Goal: Task Accomplishment & Management: Manage account settings

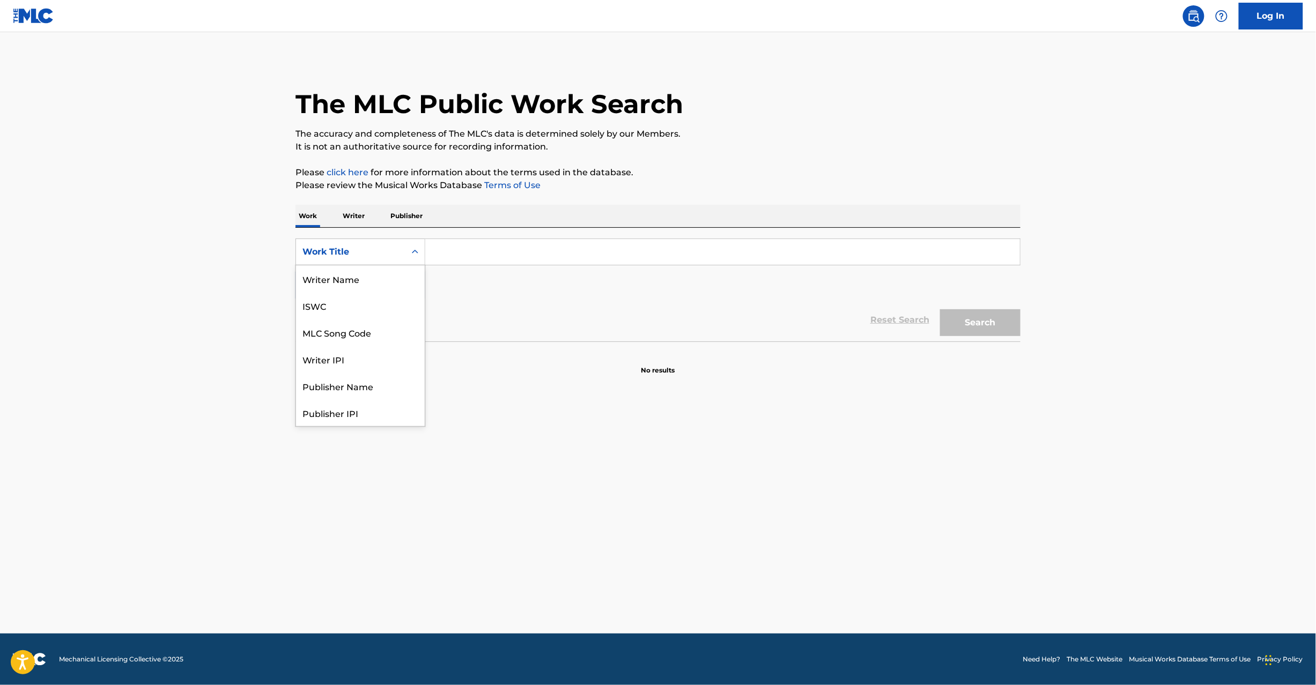
click at [330, 251] on div "Work Title" at bounding box center [351, 252] width 97 height 13
click at [367, 288] on div "MLC Song Code" at bounding box center [360, 278] width 129 height 27
click at [473, 238] on div "SearchWithCriteria194cd3e5-4bda-438e-9f33-986e41719e20 MLC Song Code Add Criter…" at bounding box center [658, 285] width 725 height 114
click at [507, 254] on input "Search Form" at bounding box center [722, 252] width 595 height 26
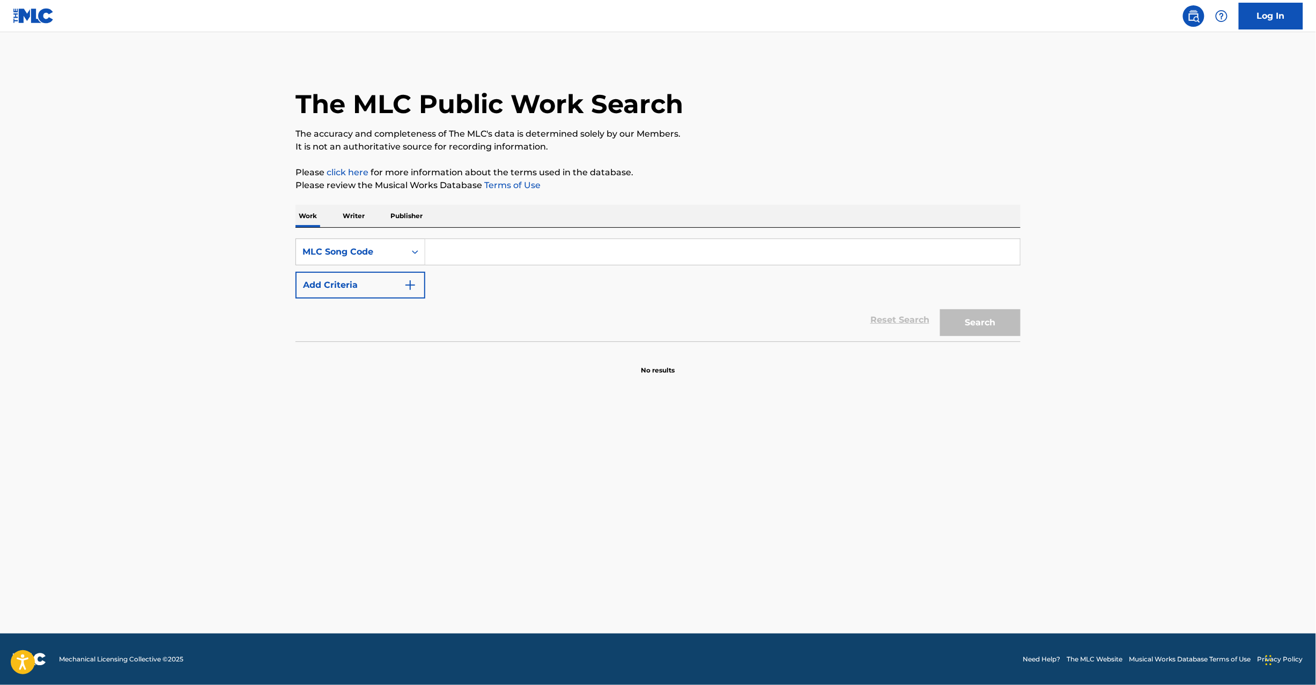
paste input "PA1Q7R"
type input "PA1Q7R"
click at [964, 327] on button "Search" at bounding box center [980, 322] width 80 height 27
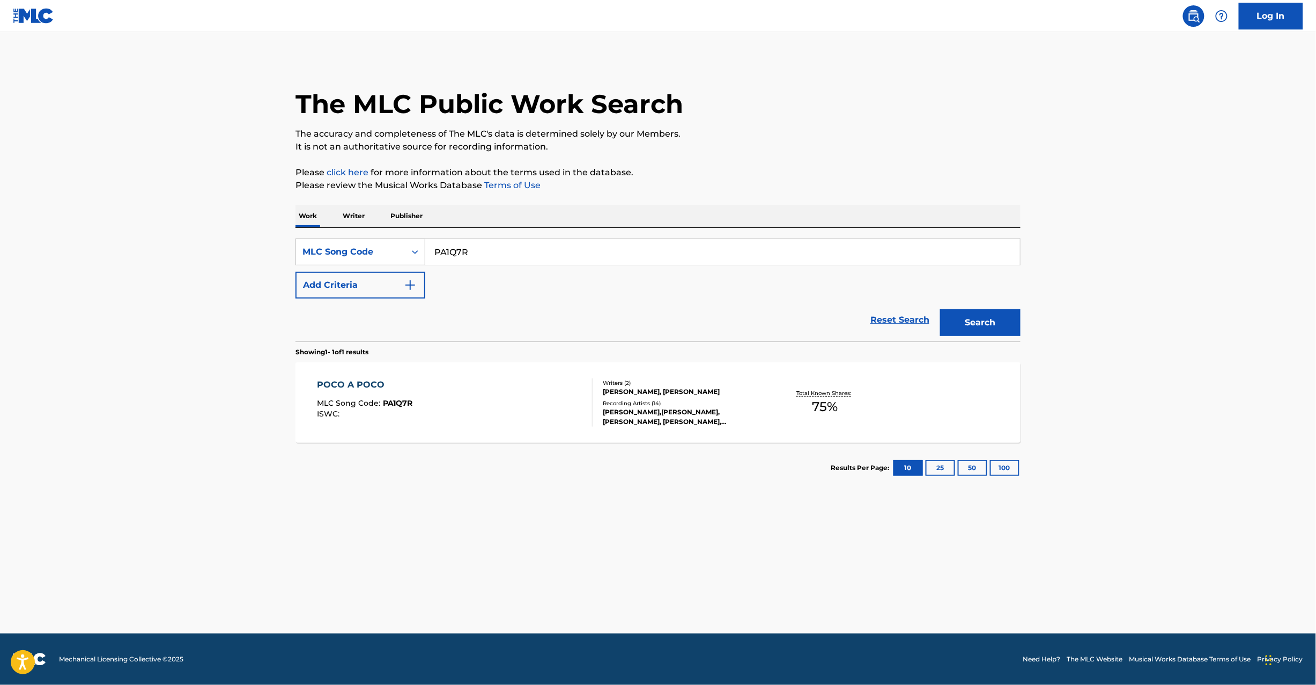
click at [484, 430] on div "POCO A POCO MLC Song Code : PA1Q7R ISWC : Writers ( 2 ) [PERSON_NAME], [PERSON_…" at bounding box center [658, 403] width 725 height 80
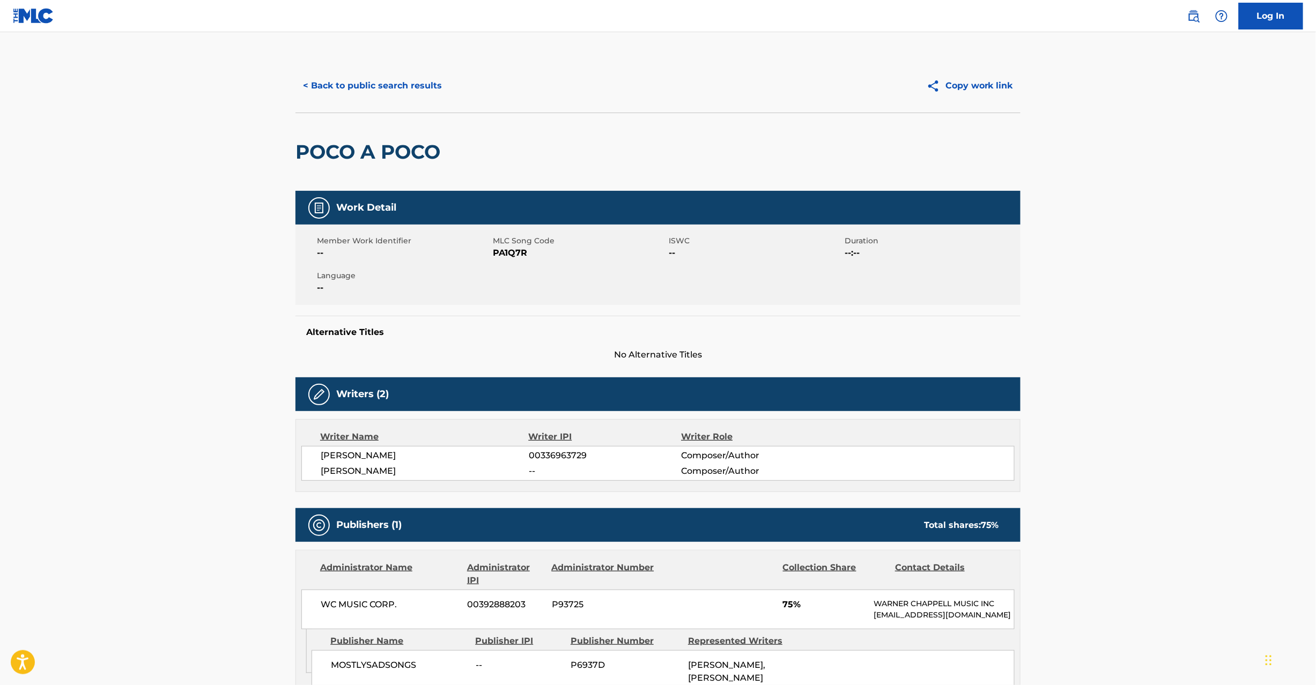
click at [50, 26] on link at bounding box center [33, 16] width 41 height 32
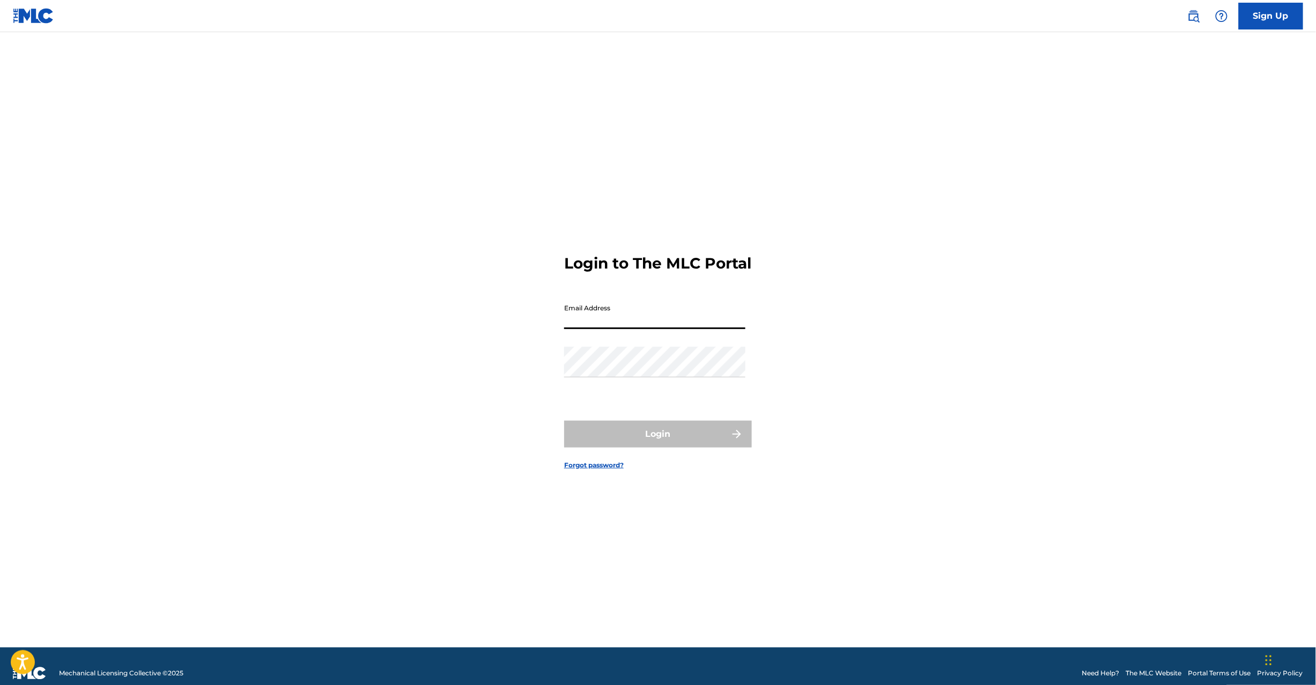
click at [620, 329] on input "Email Address" at bounding box center [654, 314] width 181 height 31
type input "L"
type input "[EMAIL_ADDRESS][DOMAIN_NAME]"
click at [644, 447] on button "Login" at bounding box center [658, 434] width 188 height 27
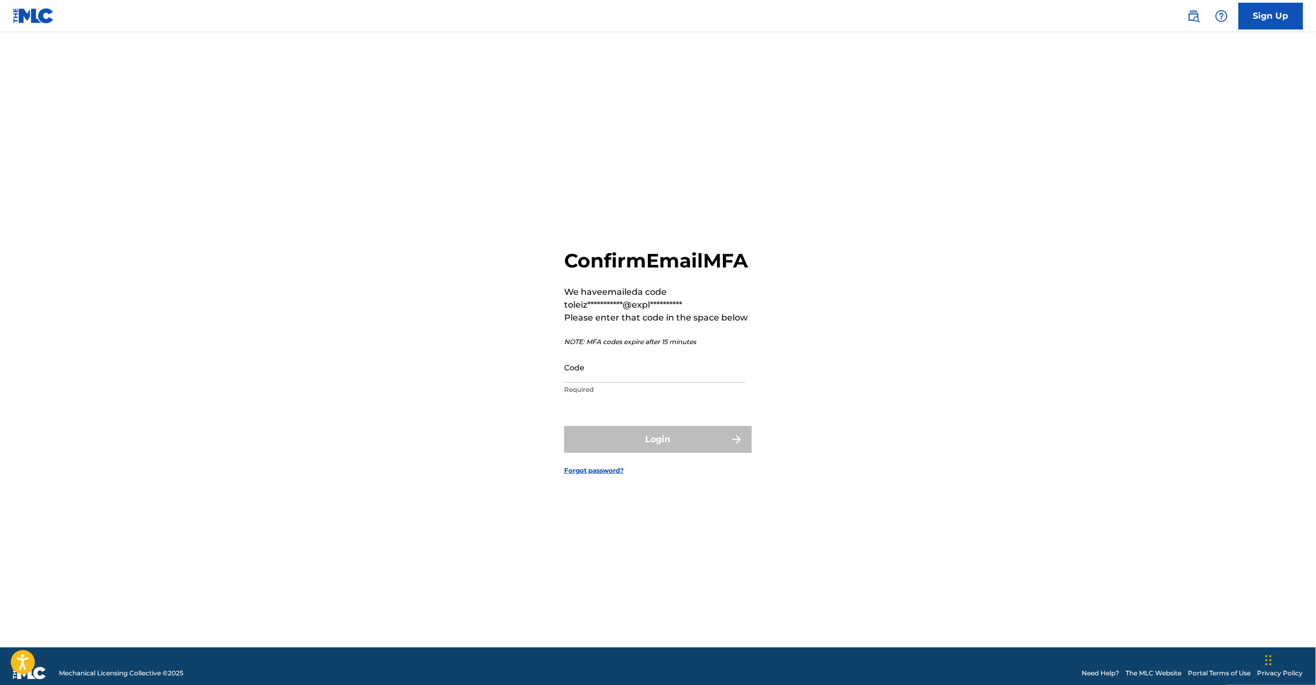
click at [605, 379] on input "Code" at bounding box center [654, 367] width 181 height 31
click at [576, 383] on input "Code" at bounding box center [654, 367] width 181 height 31
paste input "339241"
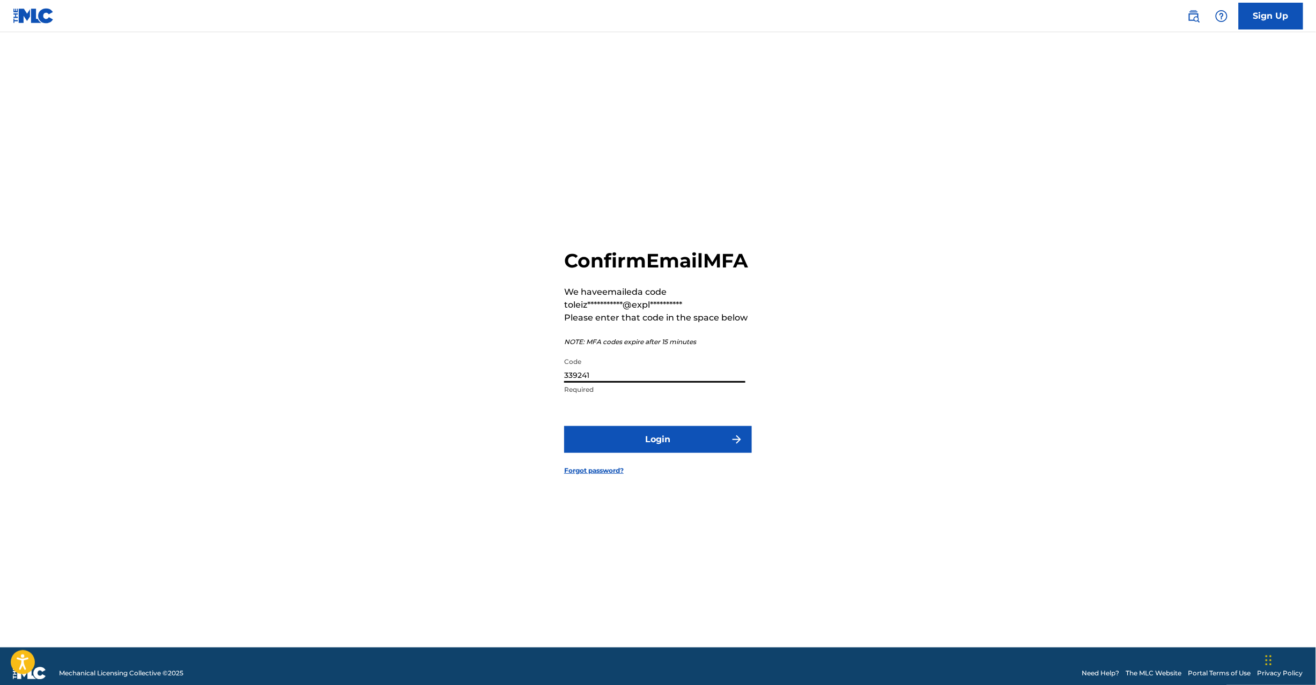
type input "339241"
click at [625, 442] on button "Login" at bounding box center [658, 439] width 188 height 27
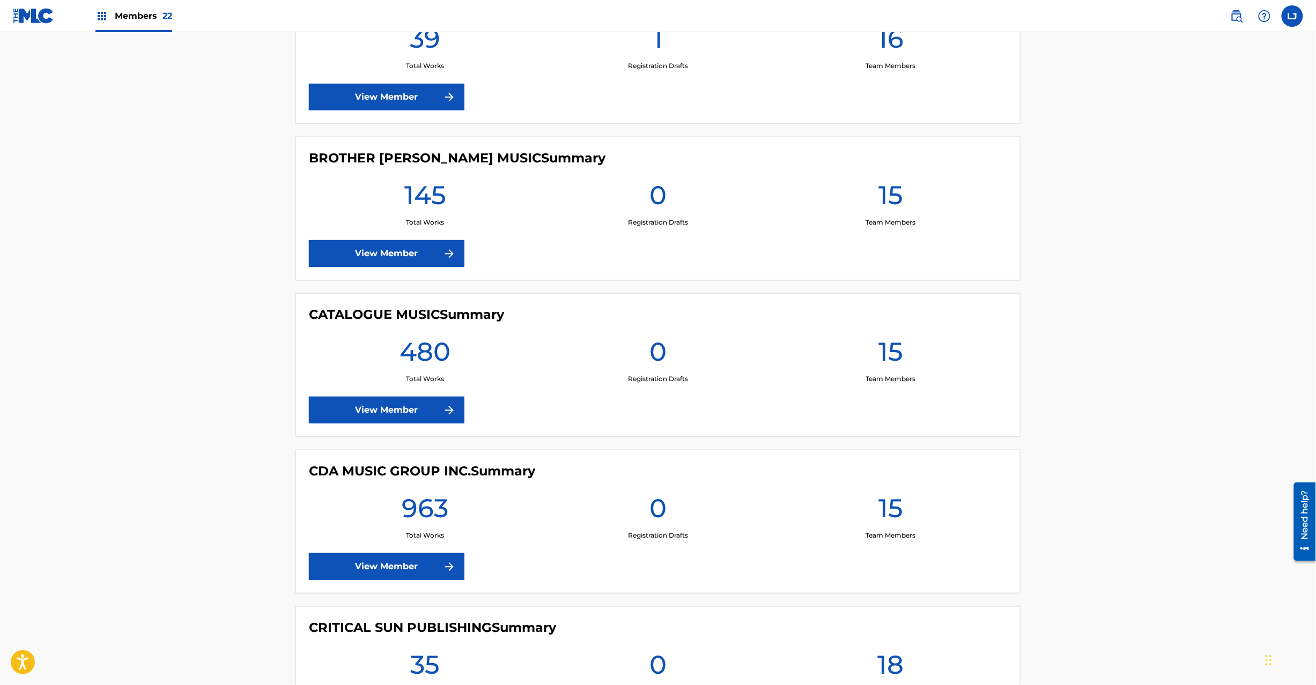
scroll to position [1716, 0]
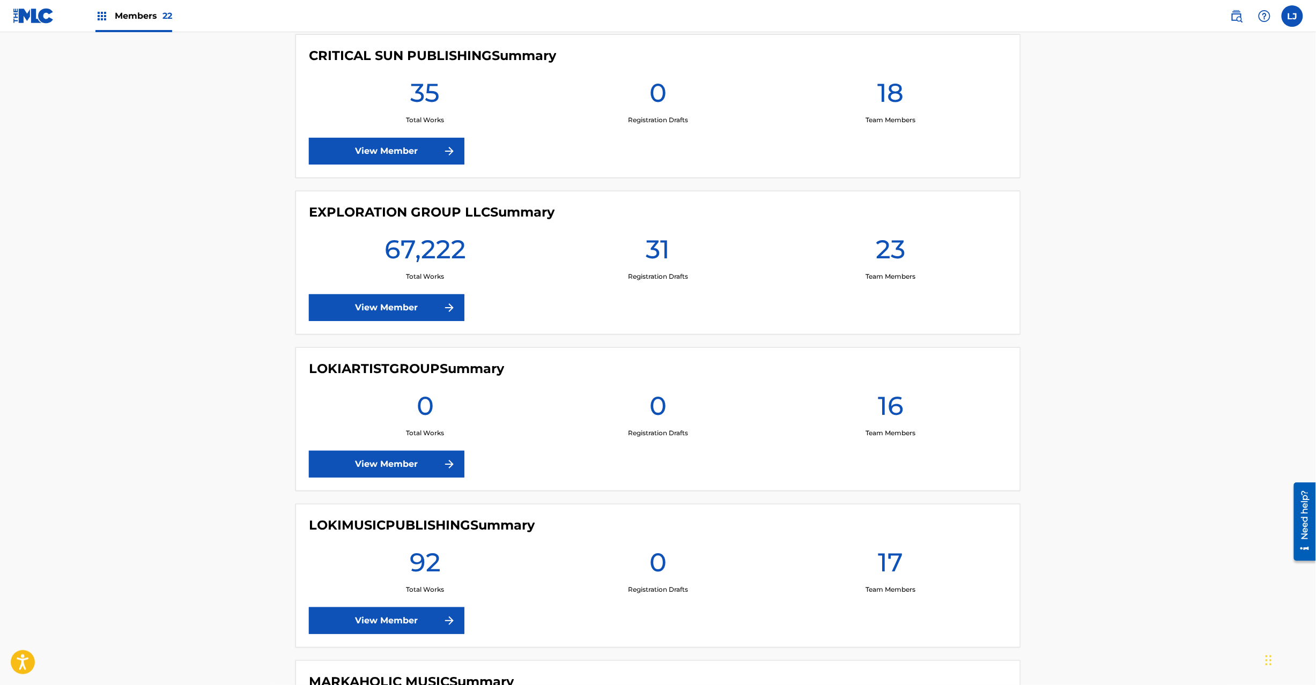
click at [387, 297] on div "EXPLORATION GROUP LLC Summary 67,222 Total Works 31 Registration Drafts 23 Team…" at bounding box center [658, 263] width 725 height 144
click at [384, 307] on link "View Member" at bounding box center [387, 307] width 156 height 27
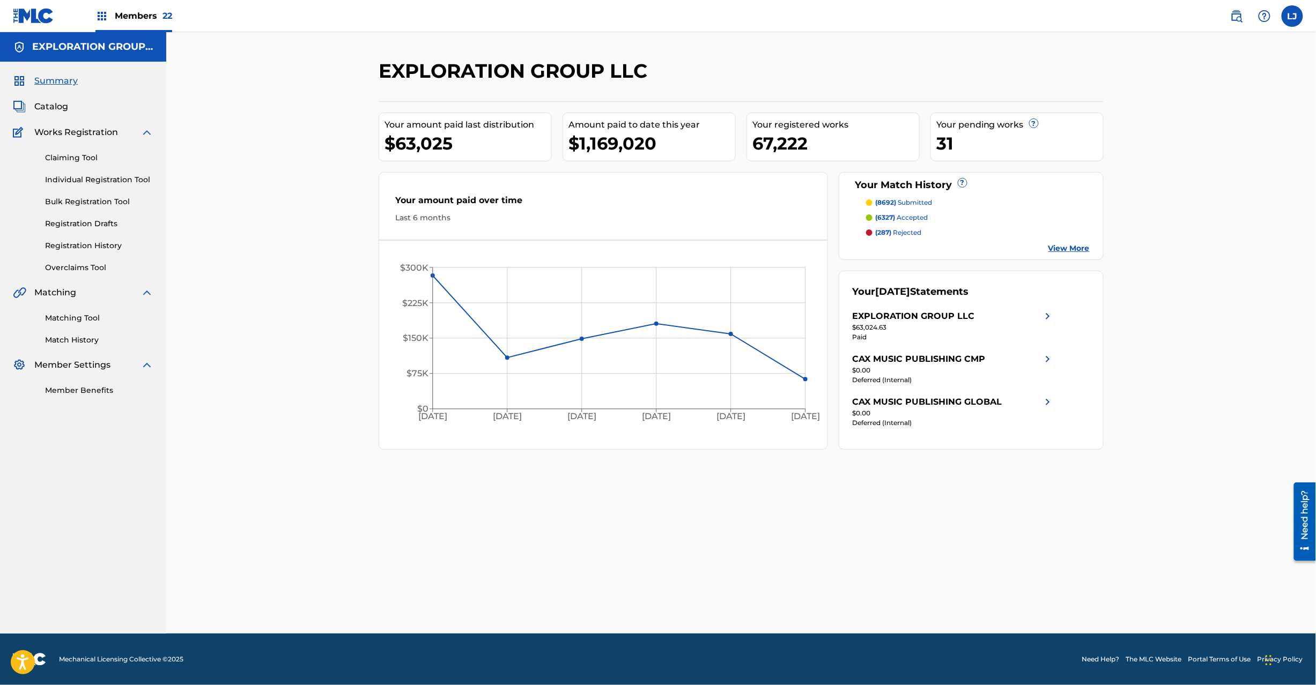
click at [41, 101] on span "Catalog" at bounding box center [51, 106] width 34 height 13
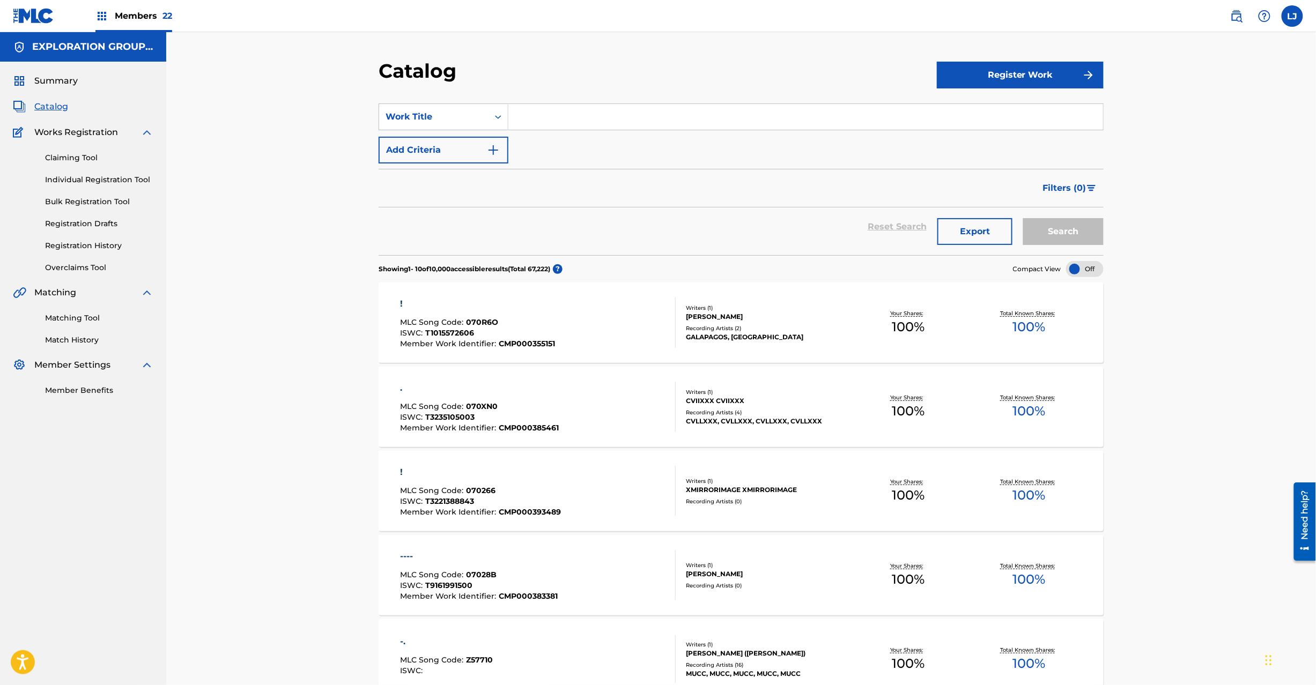
click at [74, 172] on div "Claiming Tool Individual Registration Tool Bulk Registration Tool Registration …" at bounding box center [83, 206] width 141 height 135
click at [74, 174] on link "Individual Registration Tool" at bounding box center [99, 179] width 108 height 11
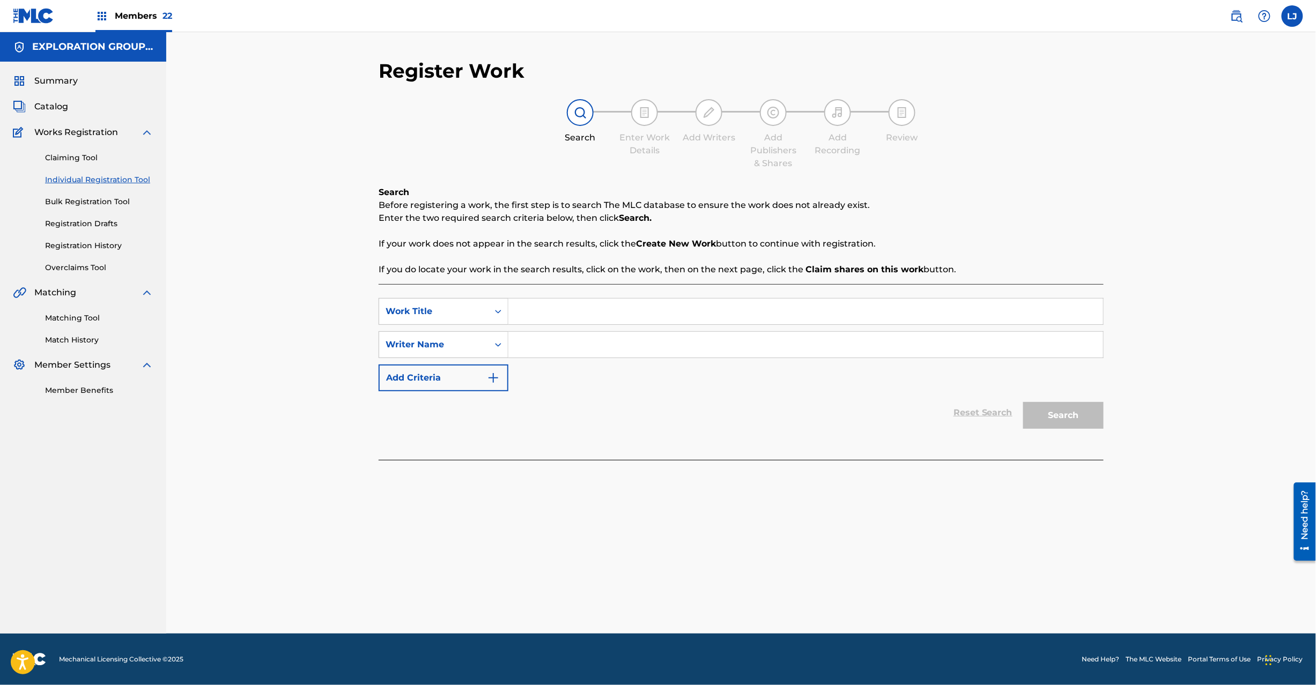
click at [526, 318] on input "Search Form" at bounding box center [805, 312] width 595 height 26
paste input "Poco A Poco Delic"
click at [601, 307] on input "Poco A Poco Delic" at bounding box center [805, 312] width 595 height 26
type input "Poco A Poco"
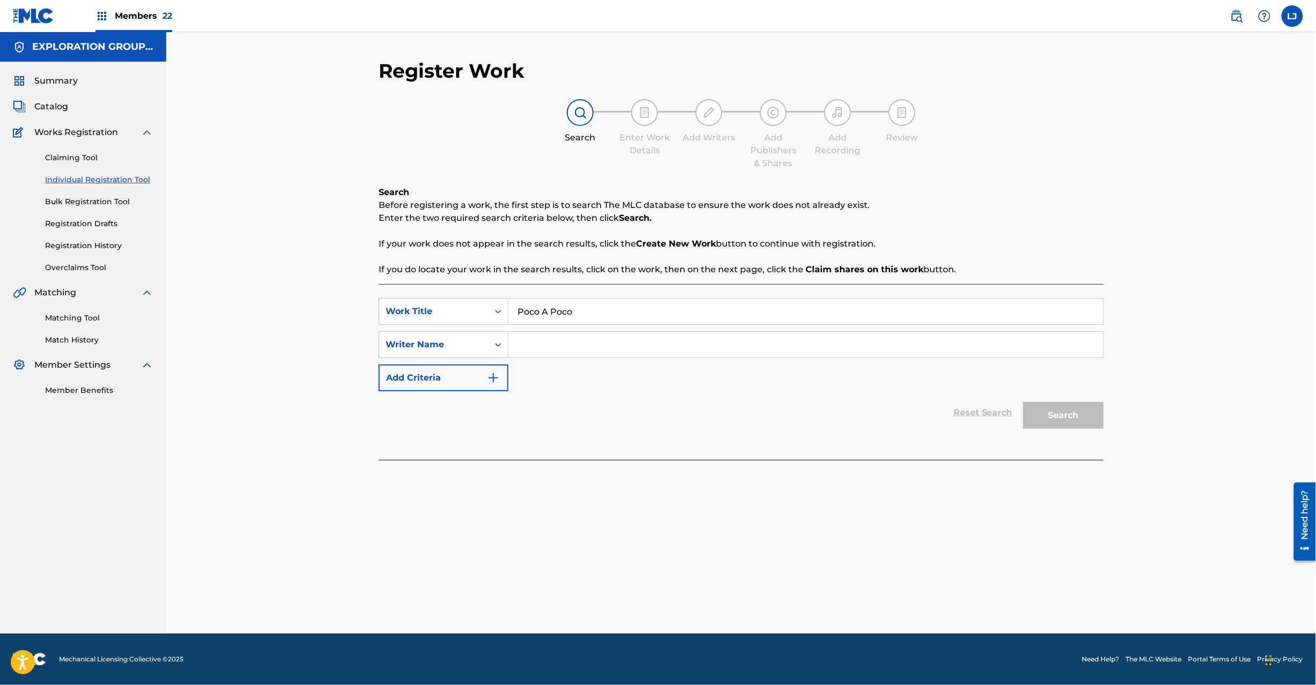
click at [597, 370] on div "SearchWithCriteria6af2ab8b-c920-405e-8fe5-fdc61ef26eb3 Work Title Poco A Poco S…" at bounding box center [741, 344] width 725 height 93
click at [597, 355] on input "Search Form" at bounding box center [805, 345] width 595 height 26
paste input "Delic"
type input "Delic"
click at [986, 417] on button "Search" at bounding box center [1063, 415] width 80 height 27
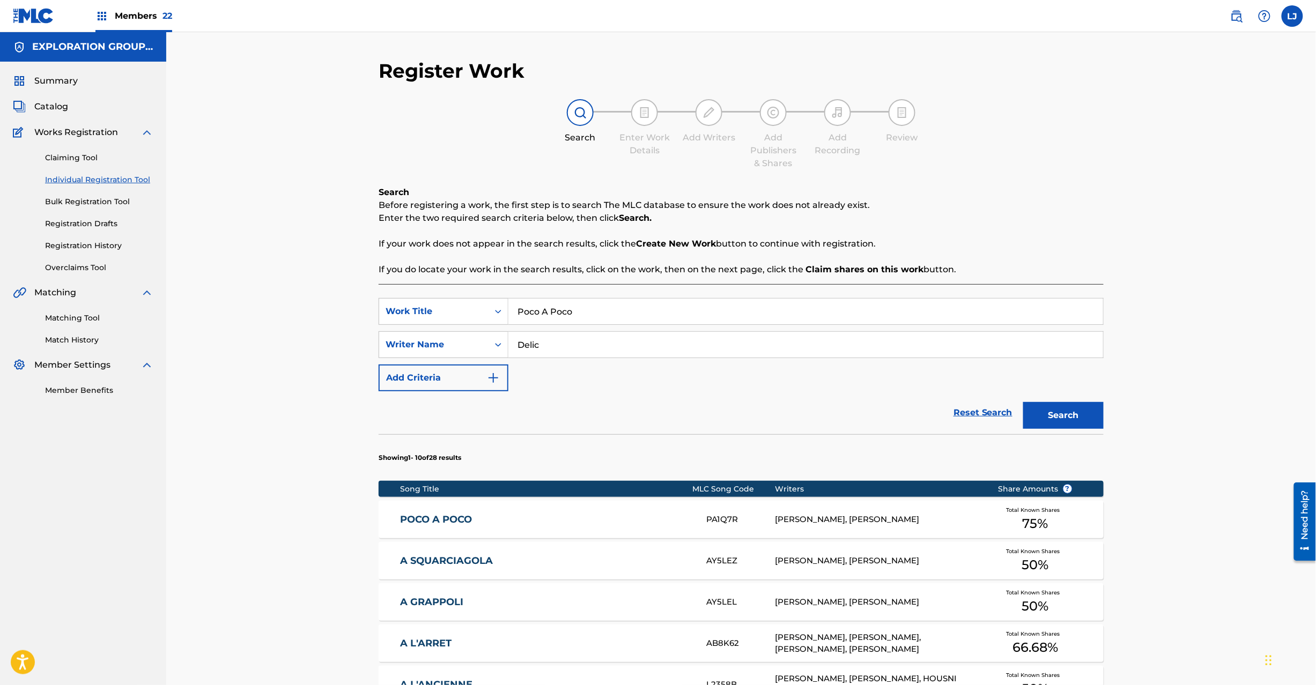
click at [565, 514] on link "POCO A POCO" at bounding box center [547, 520] width 292 height 12
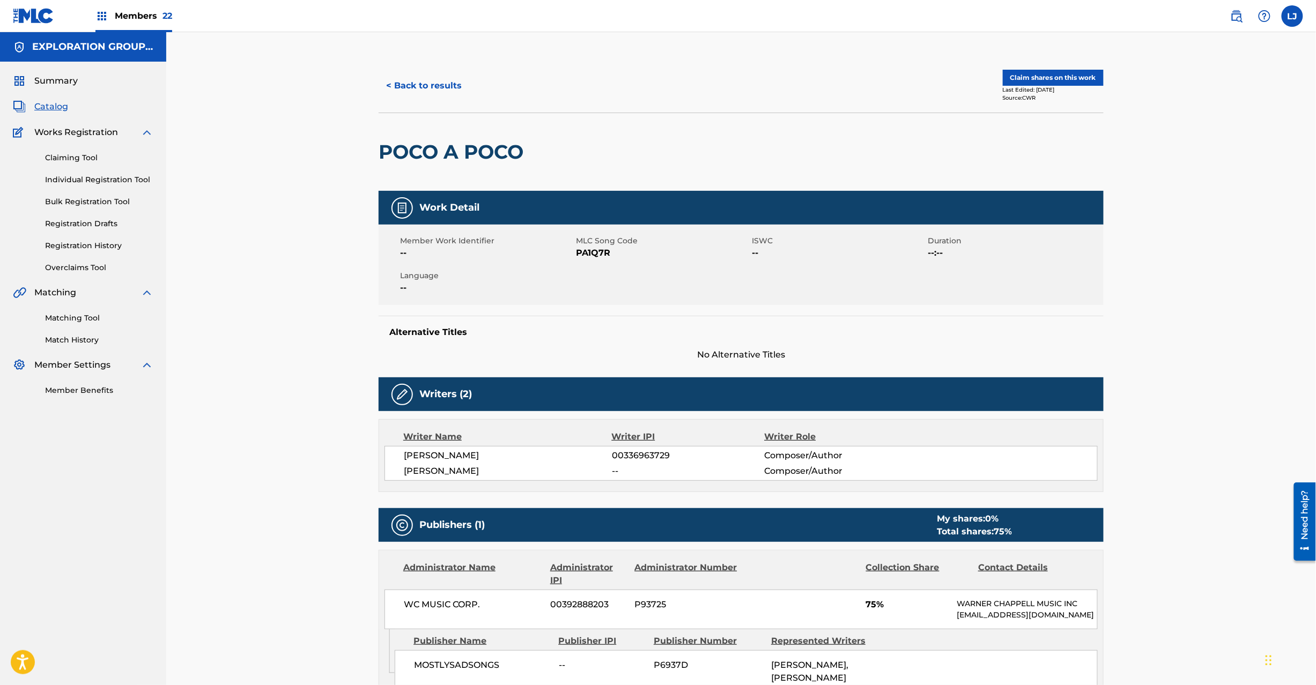
click at [986, 76] on button "Claim shares on this work" at bounding box center [1053, 78] width 101 height 16
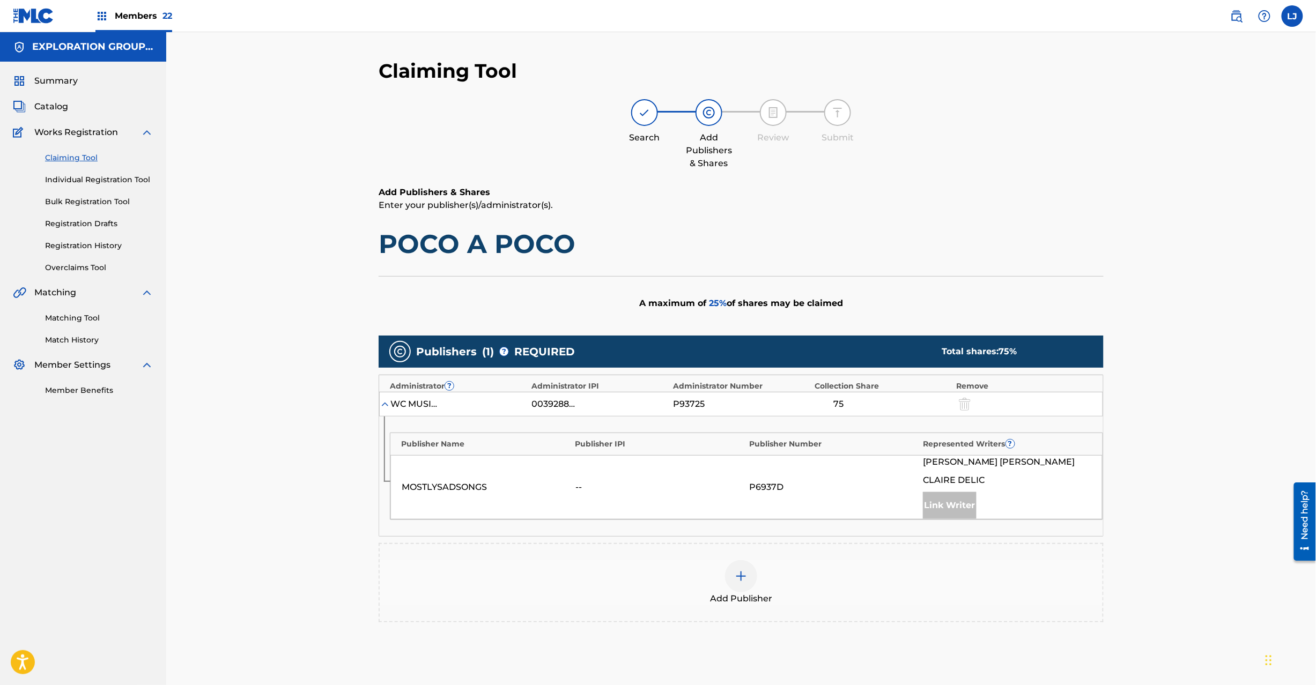
click at [738, 514] on div at bounding box center [741, 576] width 32 height 32
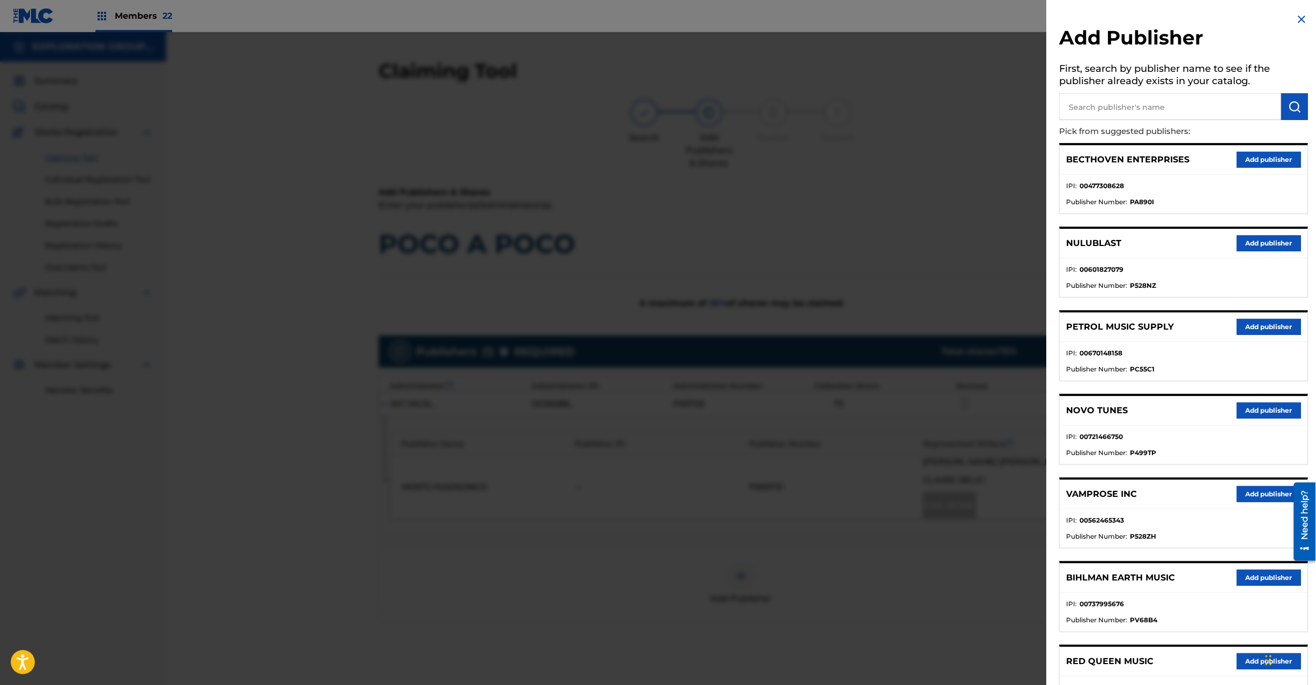
click at [986, 100] on input "text" at bounding box center [1171, 106] width 222 height 27
paste input "Ubicua"
type input "Ubicua"
click at [986, 106] on img "submit" at bounding box center [1295, 106] width 13 height 13
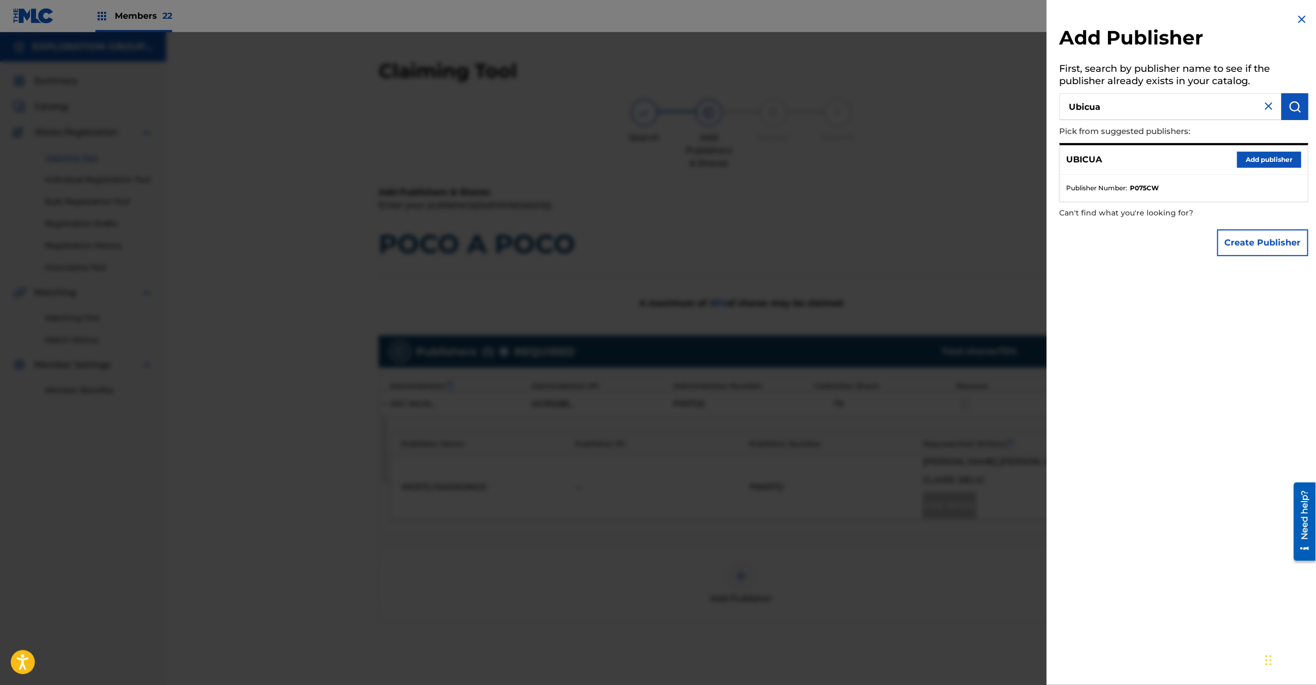
click at [986, 158] on button "Add publisher" at bounding box center [1269, 160] width 64 height 16
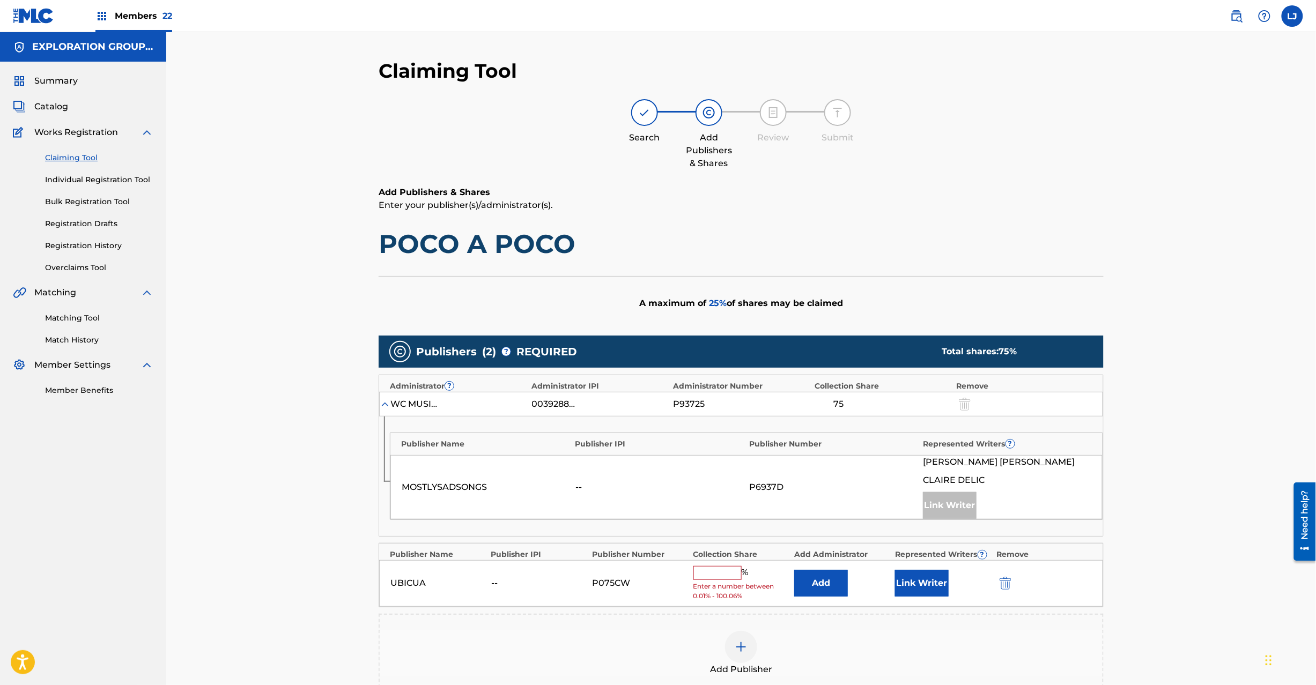
click at [808, 514] on button "Add" at bounding box center [821, 583] width 54 height 27
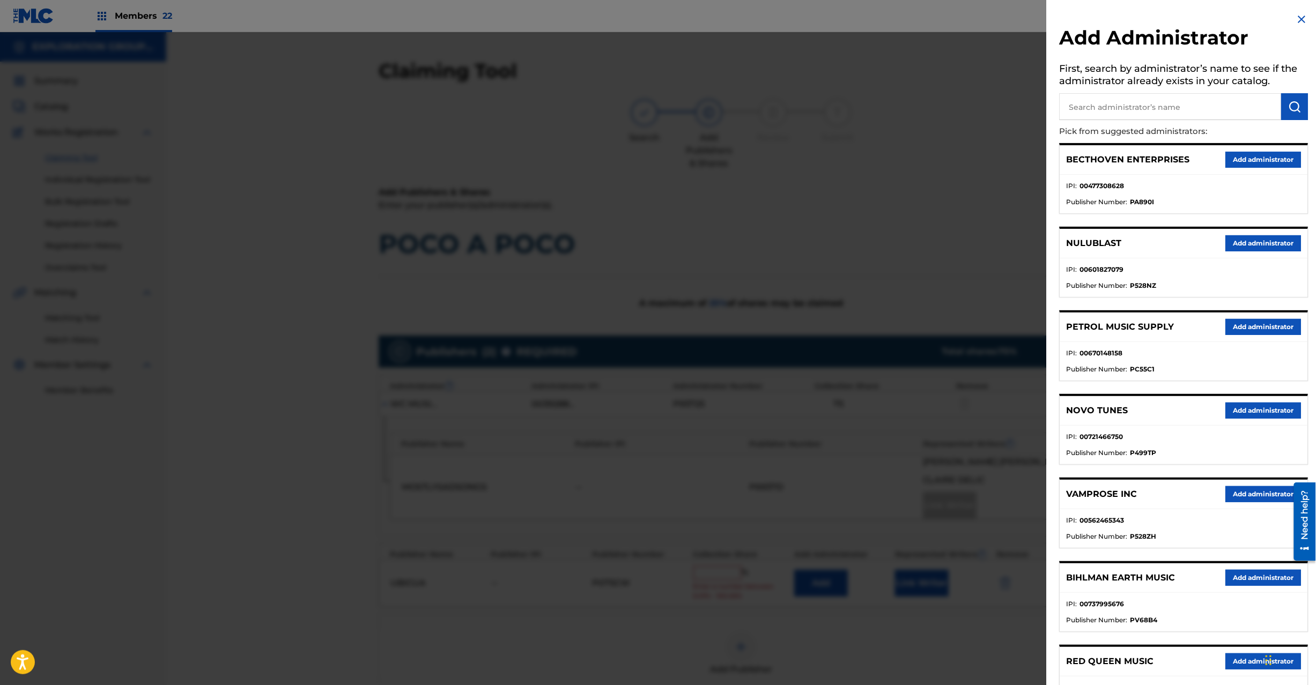
click at [986, 101] on input "text" at bounding box center [1171, 106] width 222 height 27
paste input "Exploration Group LLC"
click at [986, 100] on input "Exploration Group LLC" at bounding box center [1171, 106] width 222 height 27
type input "Exploration Group LLC"
click at [986, 104] on img "submit" at bounding box center [1295, 106] width 13 height 13
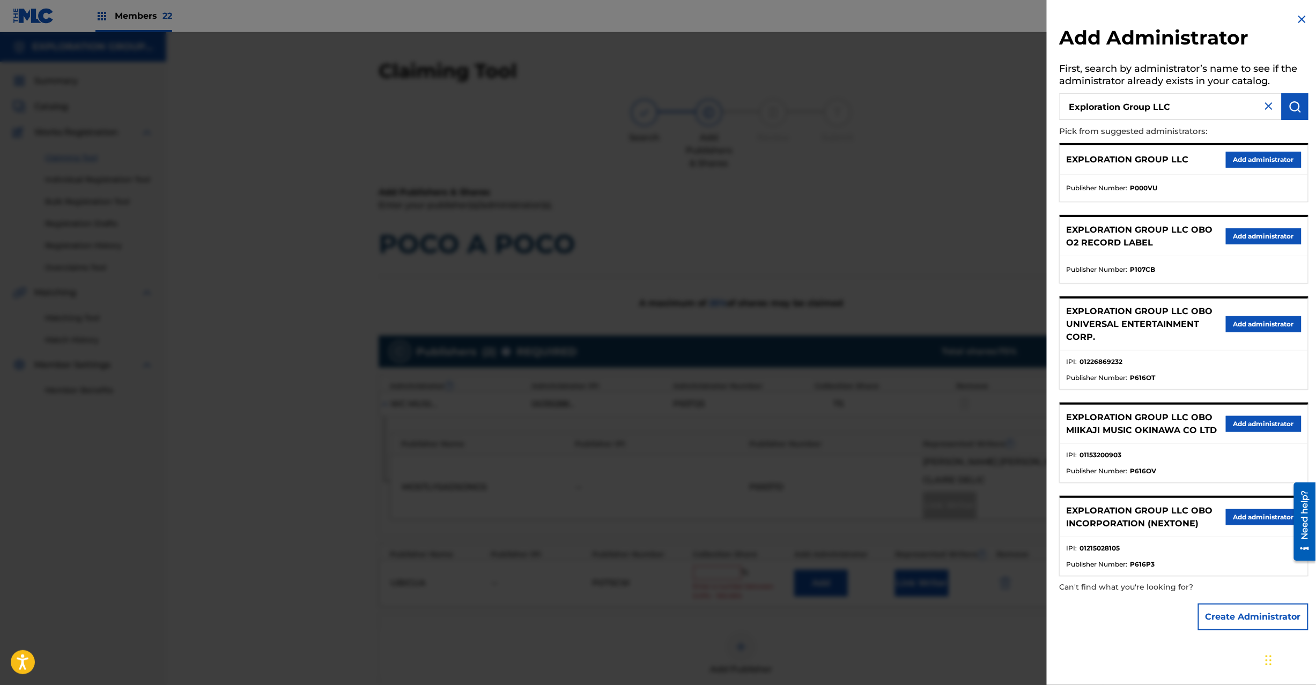
click at [986, 164] on button "Add administrator" at bounding box center [1264, 160] width 76 height 16
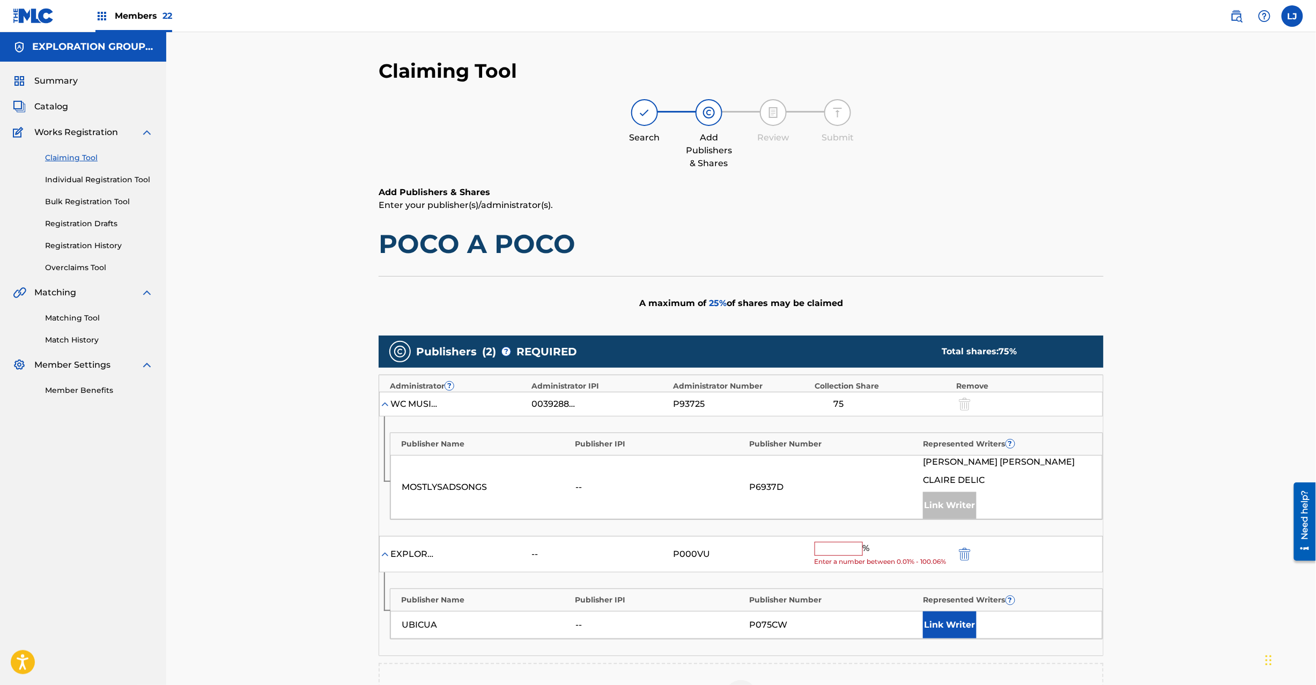
click at [836, 514] on input "text" at bounding box center [839, 549] width 48 height 14
type input "7.5"
click at [954, 514] on button "Link Writer" at bounding box center [950, 615] width 54 height 27
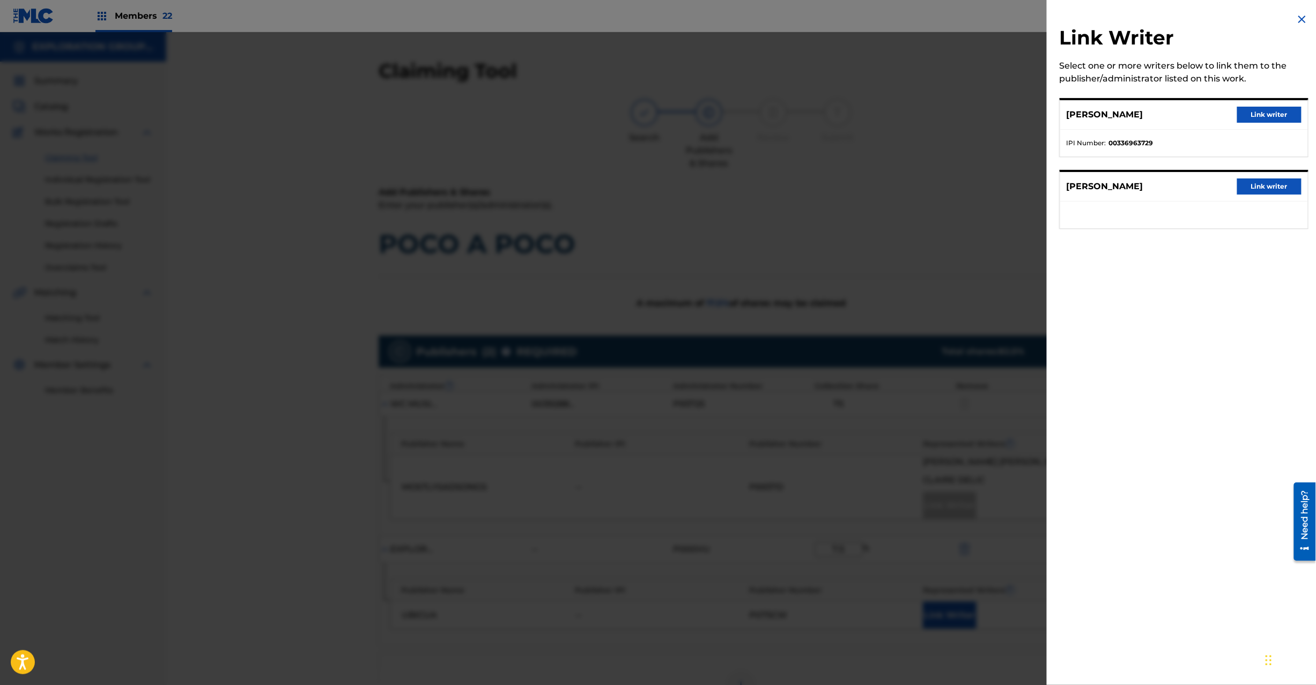
click at [986, 192] on button "Link writer" at bounding box center [1269, 187] width 64 height 16
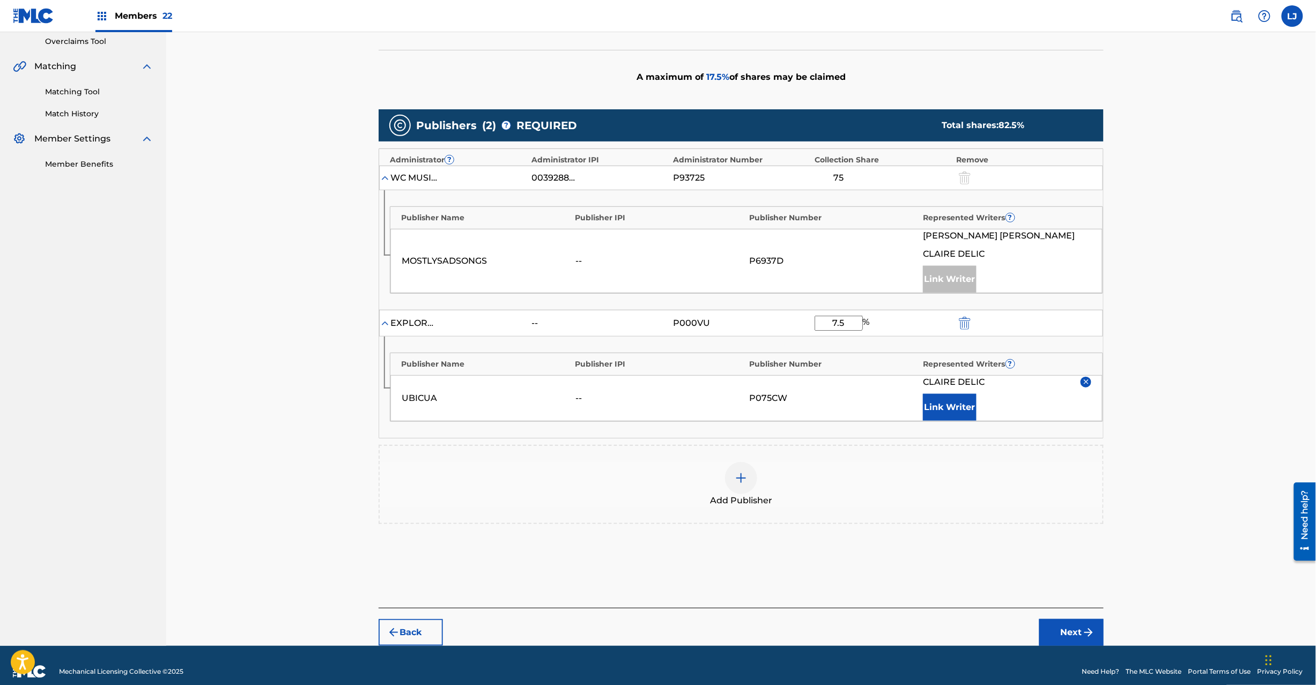
scroll to position [239, 0]
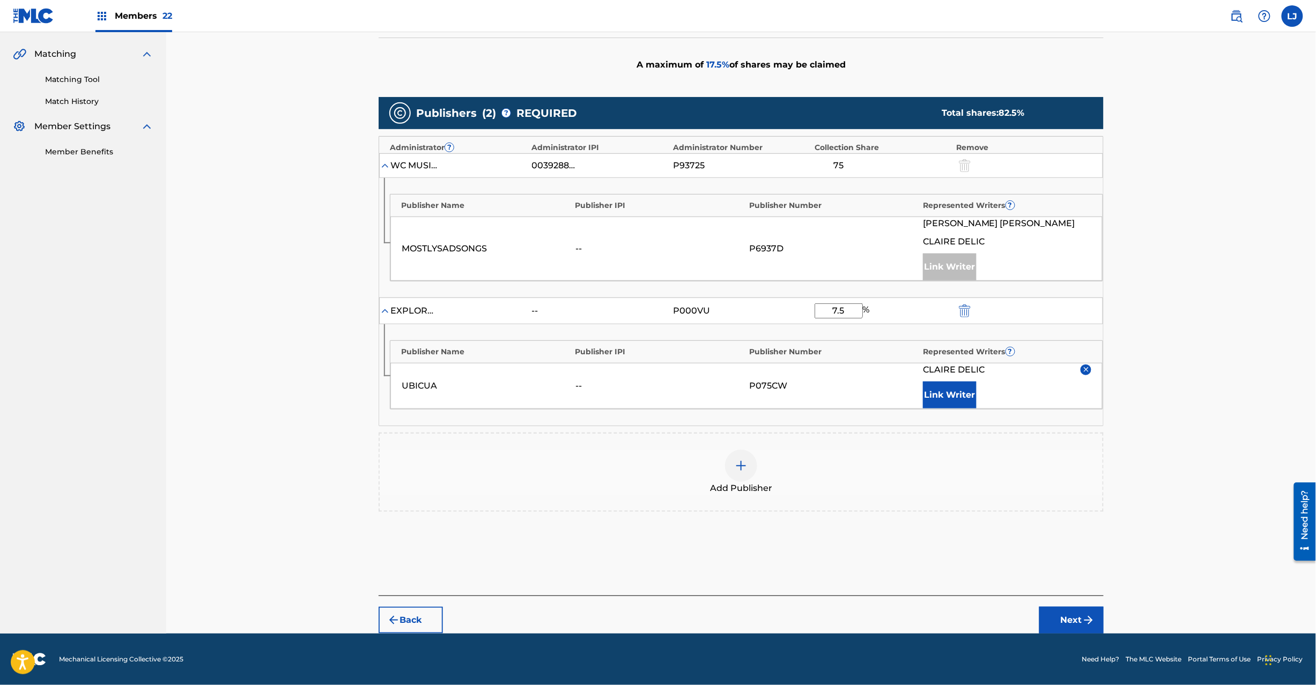
click at [986, 514] on img "submit" at bounding box center [1088, 620] width 13 height 13
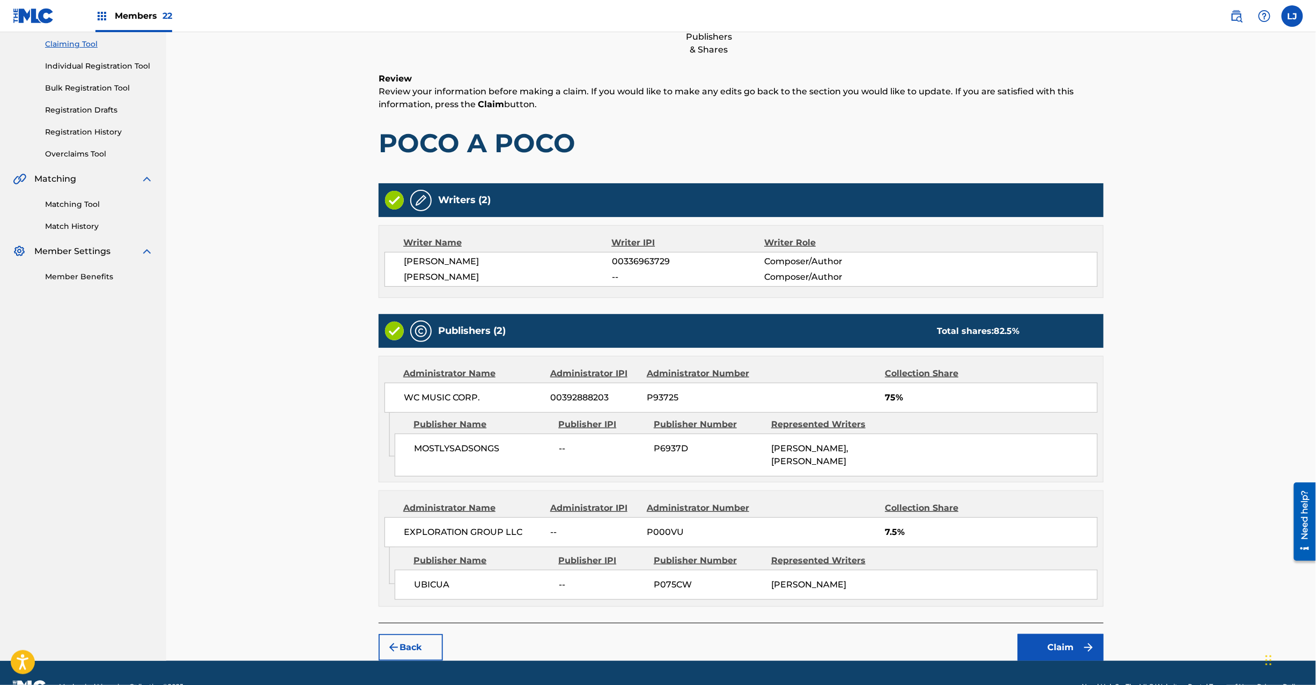
scroll to position [144, 0]
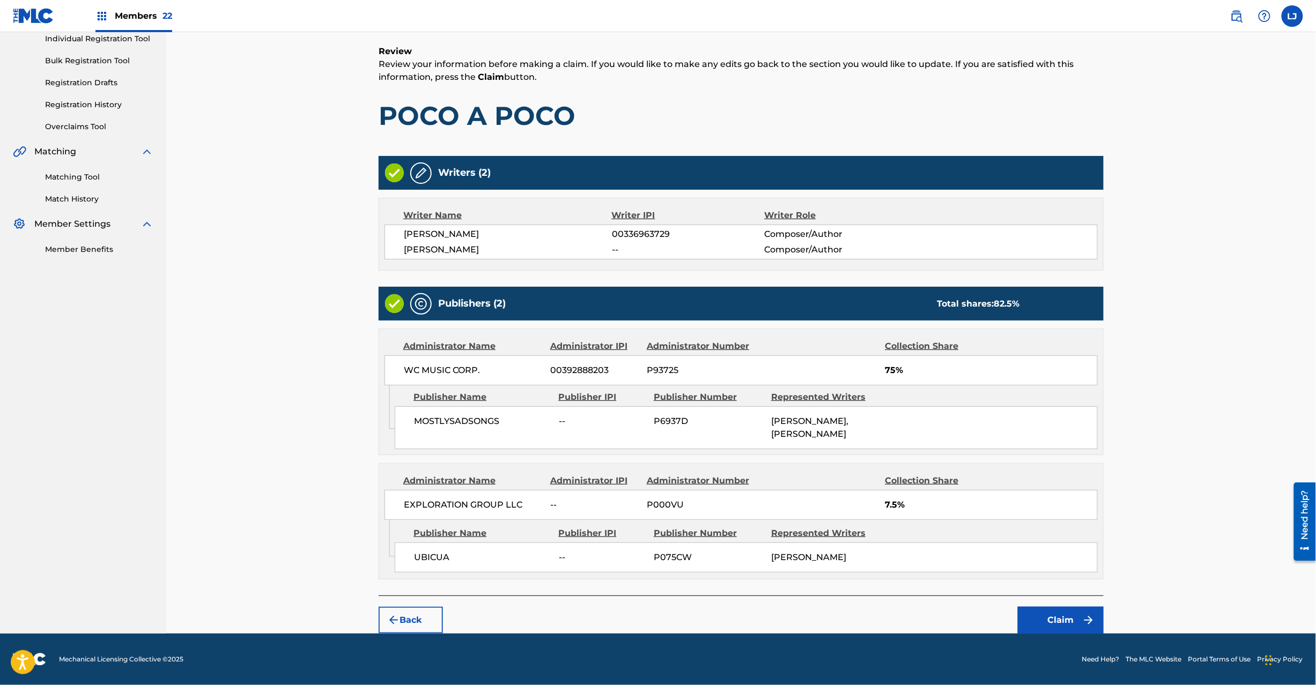
click at [986, 514] on button "Claim" at bounding box center [1061, 620] width 86 height 27
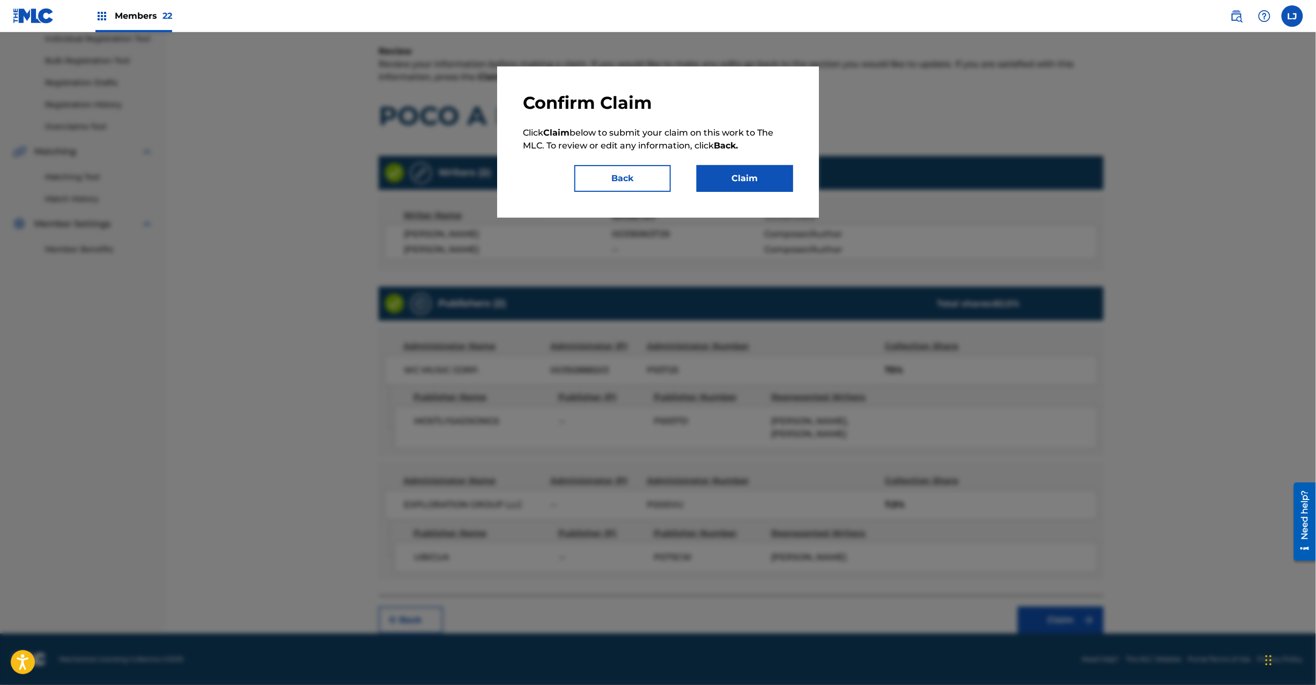
click at [746, 179] on button "Claim" at bounding box center [745, 178] width 97 height 27
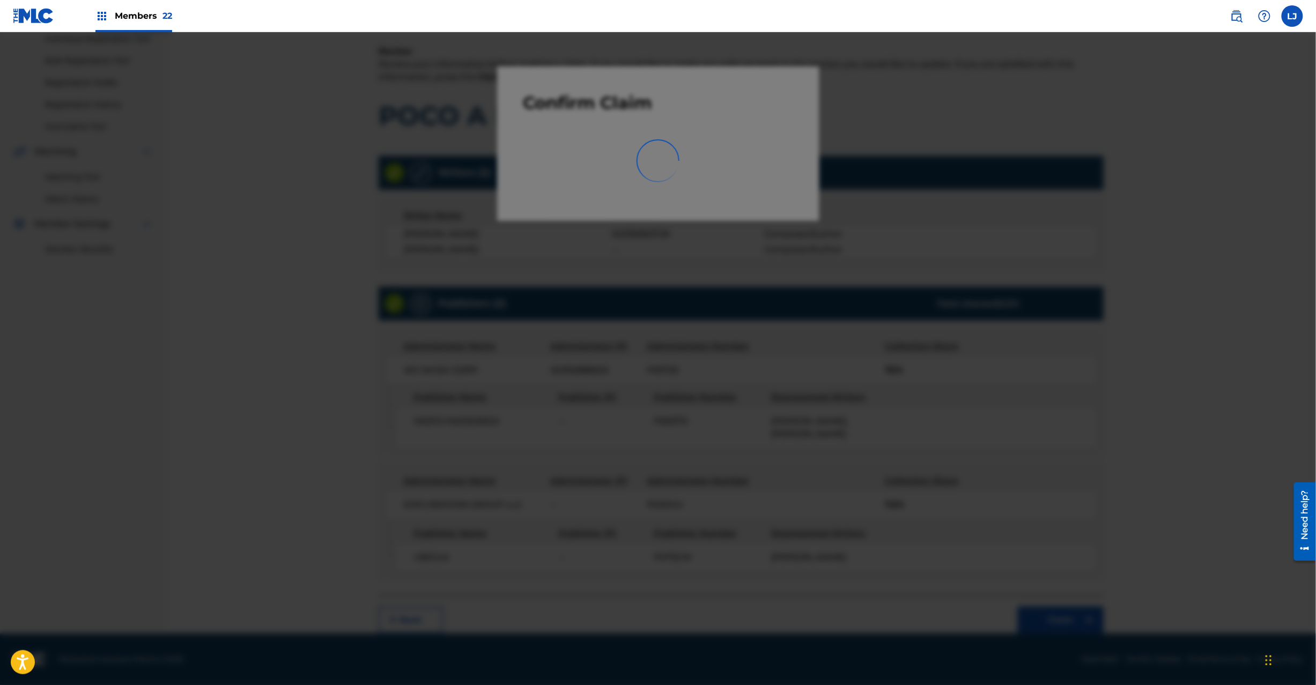
scroll to position [0, 0]
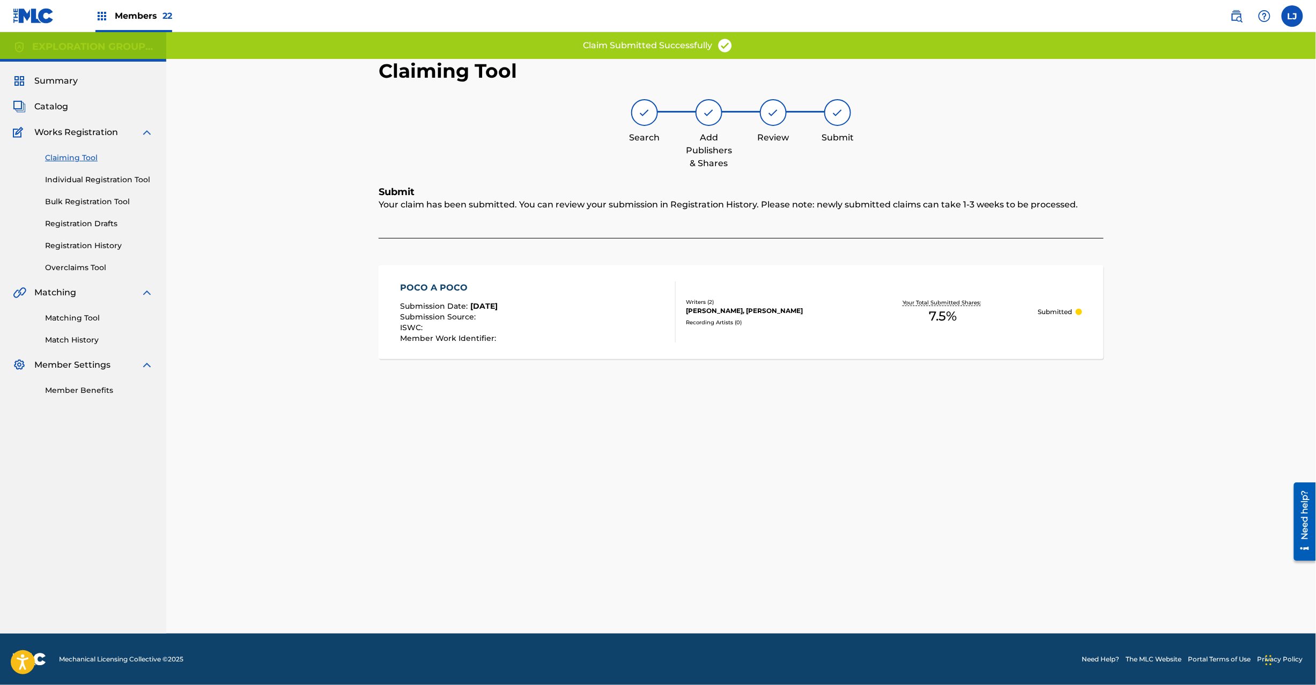
click at [555, 268] on div "POCO A POCO Submission Date : [DATE] Submission Source : ISWC : Member Work Ide…" at bounding box center [741, 312] width 725 height 94
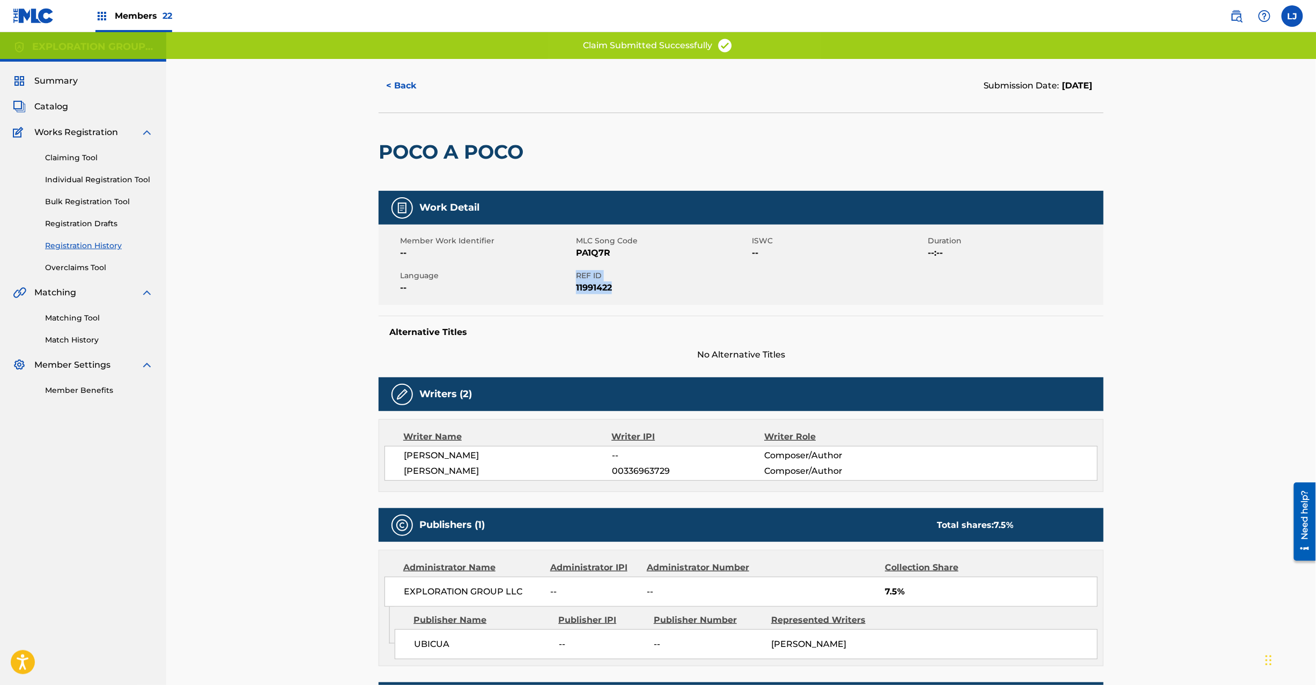
drag, startPoint x: 576, startPoint y: 272, endPoint x: 618, endPoint y: 284, distance: 43.3
click at [618, 284] on div "REF ID 11991422" at bounding box center [664, 282] width 176 height 24
copy div "REF ID 11991422"
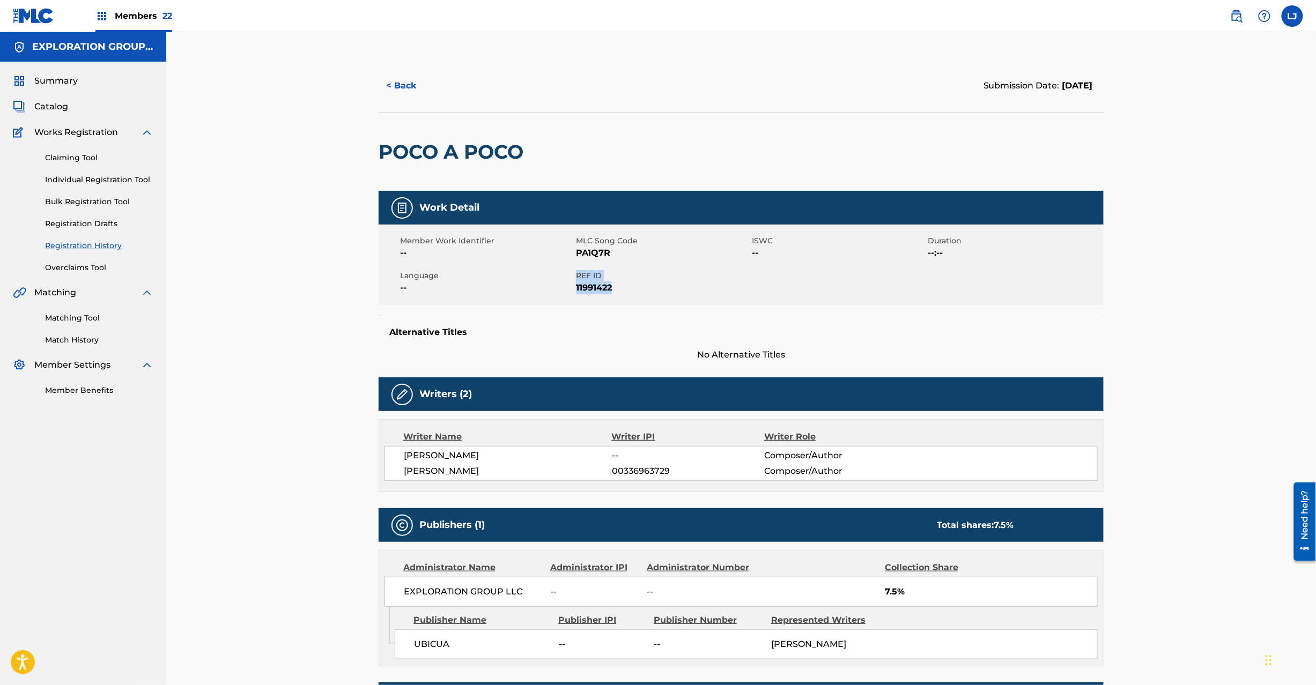
click at [395, 76] on button "< Back" at bounding box center [411, 85] width 64 height 27
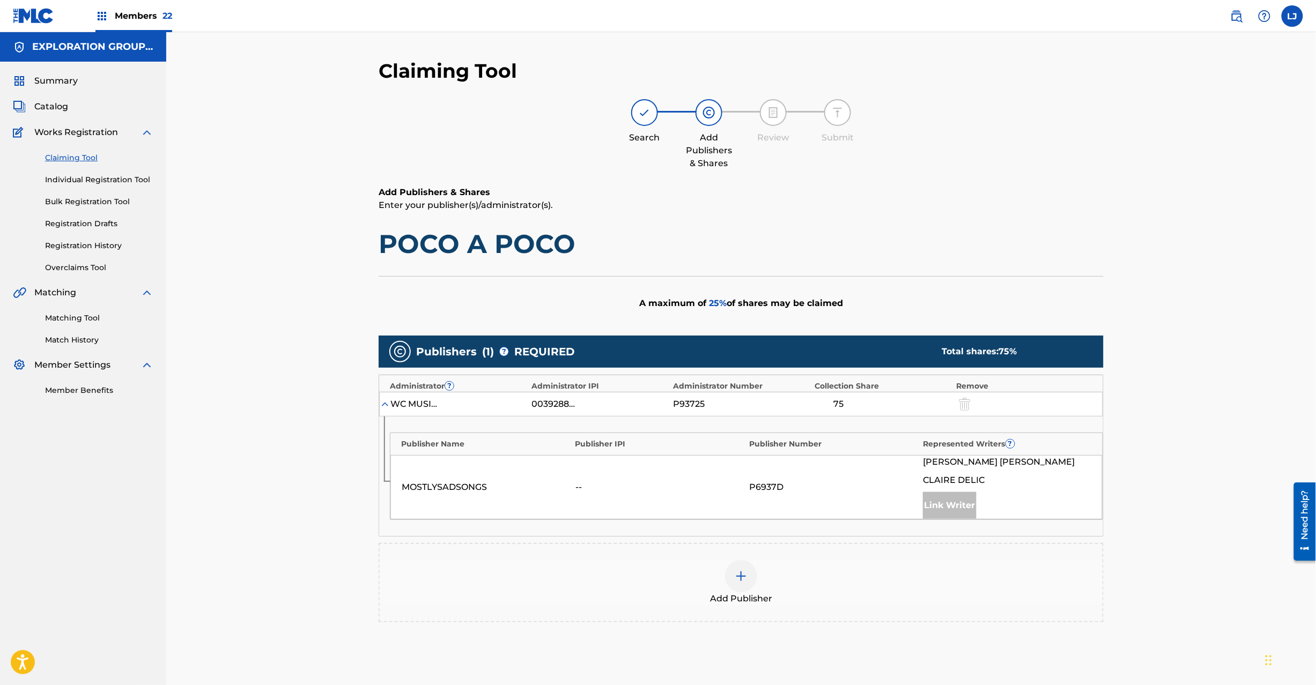
click at [62, 103] on span "Catalog" at bounding box center [51, 106] width 34 height 13
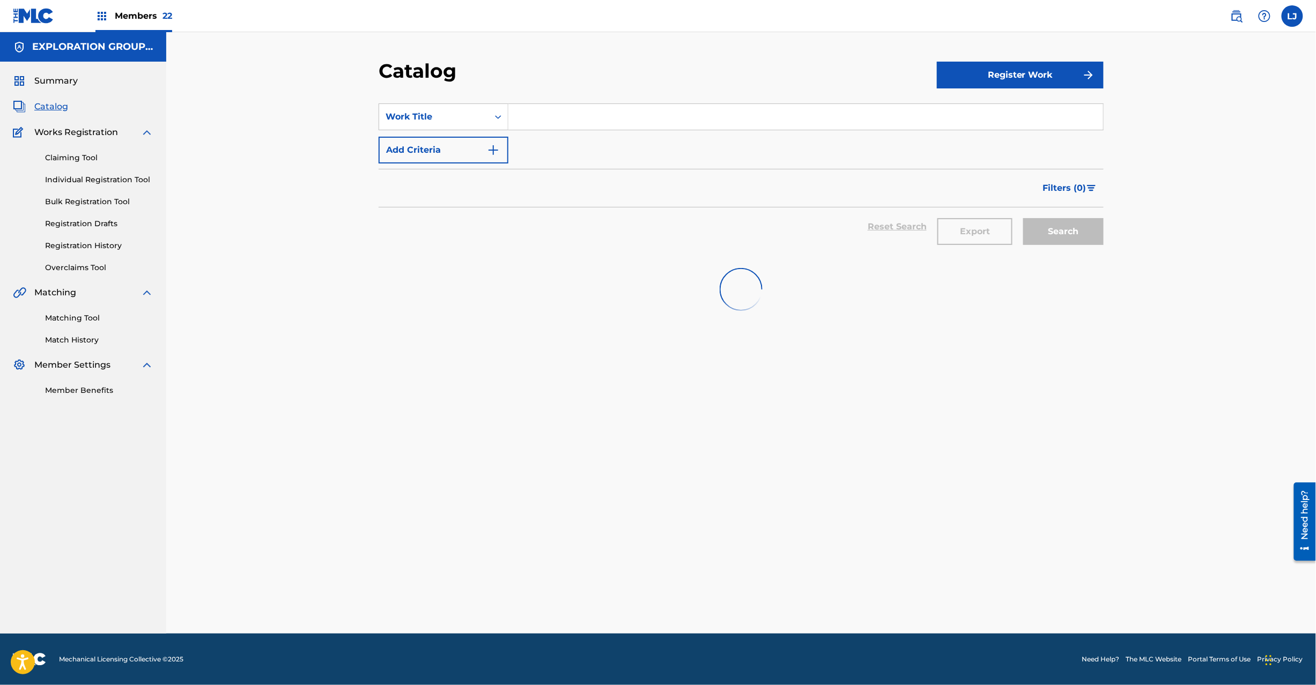
drag, startPoint x: 533, startPoint y: 114, endPoint x: 526, endPoint y: 112, distance: 6.8
click at [533, 114] on input "Search Form" at bounding box center [805, 117] width 595 height 26
click at [438, 112] on div "Work Title" at bounding box center [434, 116] width 97 height 13
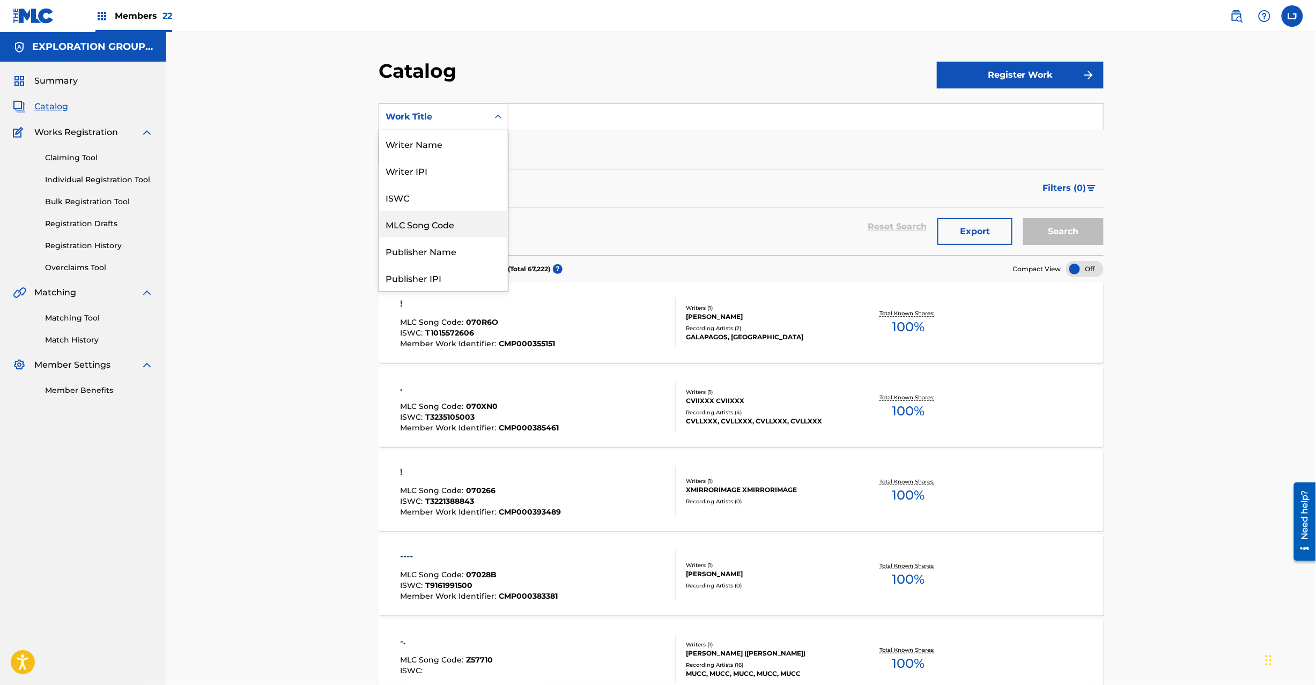
click at [448, 228] on div "MLC Song Code" at bounding box center [443, 224] width 129 height 27
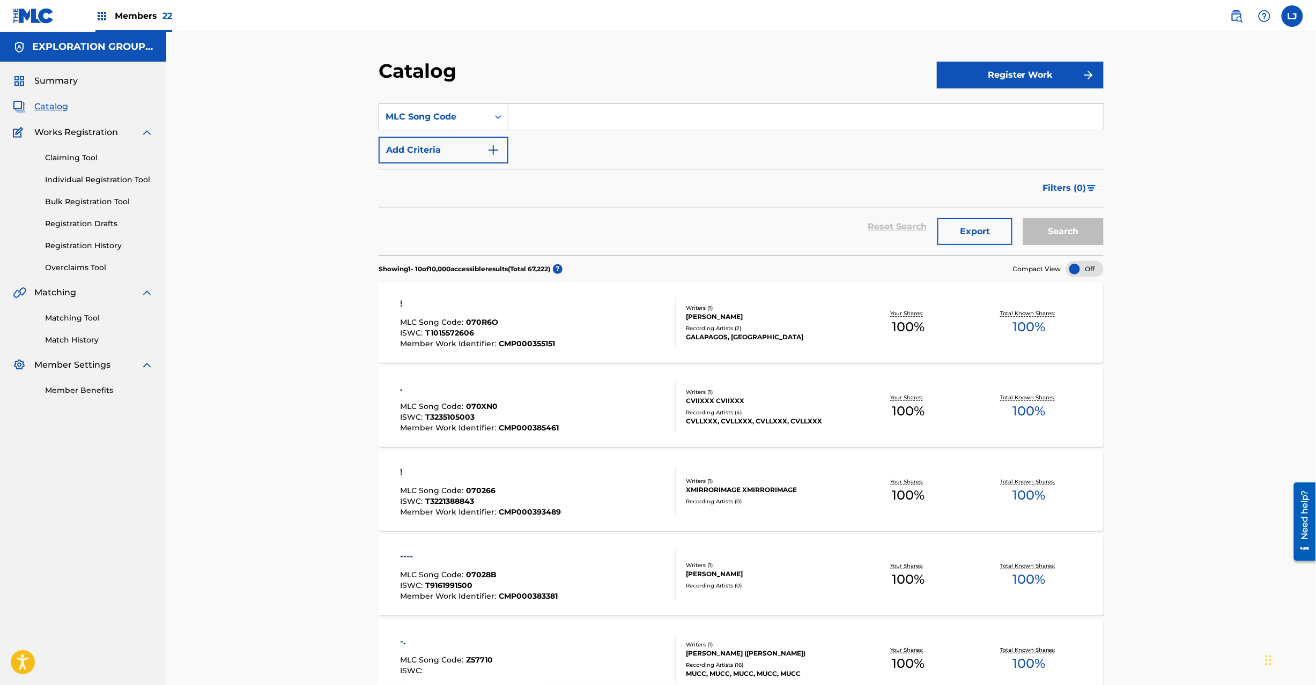
click at [564, 101] on section "SearchWithCriteria9e5ab18d-25ca-422c-a8e2-d3d4b2771f5b MLC Song Code Add Criter…" at bounding box center [741, 173] width 725 height 165
click at [571, 116] on input "Search Form" at bounding box center [805, 117] width 595 height 26
paste input "S62IVX"
type input "S62IVX"
click at [986, 224] on button "Search" at bounding box center [1063, 231] width 80 height 27
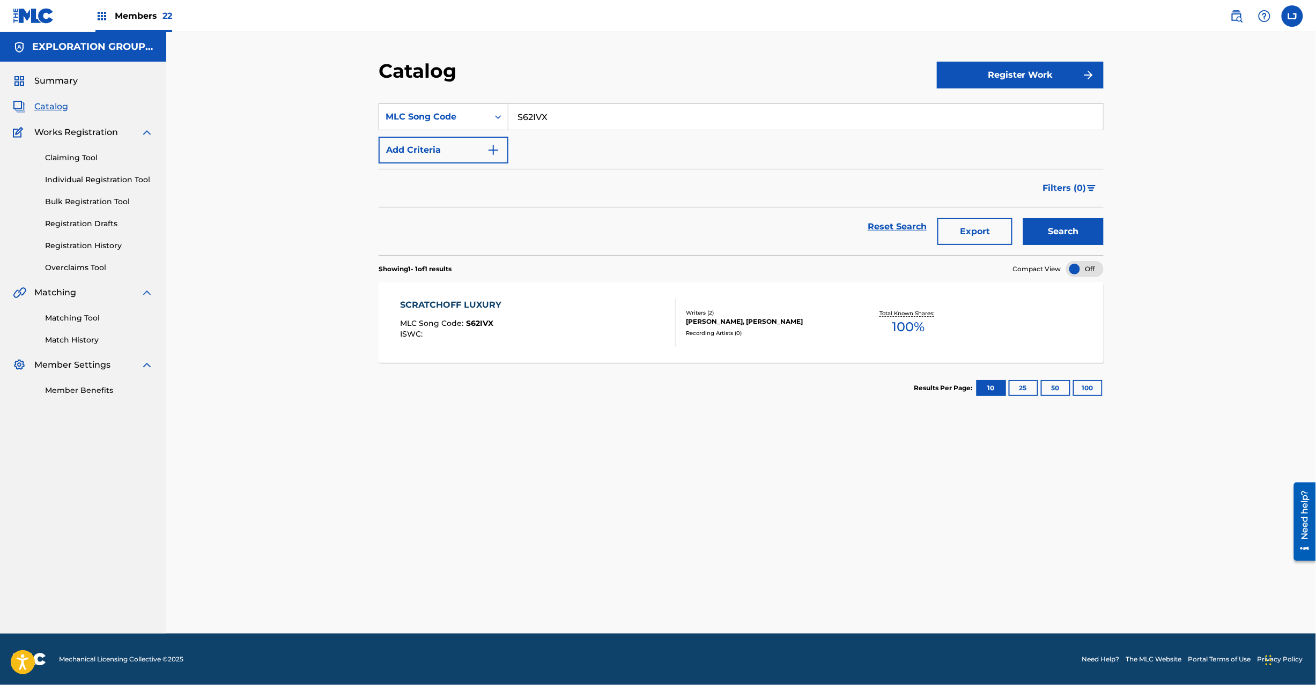
click at [533, 316] on div "SCRATCHOFF LUXURY MLC Song Code : S62IVX ISWC :" at bounding box center [539, 323] width 276 height 48
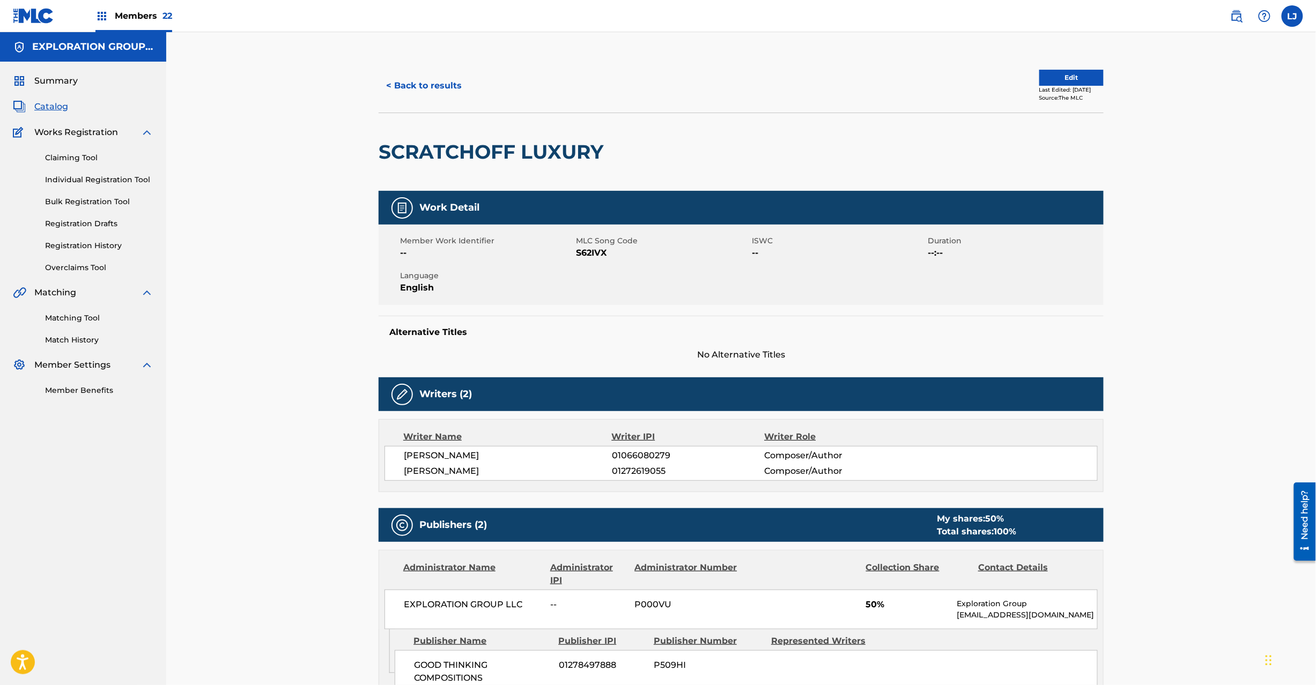
click at [512, 138] on div "SCRATCHOFF LUXURY" at bounding box center [494, 152] width 230 height 78
copy div "SCRATCHOFF LUXURY"
click at [986, 241] on div "< Back to results Edit Last Edited: [DATE] Source: The MLC SCRATCHOFF LUXURY Wo…" at bounding box center [741, 519] width 1150 height 975
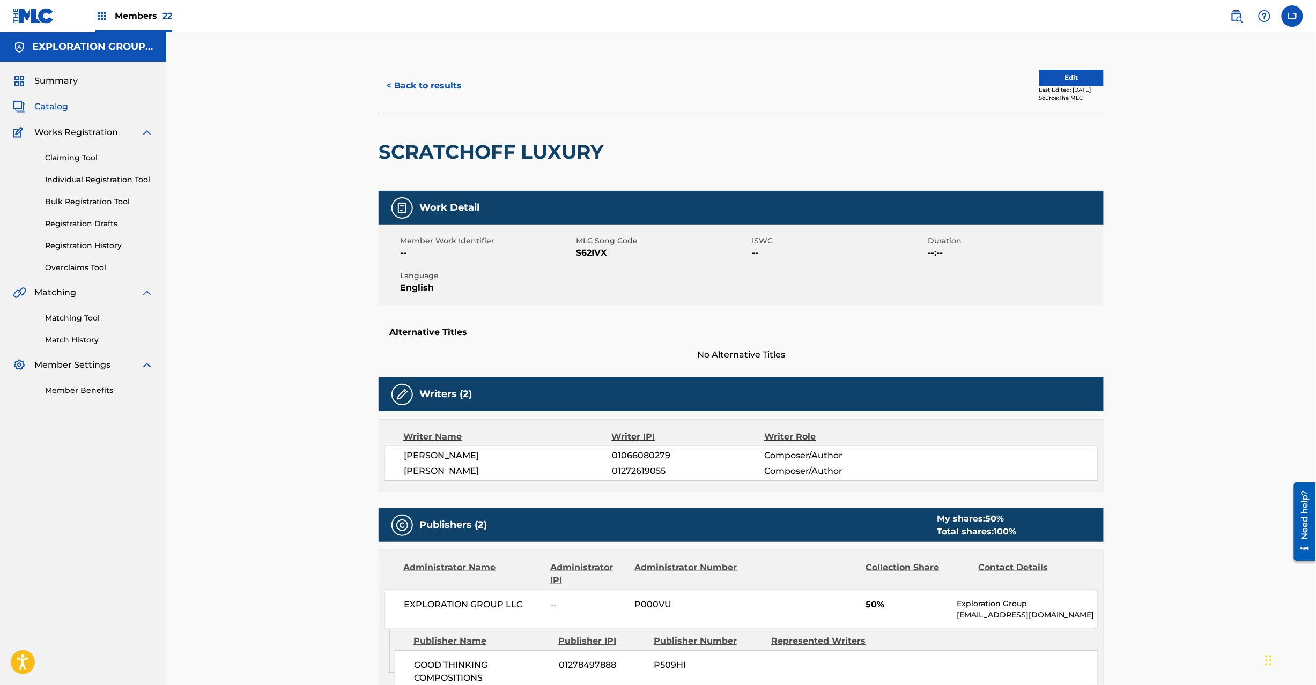
click at [408, 91] on button "< Back to results" at bounding box center [424, 85] width 91 height 27
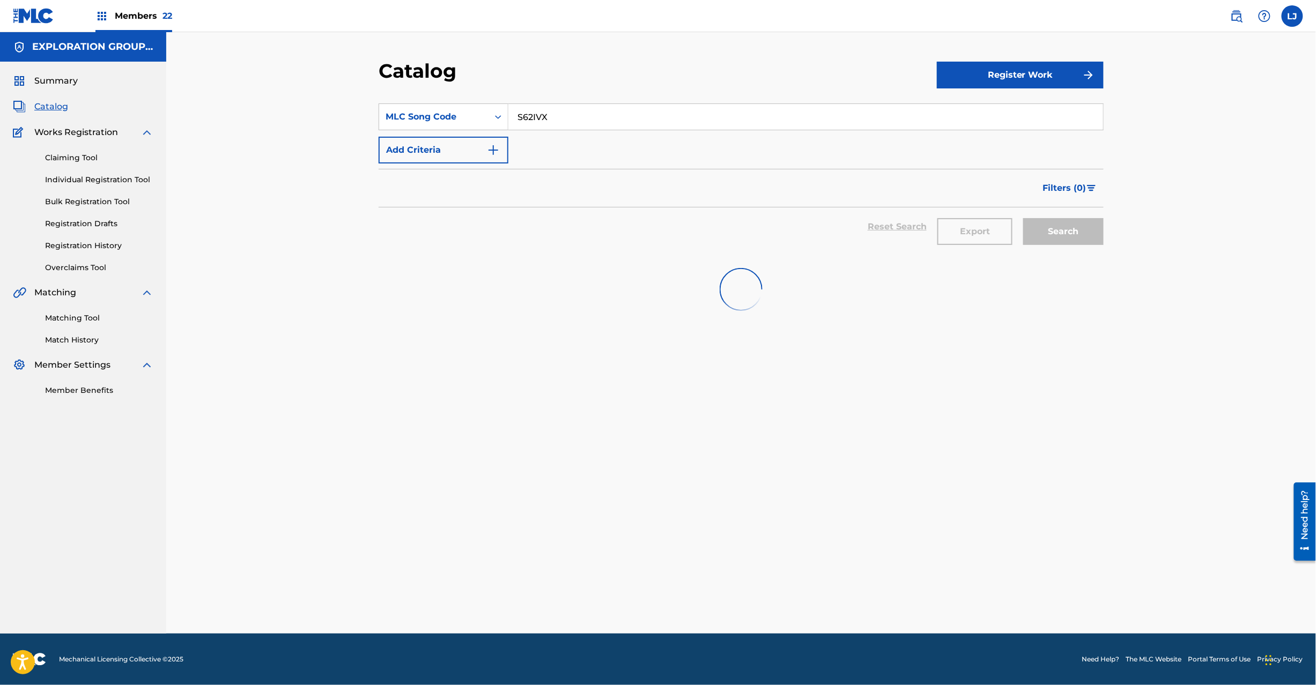
click at [520, 106] on input "S62IVX" at bounding box center [805, 117] width 595 height 26
paste input "MA3Q1V"
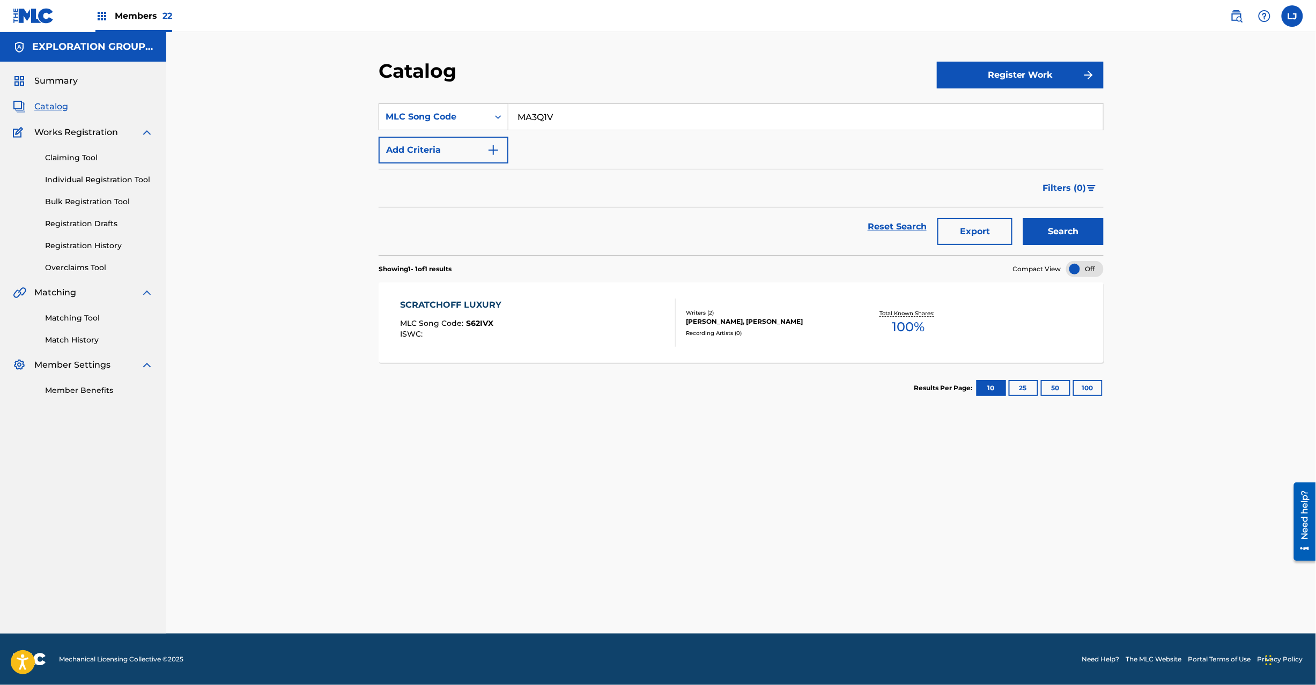
type input "MA3Q1V"
click at [986, 222] on button "Search" at bounding box center [1063, 231] width 80 height 27
click at [559, 311] on div "MENTIRAS MLC Song Code : MA3Q1V ISWC :" at bounding box center [539, 323] width 276 height 48
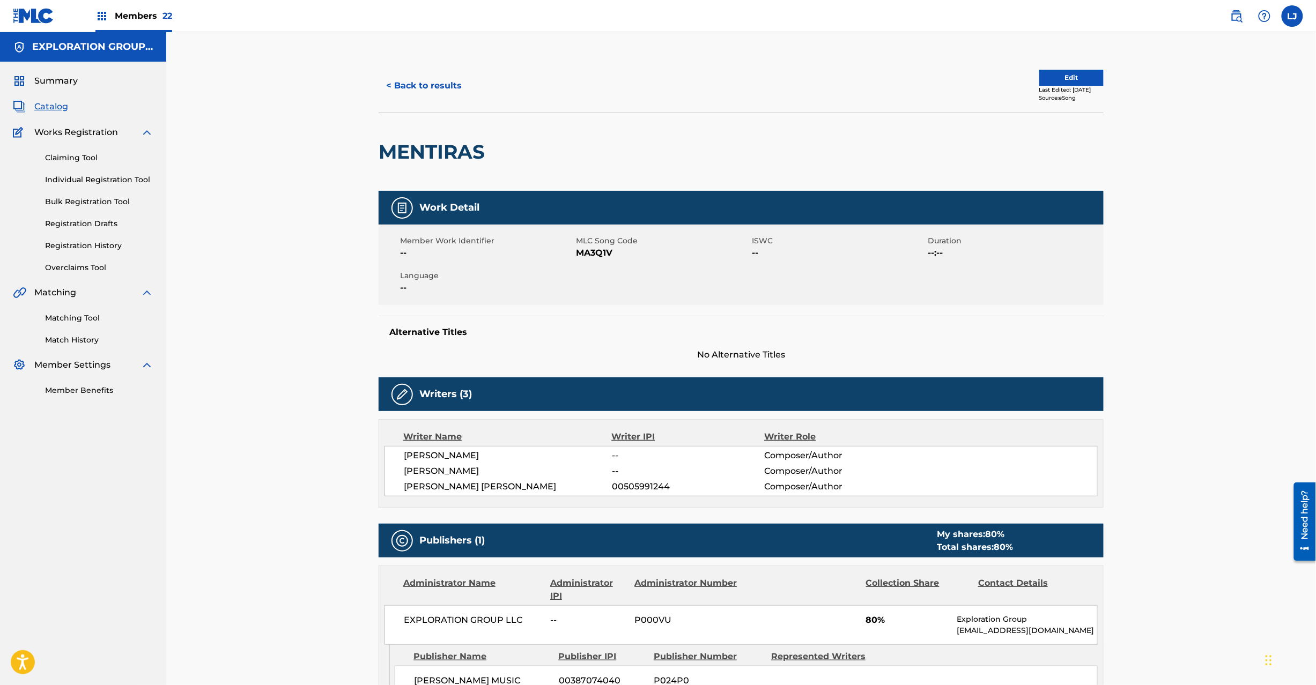
click at [986, 73] on button "Edit" at bounding box center [1071, 78] width 64 height 16
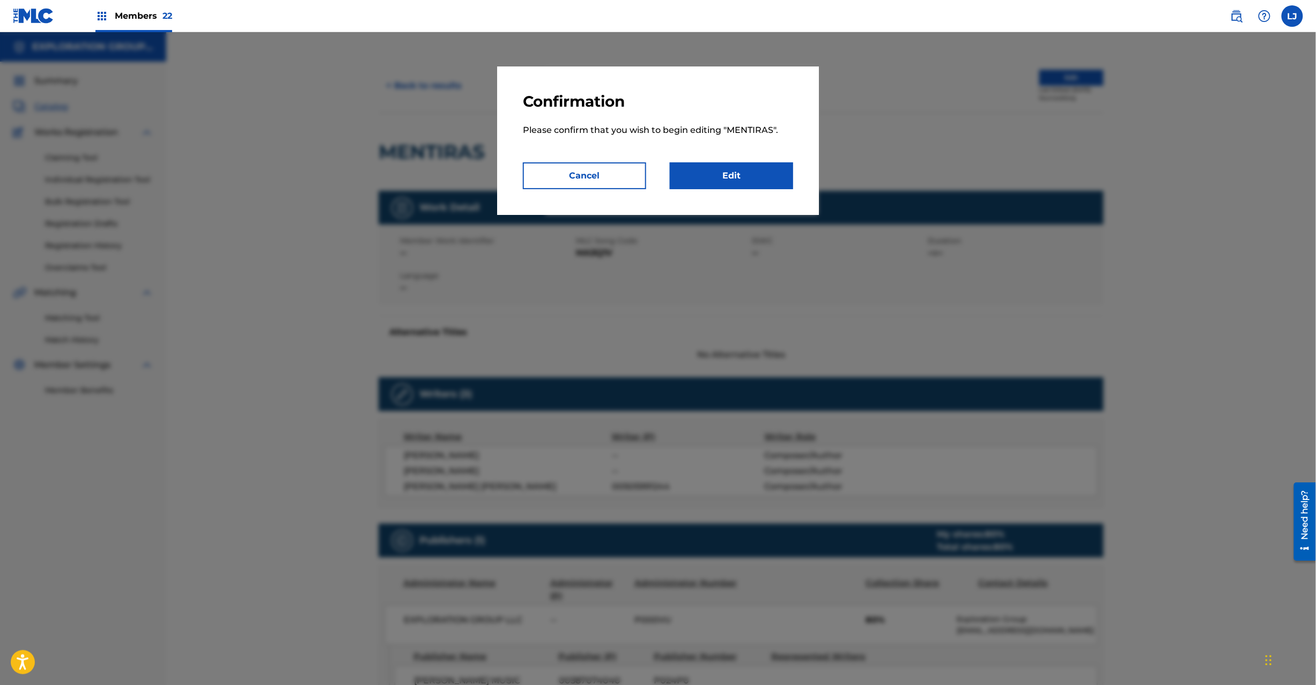
click at [727, 172] on link "Edit" at bounding box center [731, 176] width 123 height 27
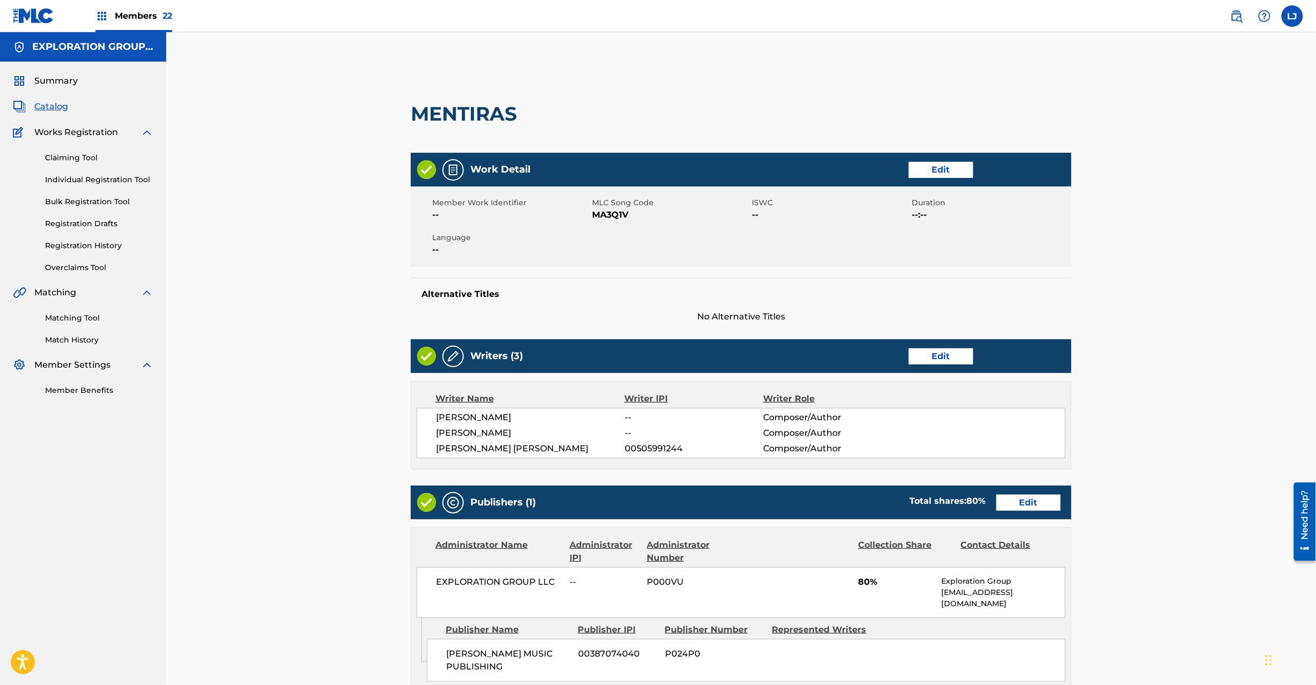
click at [939, 166] on link "Edit" at bounding box center [941, 170] width 64 height 16
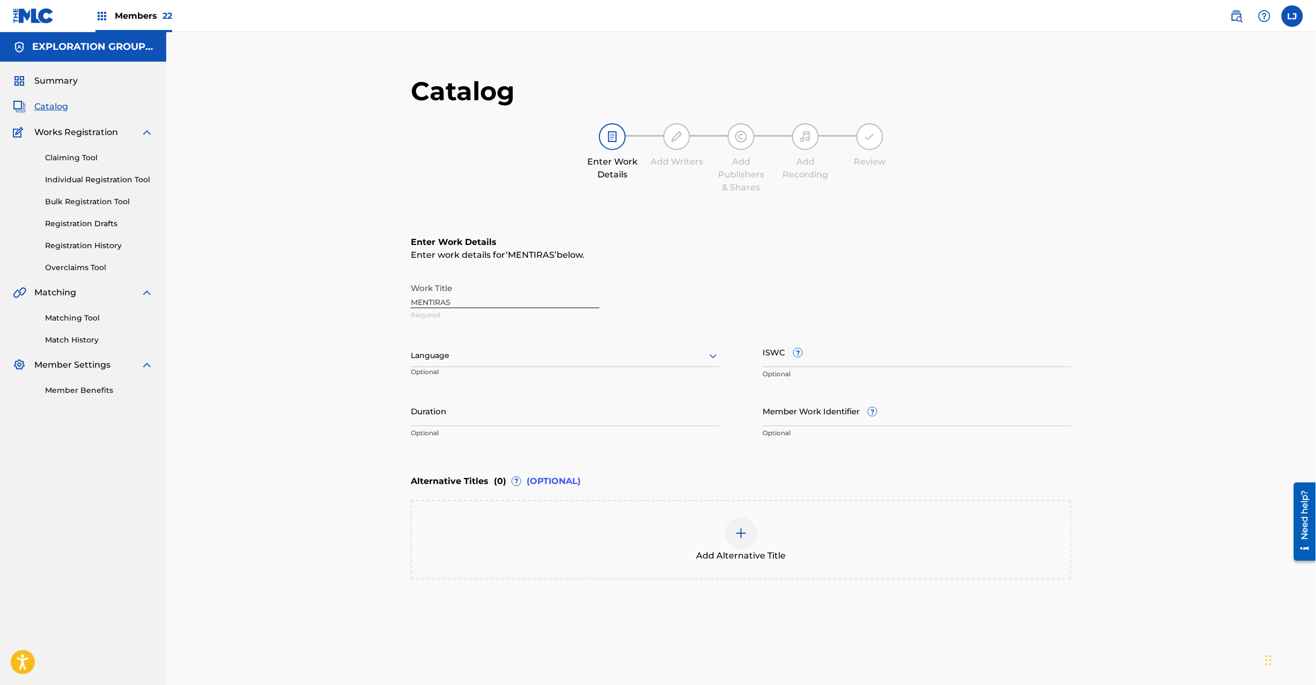
click at [746, 514] on div at bounding box center [741, 534] width 32 height 32
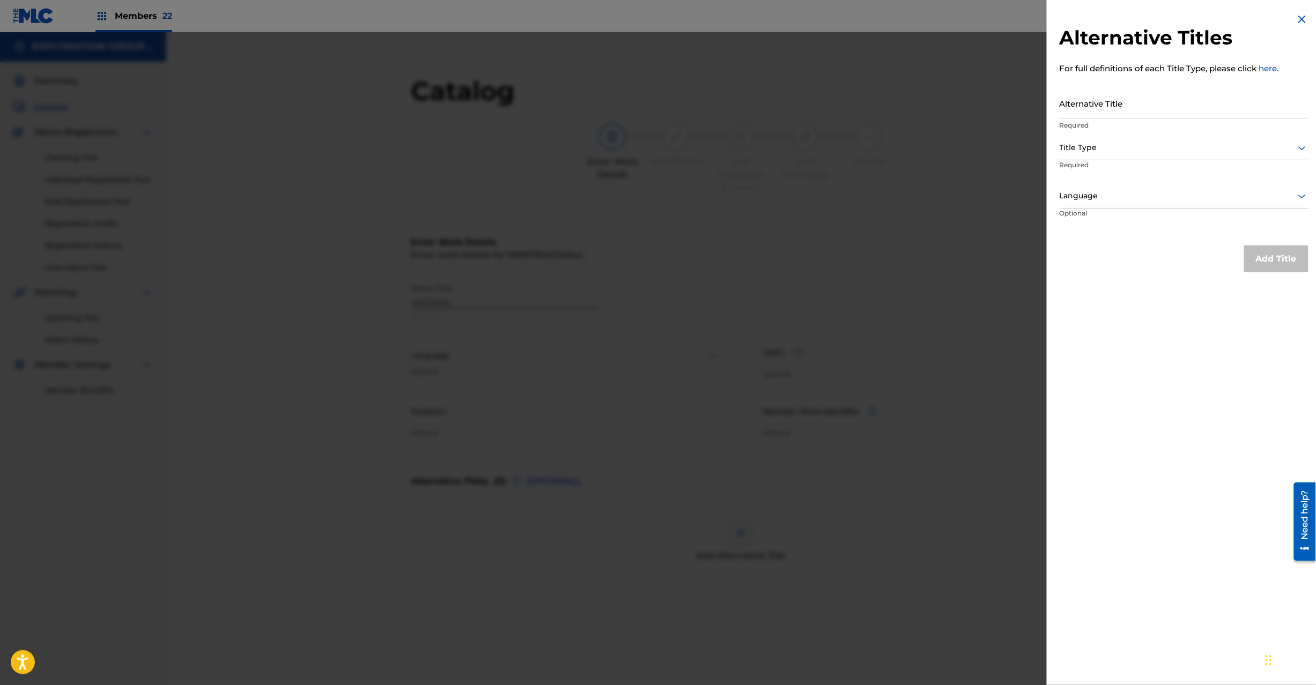
click at [986, 109] on input "Alternative Title" at bounding box center [1184, 103] width 249 height 31
paste input "Mentiras Versión Acústica|Mentiras (Piano Solo-Incidental Cues)|Mentiras (Acous…"
drag, startPoint x: 1093, startPoint y: 108, endPoint x: 1135, endPoint y: 110, distance: 42.4
click at [946, 108] on div "Alternative Titles For full definitions of each Title Type, please click here. …" at bounding box center [658, 358] width 1316 height 653
click at [986, 112] on input "Mentiras Versión Acústica|Mentiras (Piano Solo-Incidental Cues)|Mentiras (Acous…" at bounding box center [1184, 103] width 249 height 31
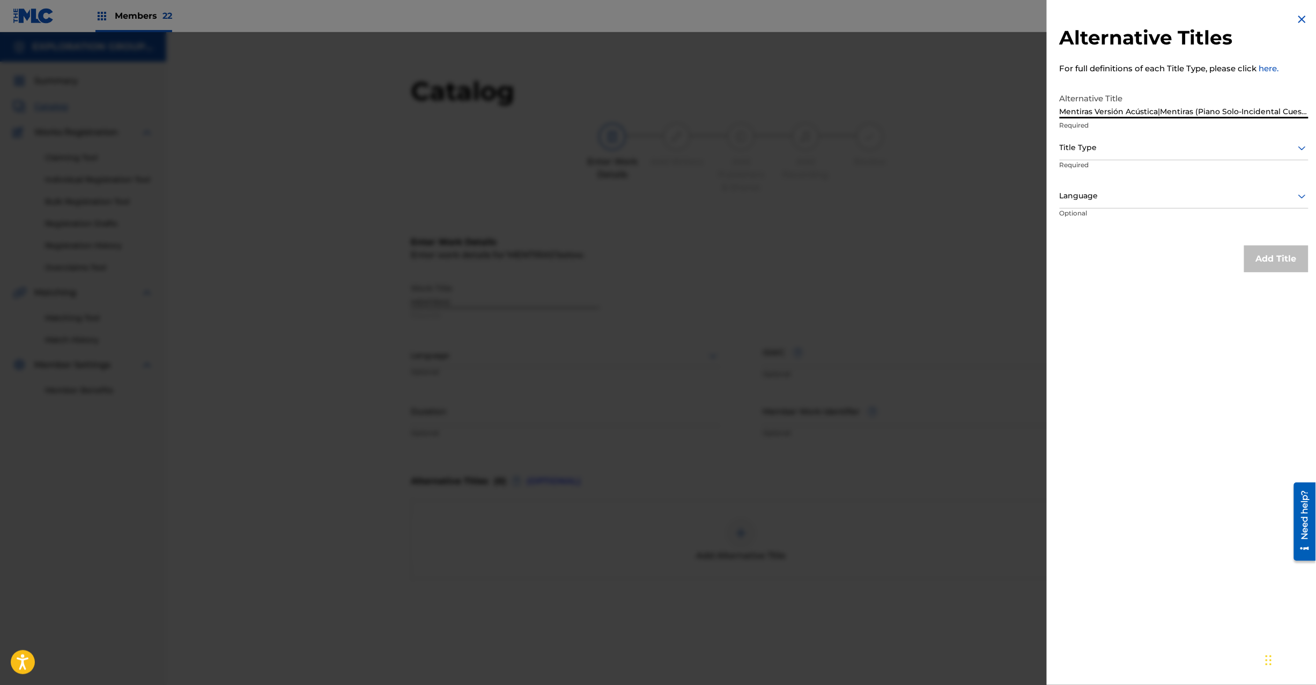
scroll to position [0, 216]
drag, startPoint x: 1159, startPoint y: 113, endPoint x: 1372, endPoint y: 114, distance: 213.5
click at [986, 114] on html "Accessibility Screen-Reader Guide, Feedback, and Issue Reporting | New window M…" at bounding box center [658, 342] width 1316 height 685
type input "Mentiras Versión Acústica"
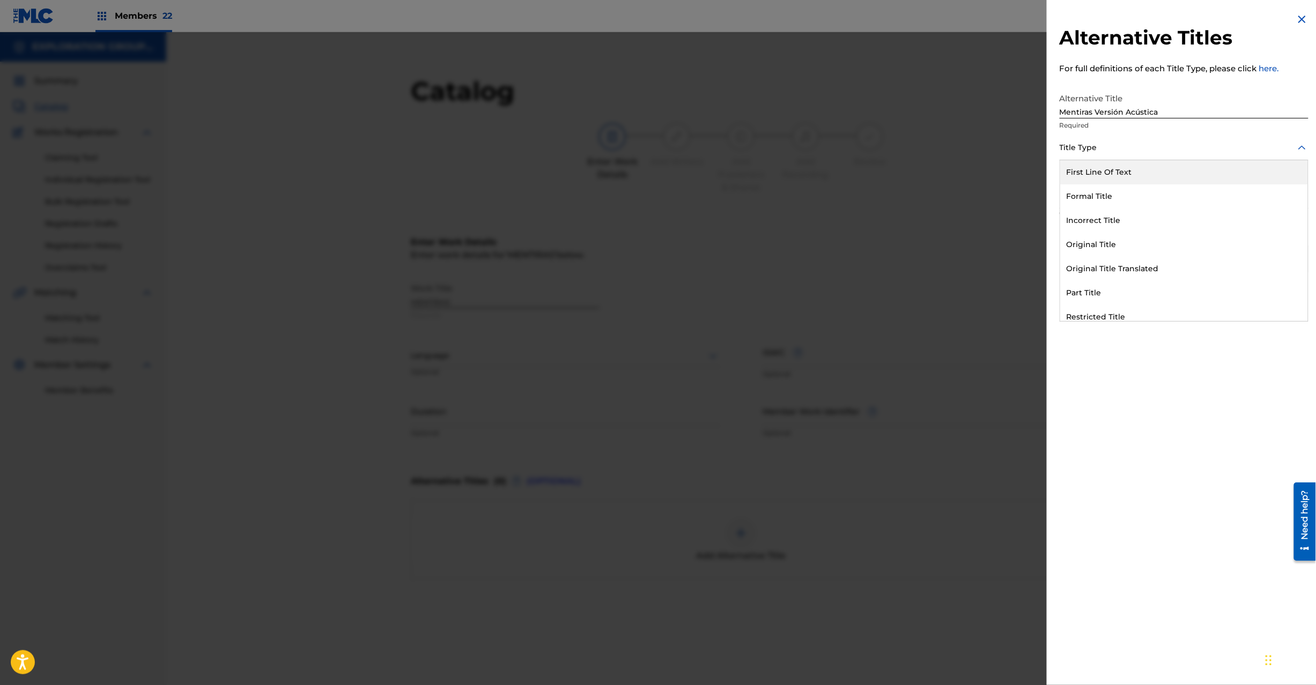
click at [986, 144] on div at bounding box center [1184, 147] width 249 height 13
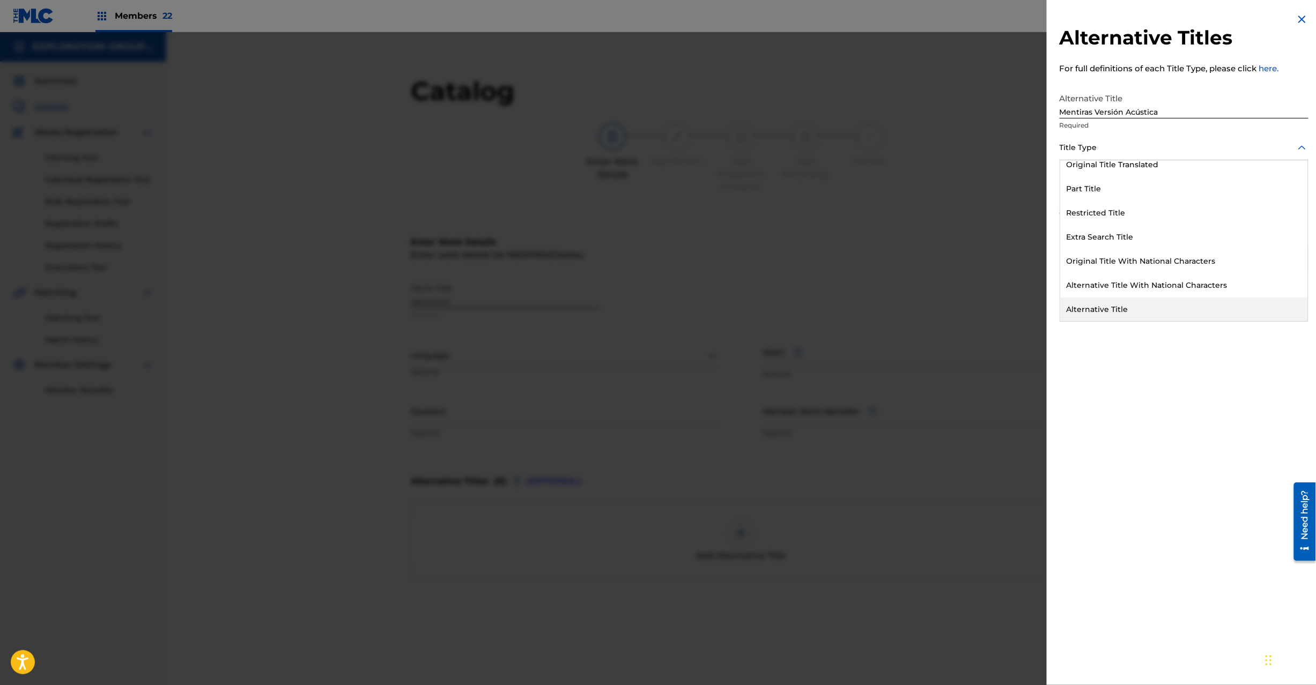
click at [986, 307] on div "Alternative Title" at bounding box center [1184, 310] width 248 height 24
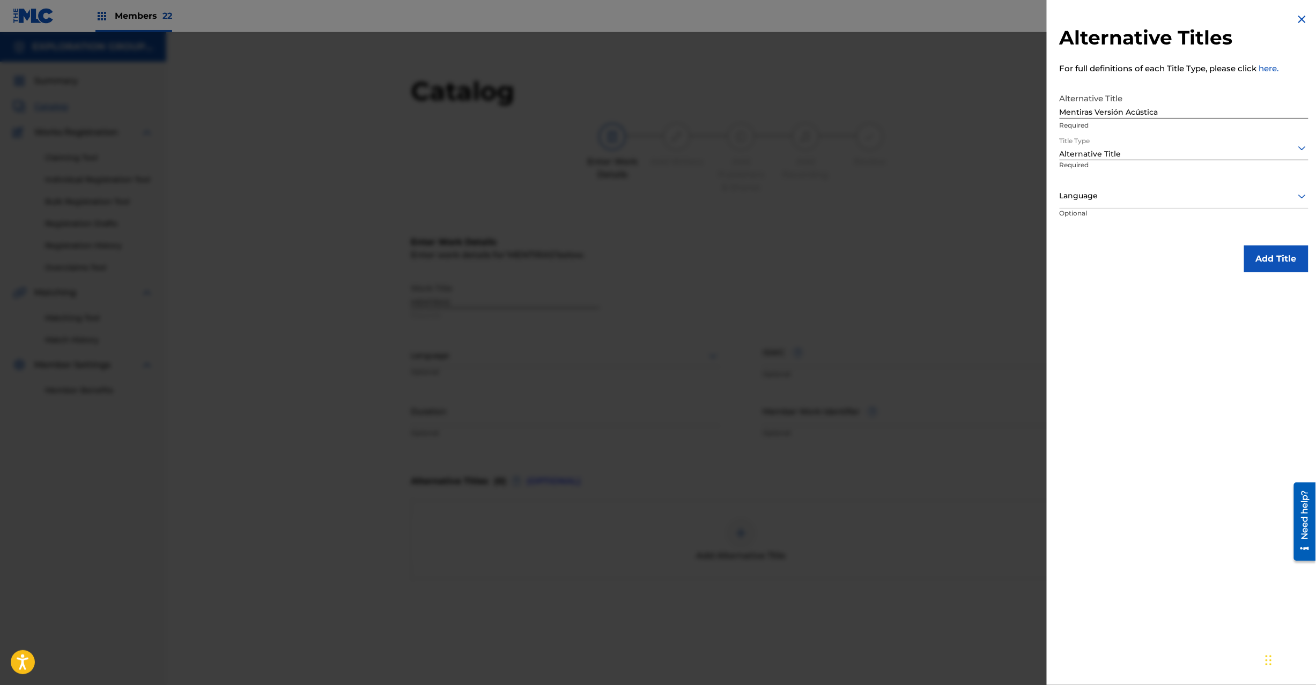
click at [986, 253] on button "Add Title" at bounding box center [1276, 259] width 64 height 27
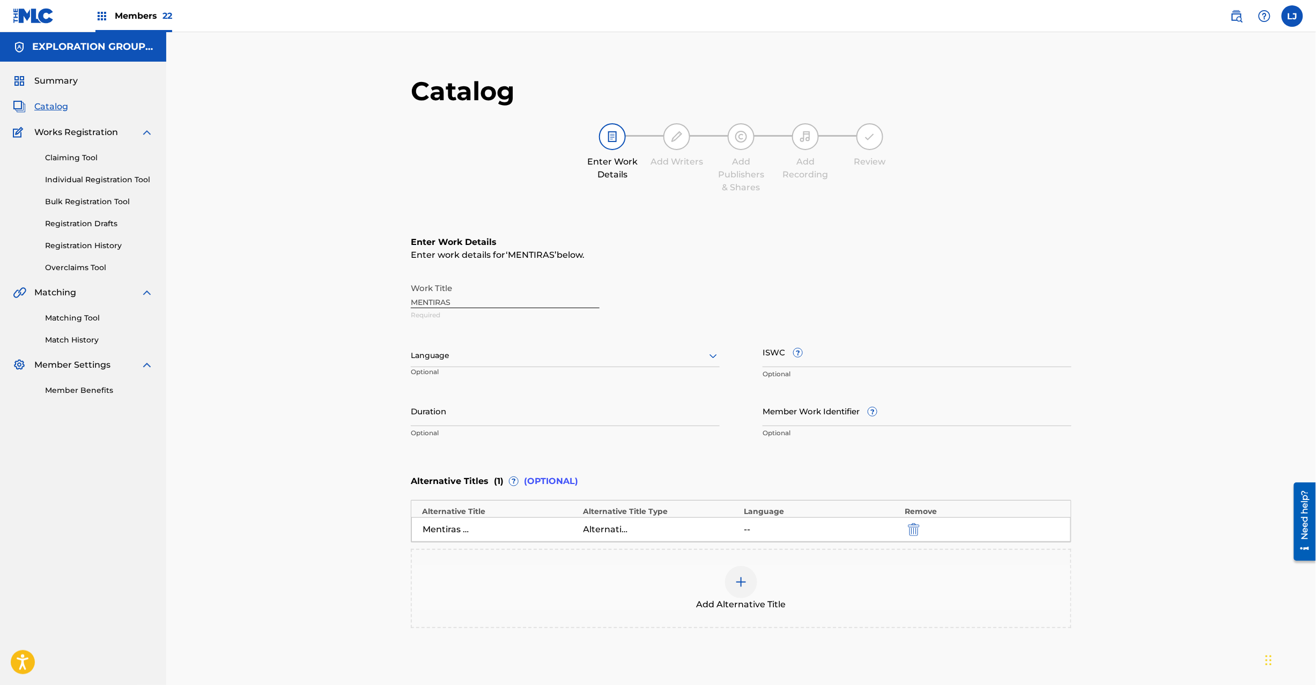
click at [739, 514] on div at bounding box center [741, 582] width 32 height 32
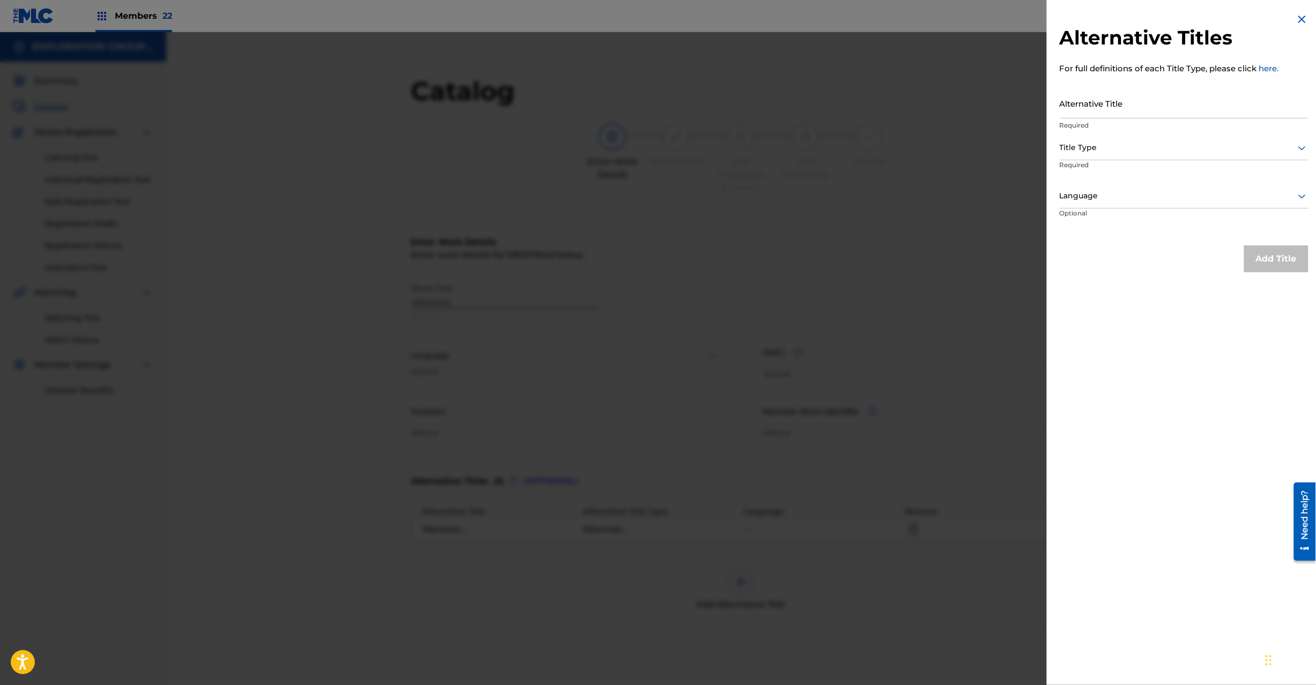
click at [986, 116] on input "Alternative Title" at bounding box center [1184, 103] width 249 height 31
paste input "Mentiras Versión Acústica|Mentiras (Piano Solo-Incidental Cues)|Mentiras (Acous…"
drag, startPoint x: 1084, startPoint y: 112, endPoint x: 916, endPoint y: 112, distance: 167.9
click at [910, 110] on div "Alternative Titles For full definitions of each Title Type, please click here. …" at bounding box center [658, 358] width 1316 height 653
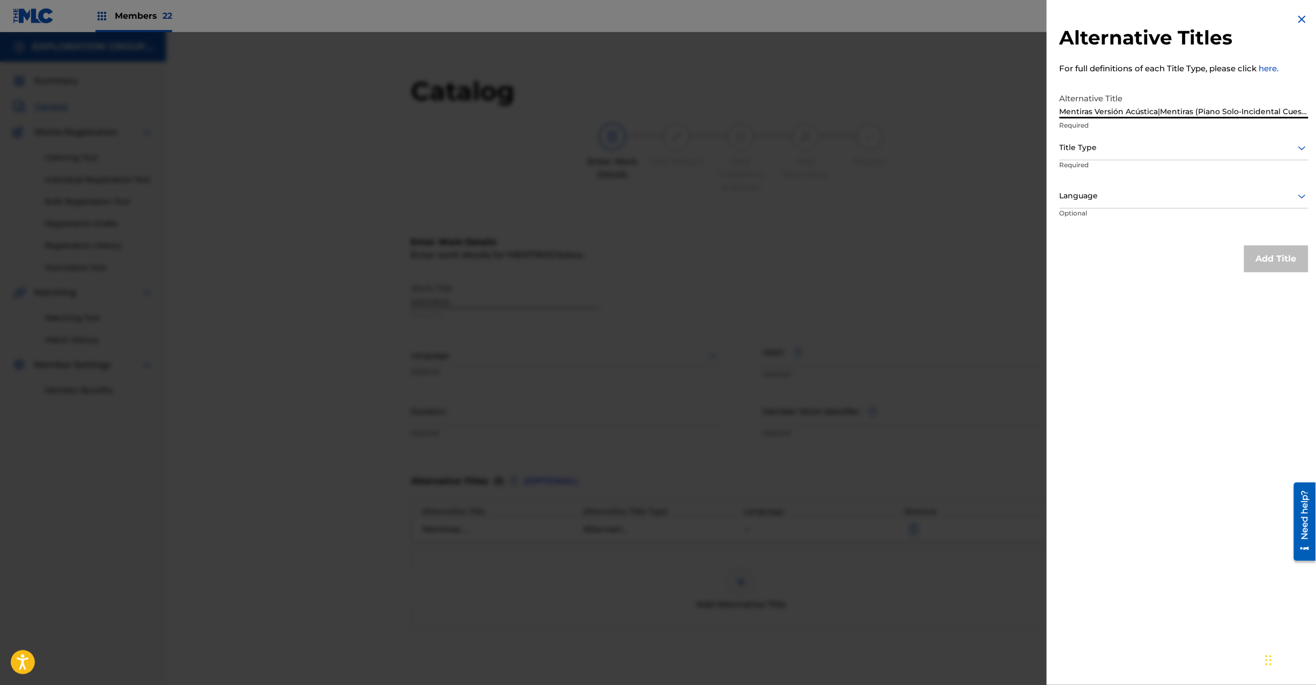
click at [986, 110] on input "Mentiras Versión Acústica|Mentiras (Piano Solo-Incidental Cues)|Mentiras (Acous…" at bounding box center [1184, 103] width 249 height 31
drag, startPoint x: 1163, startPoint y: 114, endPoint x: 784, endPoint y: 116, distance: 379.2
click at [784, 116] on div "Alternative Titles For full definitions of each Title Type, please click here. …" at bounding box center [658, 358] width 1316 height 653
drag, startPoint x: 1207, startPoint y: 110, endPoint x: 1372, endPoint y: 102, distance: 165.4
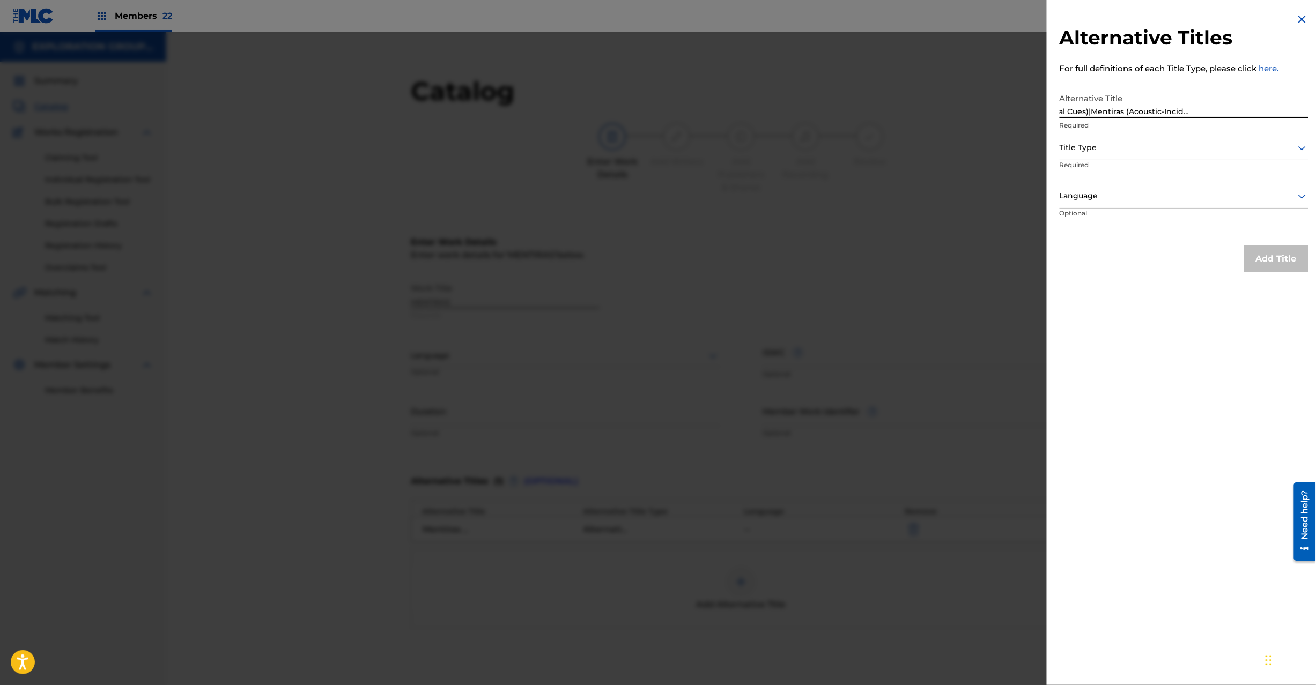
click at [986, 102] on html "Accessibility Screen-Reader Guide, Feedback, and Issue Reporting | New window M…" at bounding box center [658, 342] width 1316 height 685
type input "Mentiras (Piano Solo-Incidental Cues)"
click at [986, 136] on div "Title Type" at bounding box center [1184, 148] width 249 height 24
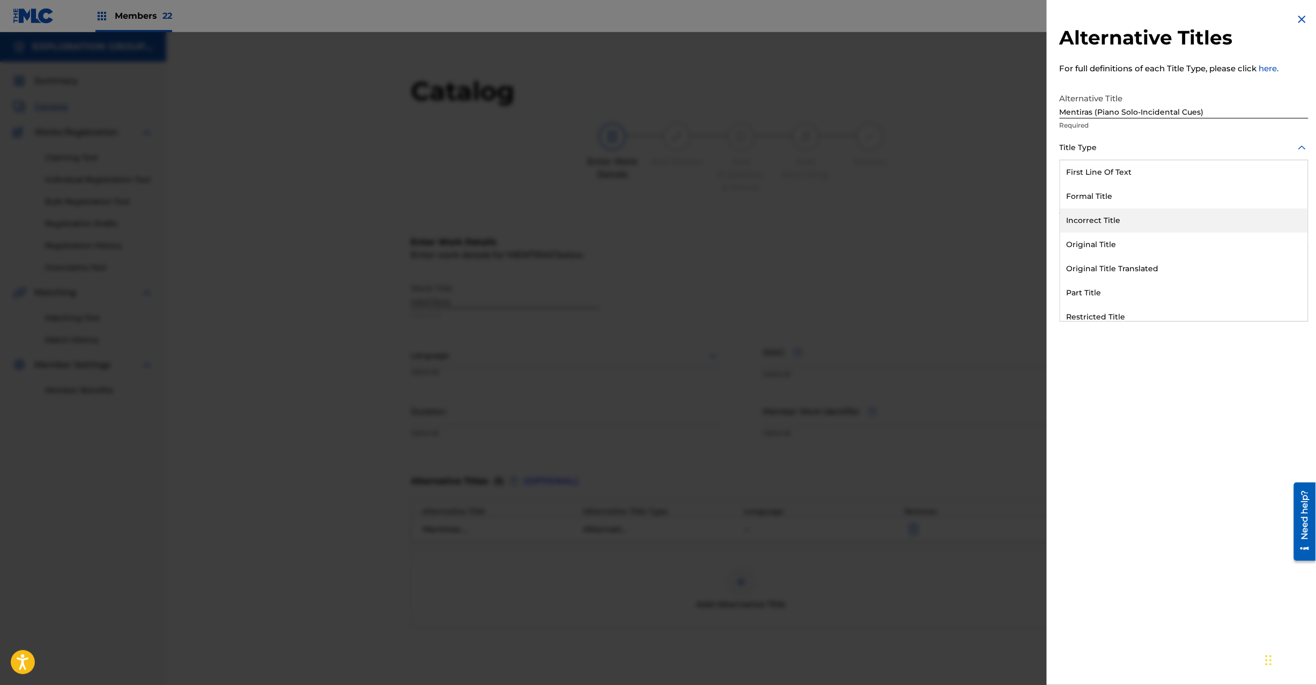
scroll to position [104, 0]
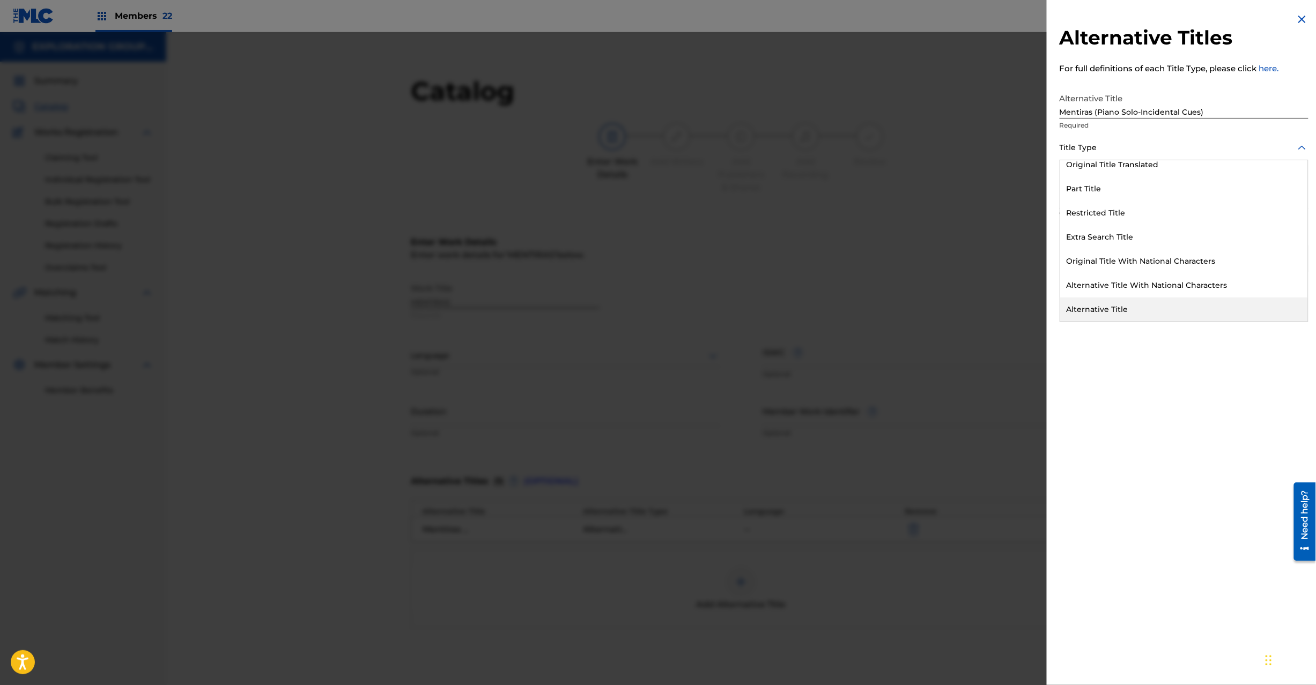
click at [986, 307] on div "Alternative Title" at bounding box center [1184, 310] width 248 height 24
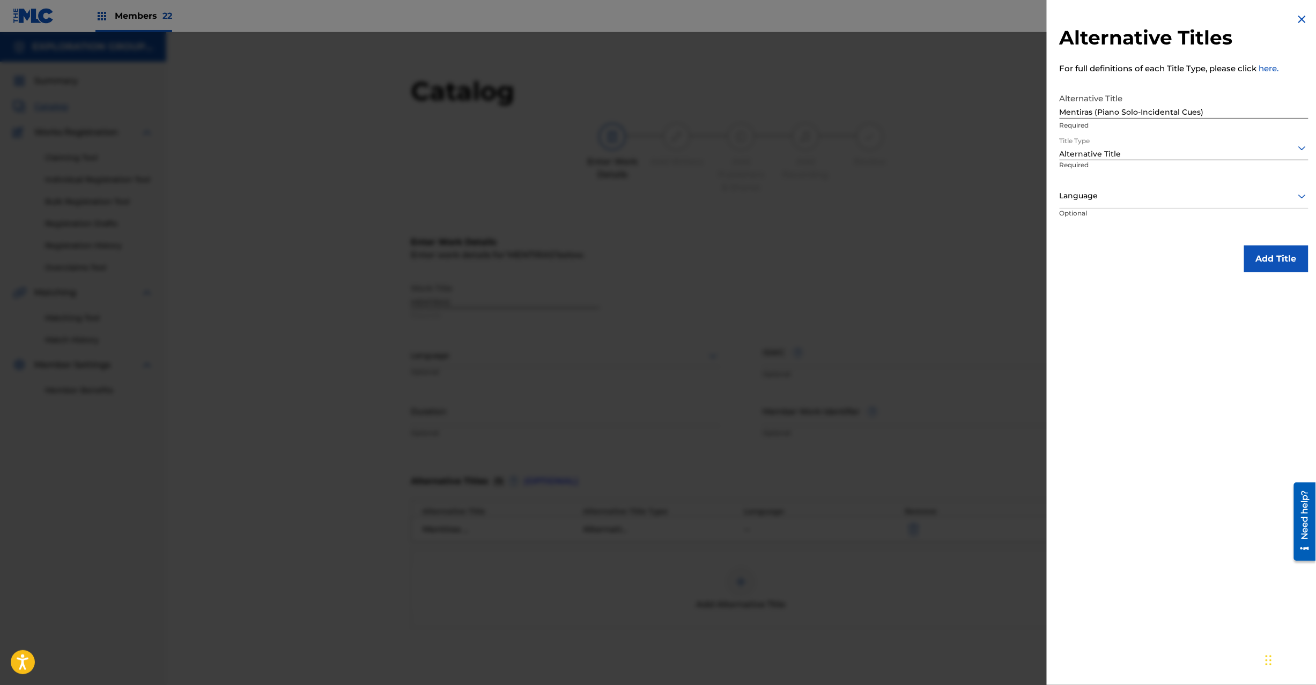
click at [986, 264] on button "Add Title" at bounding box center [1276, 259] width 64 height 27
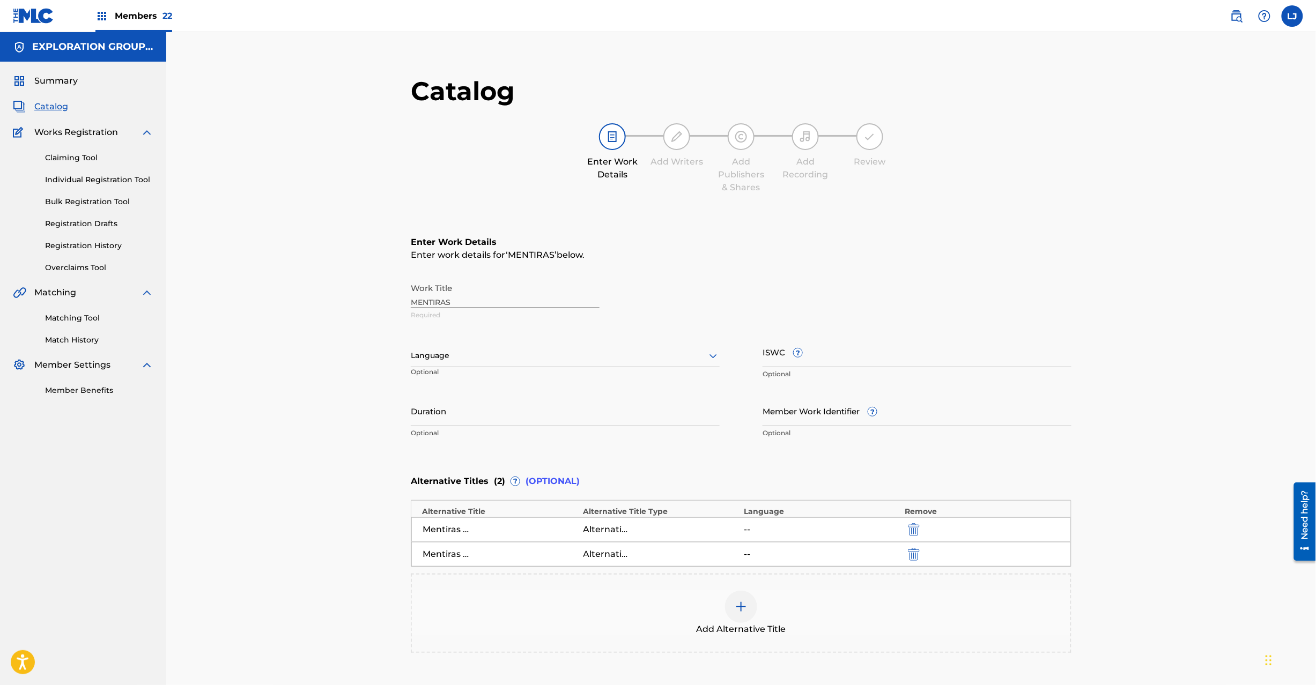
click at [742, 514] on img at bounding box center [741, 607] width 13 height 13
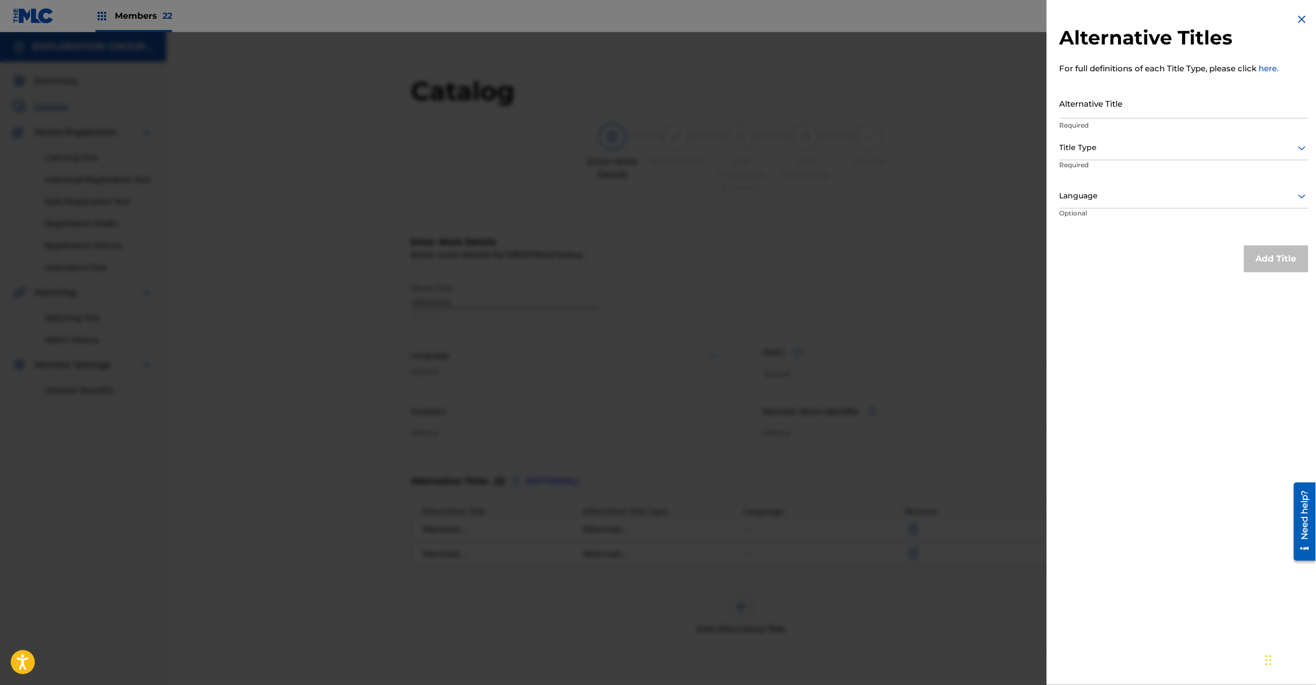
click at [986, 114] on input "Alternative Title" at bounding box center [1184, 103] width 249 height 31
paste input "Mentiras Versión Acústica|Mentiras (Piano Solo-Incidental Cues)|Mentiras (Acous…"
drag, startPoint x: 1163, startPoint y: 110, endPoint x: 870, endPoint y: 109, distance: 293.4
click at [870, 109] on div "Alternative Titles For full definitions of each Title Type, please click here. …" at bounding box center [658, 358] width 1316 height 653
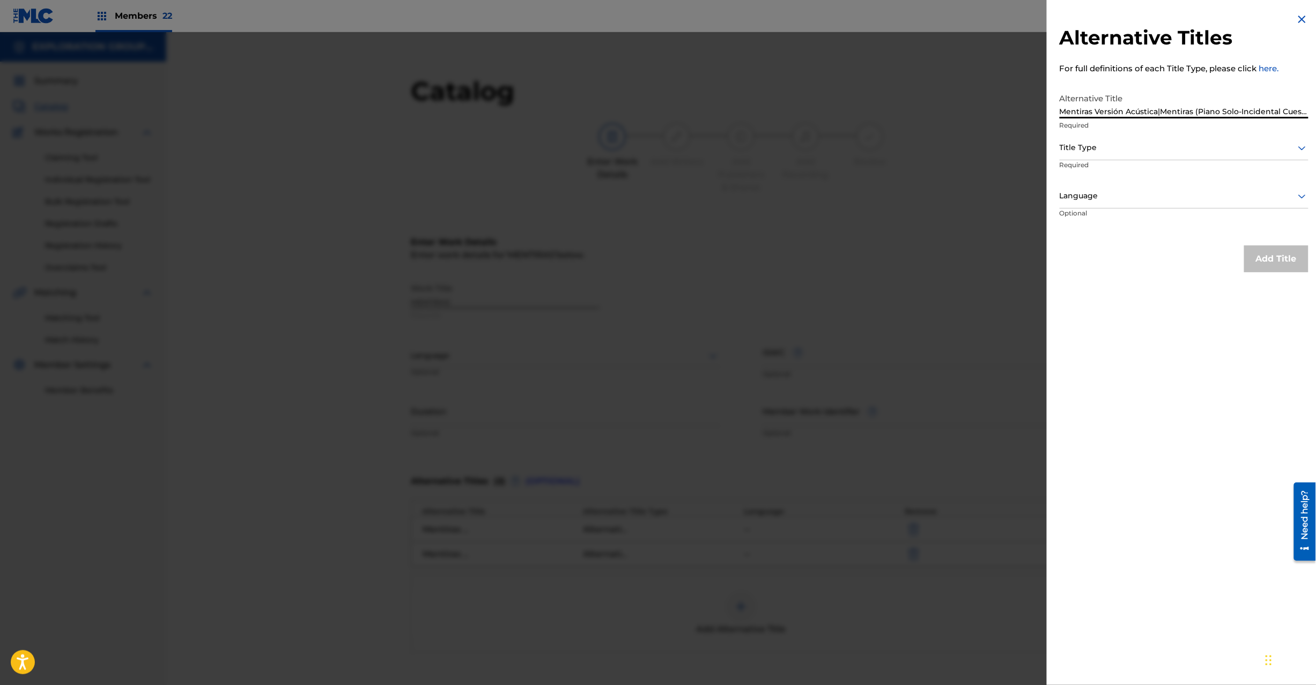
click at [986, 110] on input "Mentiras Versión Acústica|Mentiras (Piano Solo-Incidental Cues)|Mentiras (Acous…" at bounding box center [1184, 103] width 249 height 31
drag, startPoint x: 1300, startPoint y: 114, endPoint x: 794, endPoint y: 113, distance: 506.3
click at [794, 113] on div "Alternative Titles For full definitions of each Title Type, please click here. …" at bounding box center [658, 358] width 1316 height 653
drag, startPoint x: 1196, startPoint y: 114, endPoint x: 1337, endPoint y: 108, distance: 141.7
click at [986, 108] on html "Accessibility Screen-Reader Guide, Feedback, and Issue Reporting | New window M…" at bounding box center [658, 342] width 1316 height 685
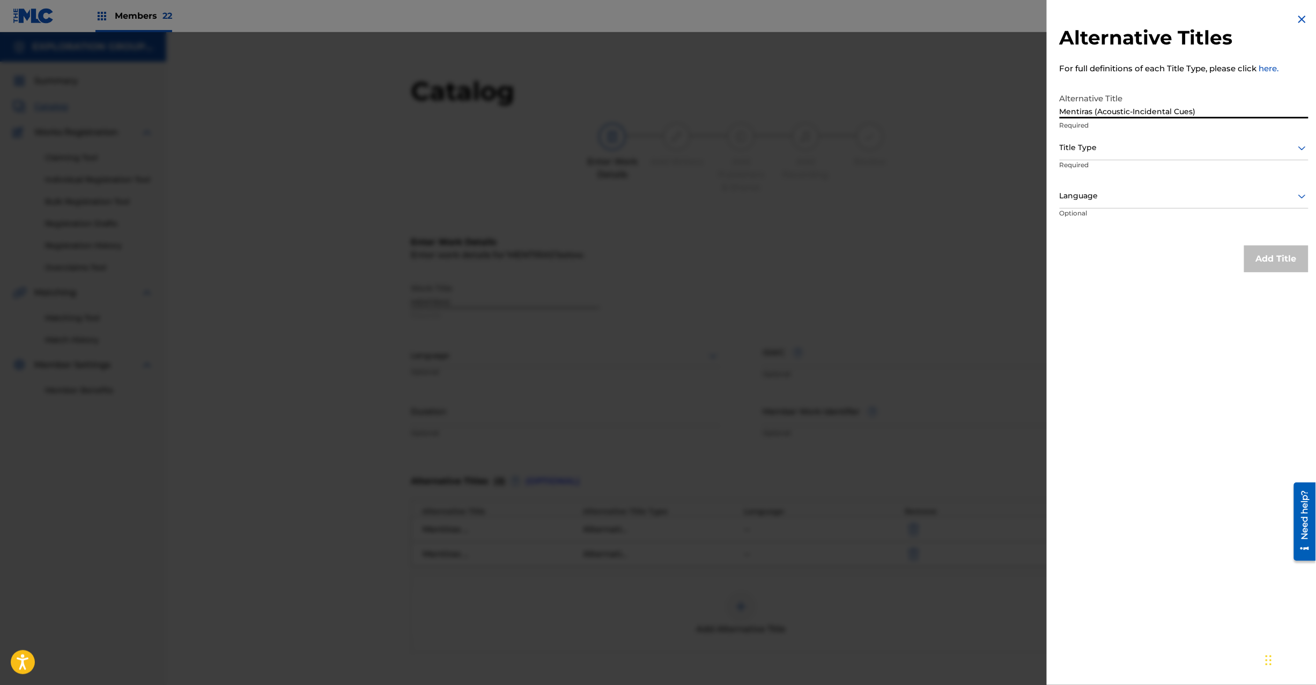
type input "Mentiras (Acoustic-Incidental Cues)"
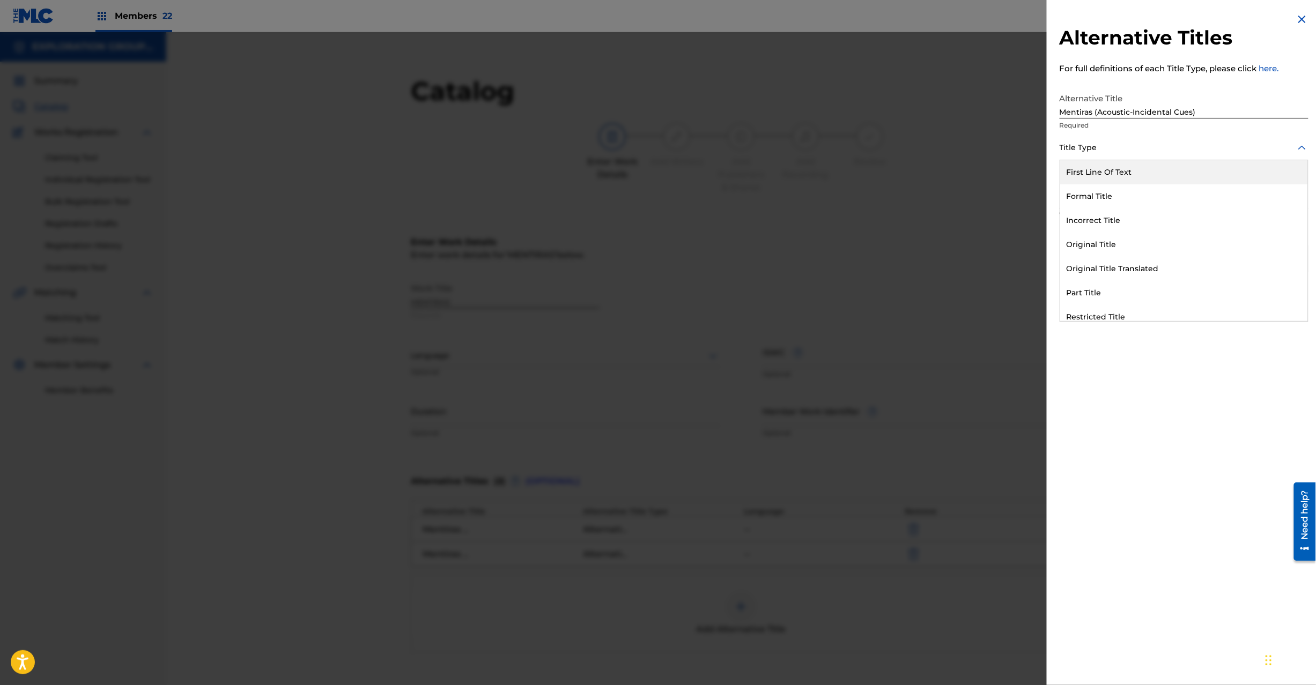
click at [986, 153] on div at bounding box center [1184, 147] width 249 height 13
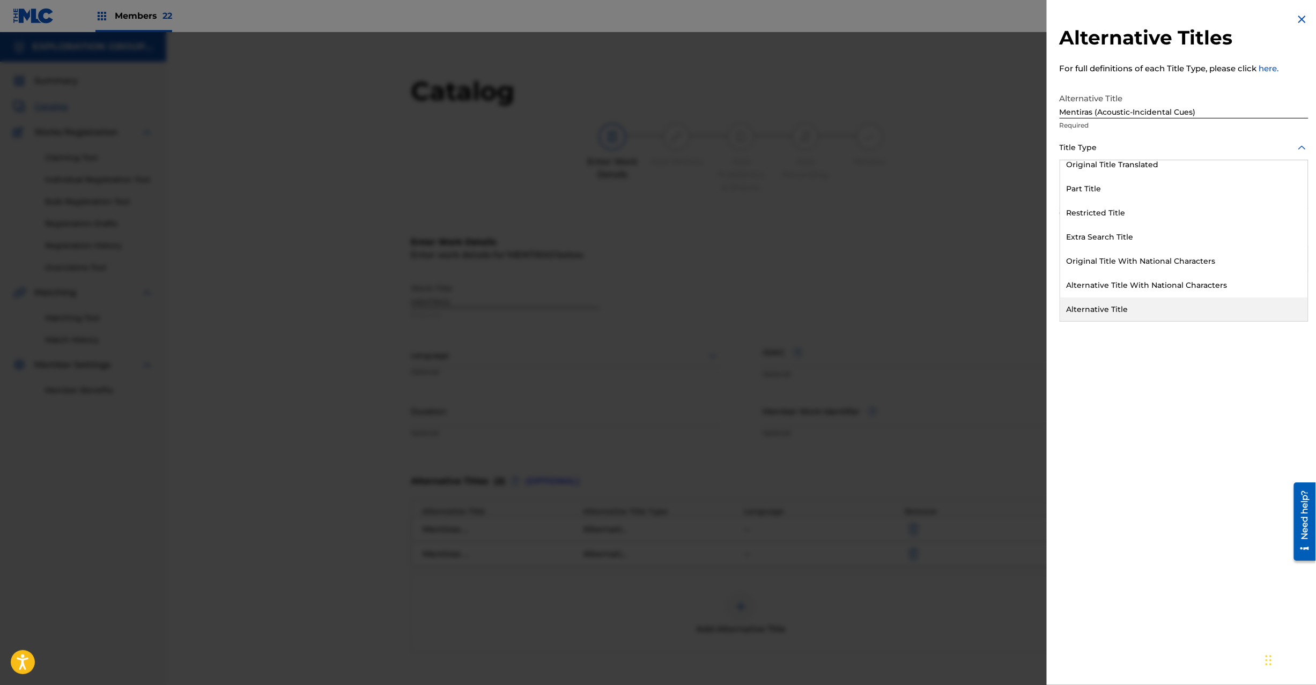
click at [986, 308] on div "Alternative Title" at bounding box center [1184, 310] width 248 height 24
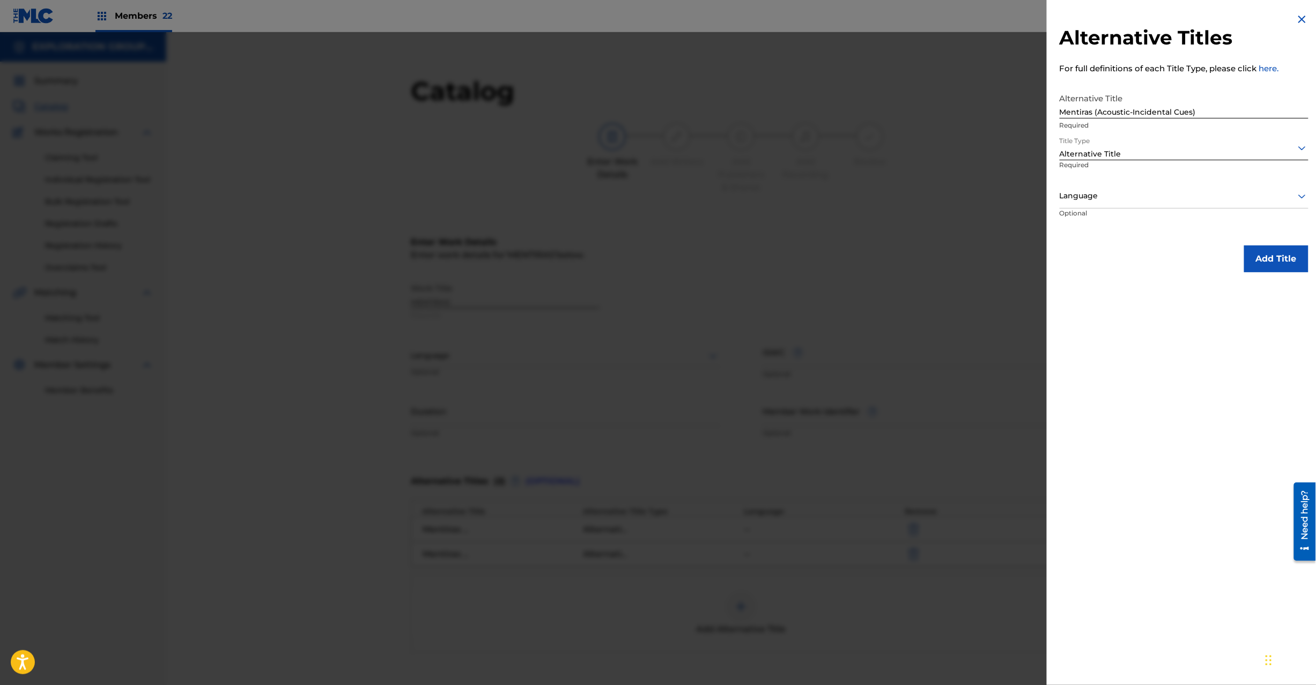
click at [986, 262] on button "Add Title" at bounding box center [1276, 259] width 64 height 27
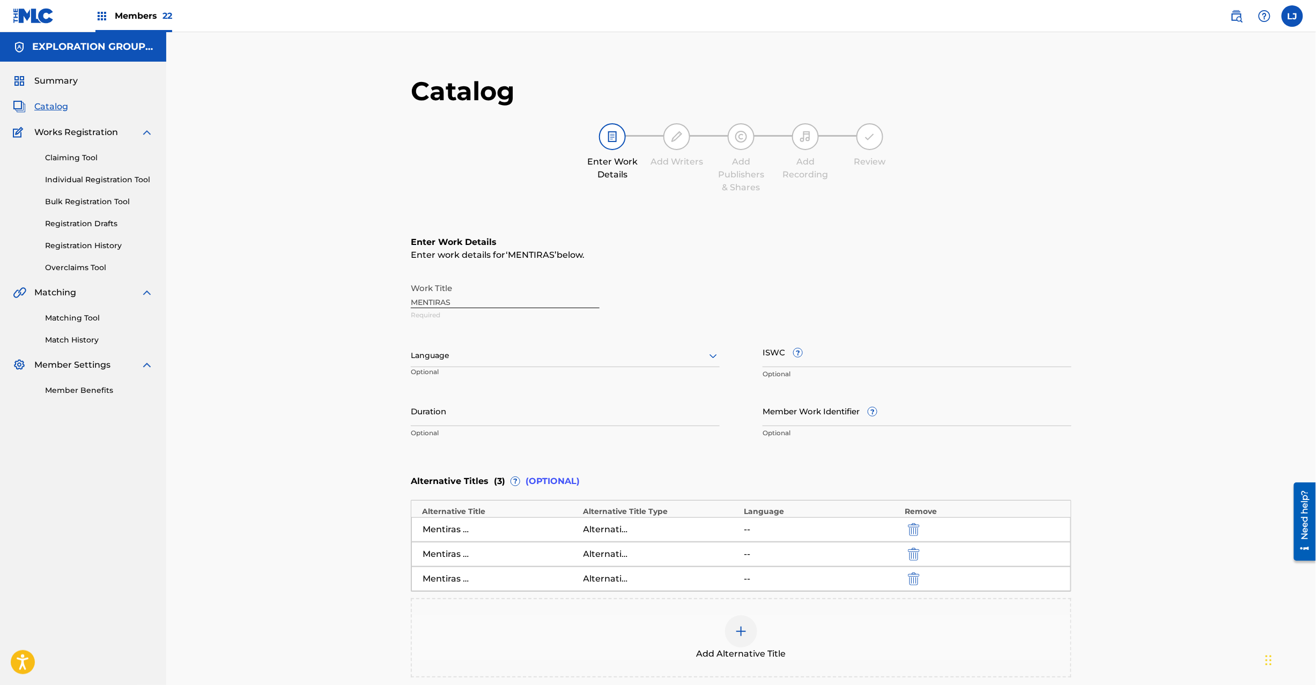
click at [753, 514] on div at bounding box center [741, 632] width 32 height 32
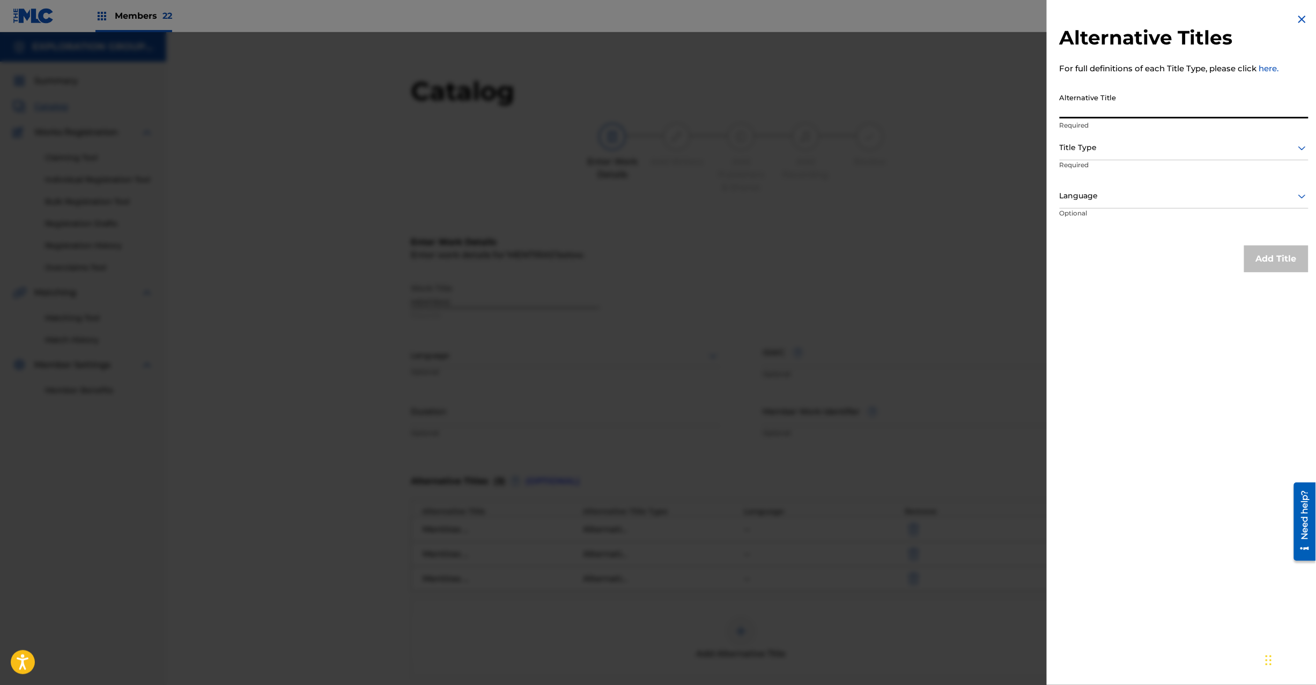
click at [986, 102] on input "Alternative Title" at bounding box center [1184, 103] width 249 height 31
paste input "| Mentiras Solo Piano"
drag, startPoint x: 1065, startPoint y: 112, endPoint x: 950, endPoint y: 122, distance: 115.2
click at [950, 122] on div "Alternative Titles For full definitions of each Title Type, please click here. …" at bounding box center [658, 358] width 1316 height 653
type input "Mentiras Solo Piano"
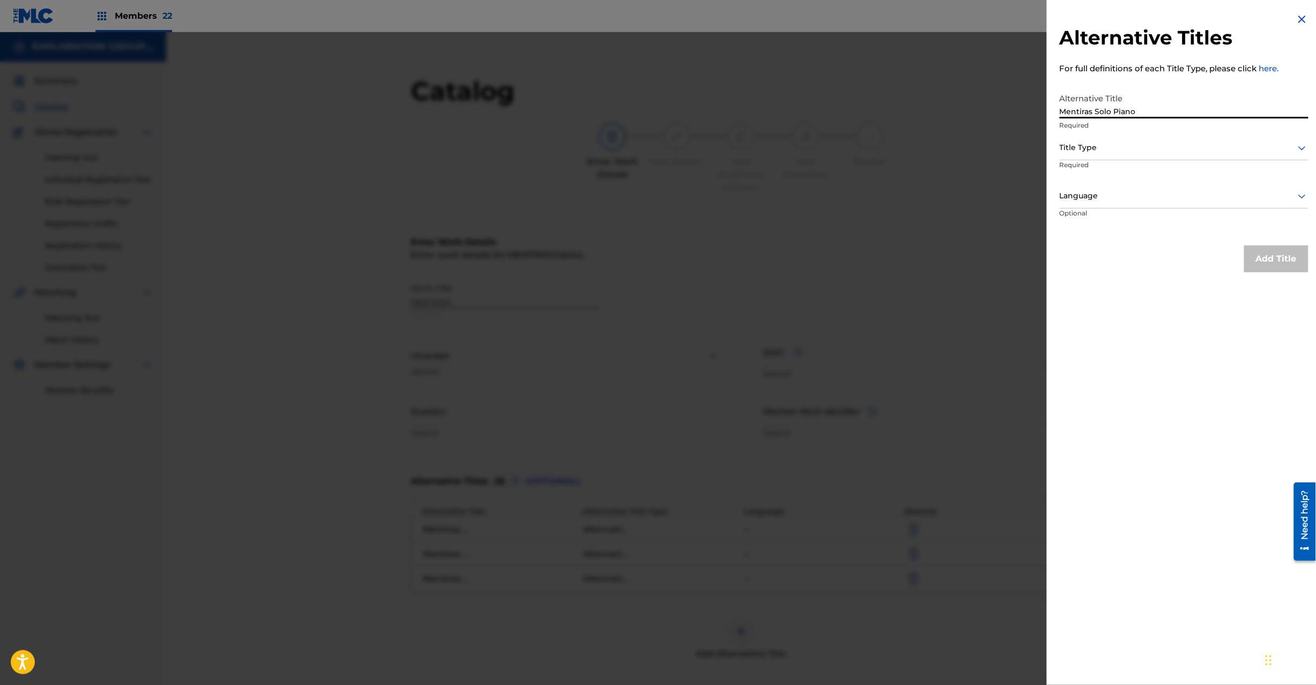
click at [986, 166] on div "Title Type Required" at bounding box center [1184, 160] width 249 height 48
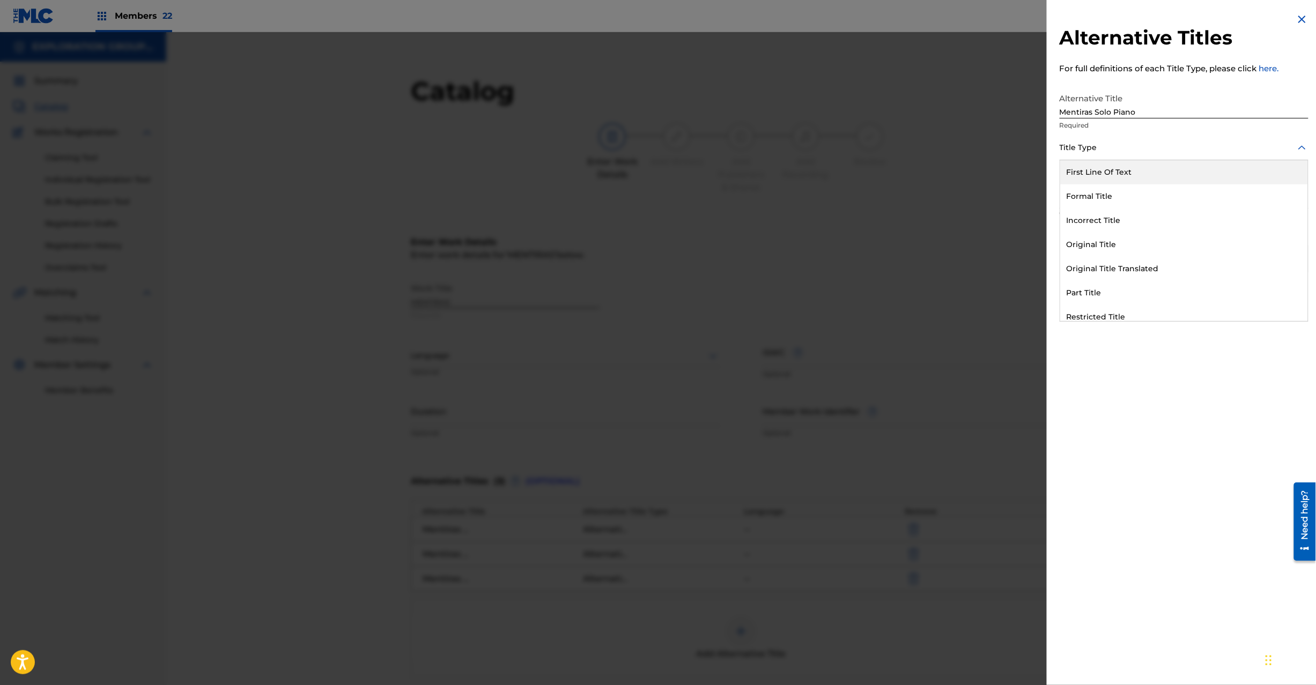
click at [986, 153] on div at bounding box center [1184, 147] width 249 height 13
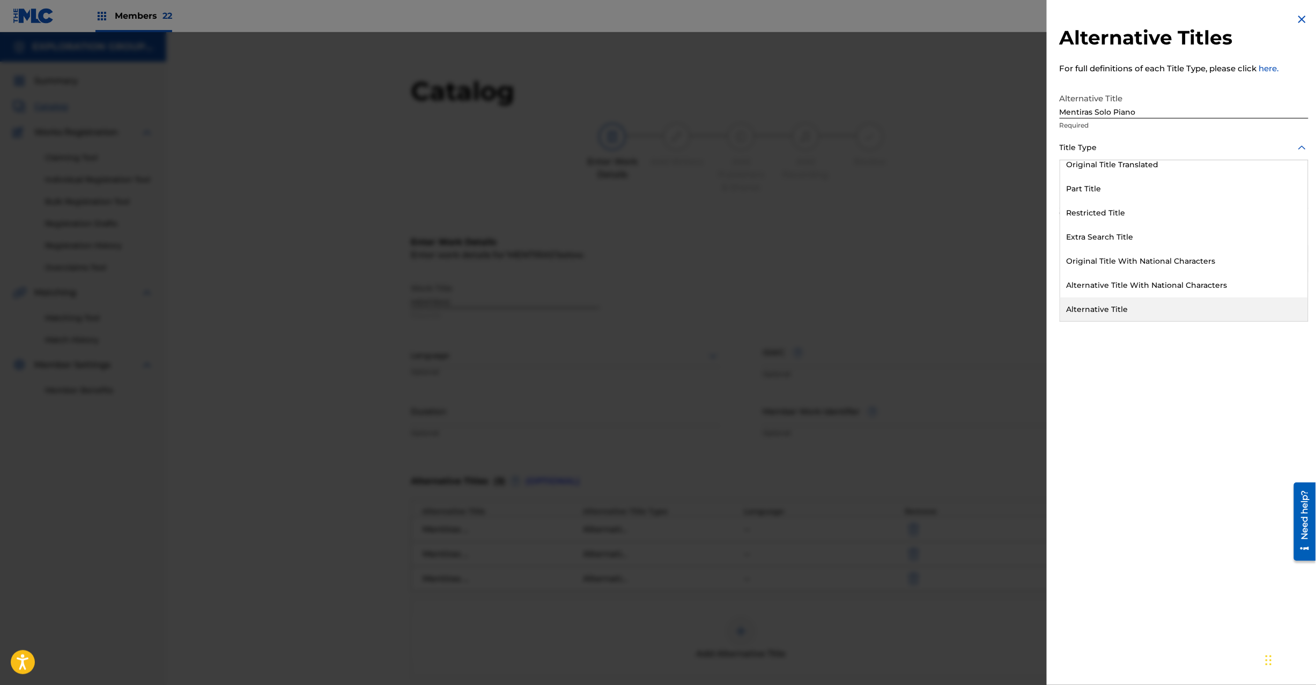
click at [986, 306] on div "Alternative Title" at bounding box center [1184, 310] width 248 height 24
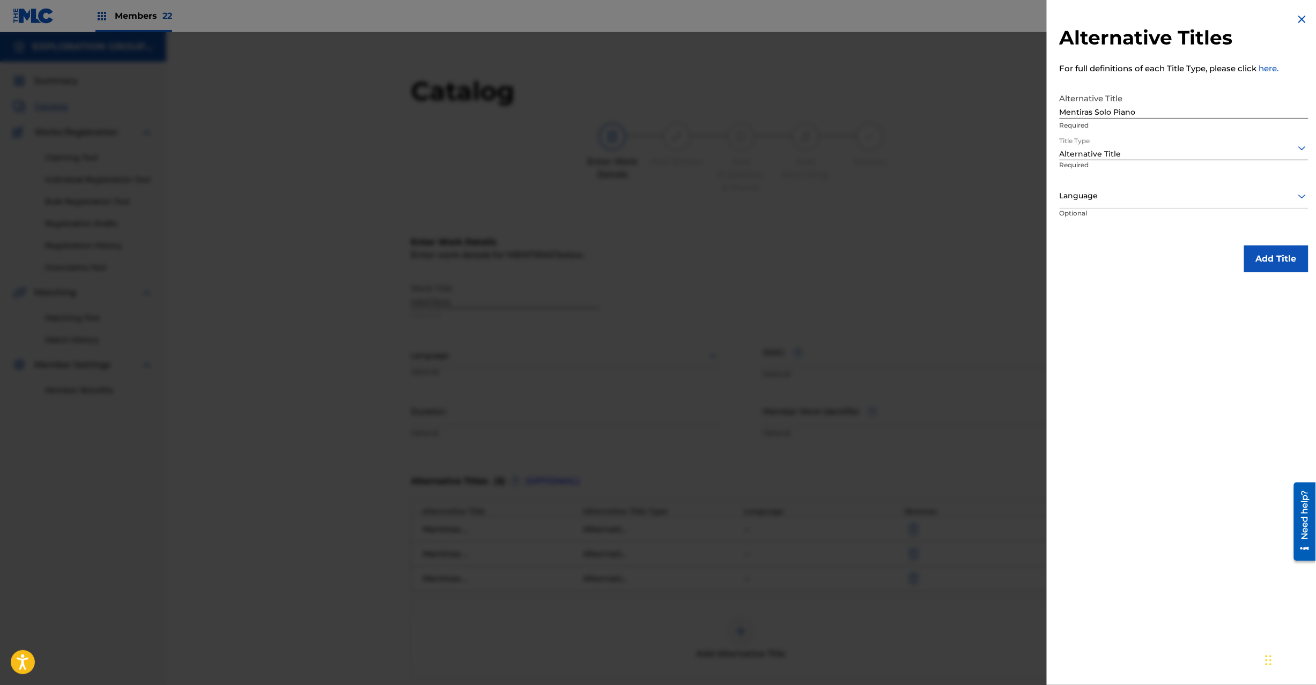
click at [986, 260] on button "Add Title" at bounding box center [1276, 259] width 64 height 27
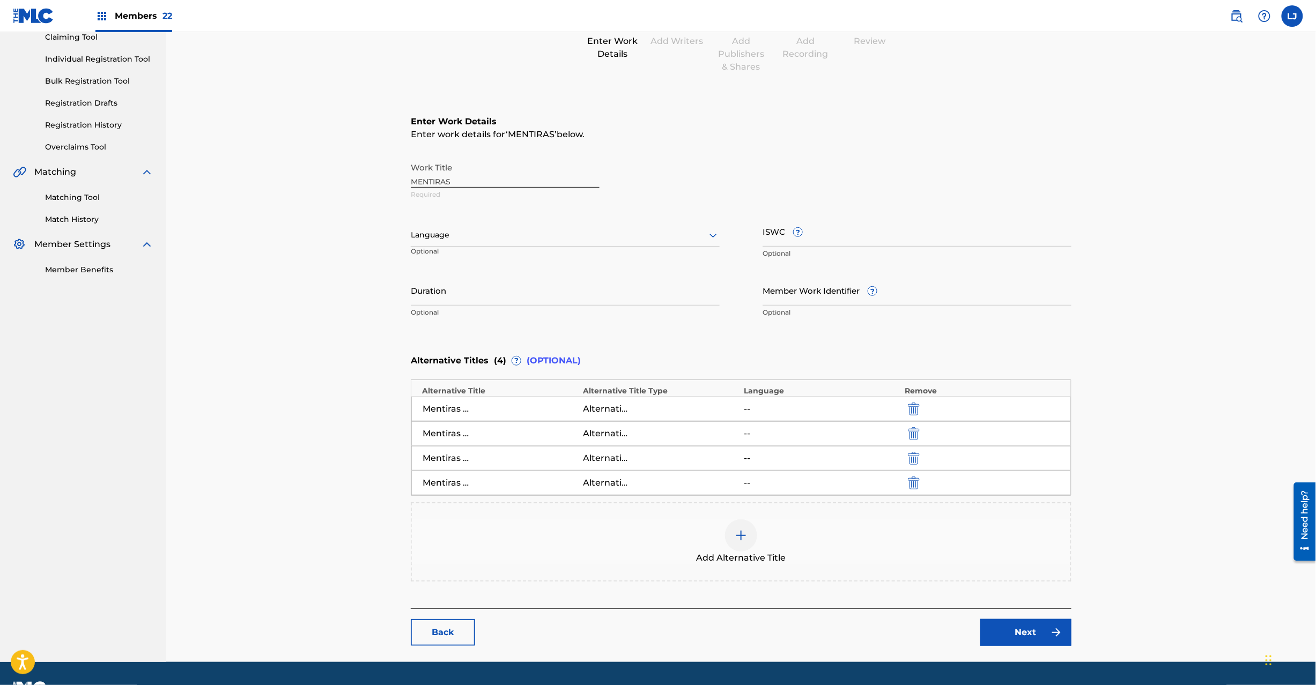
scroll to position [150, 0]
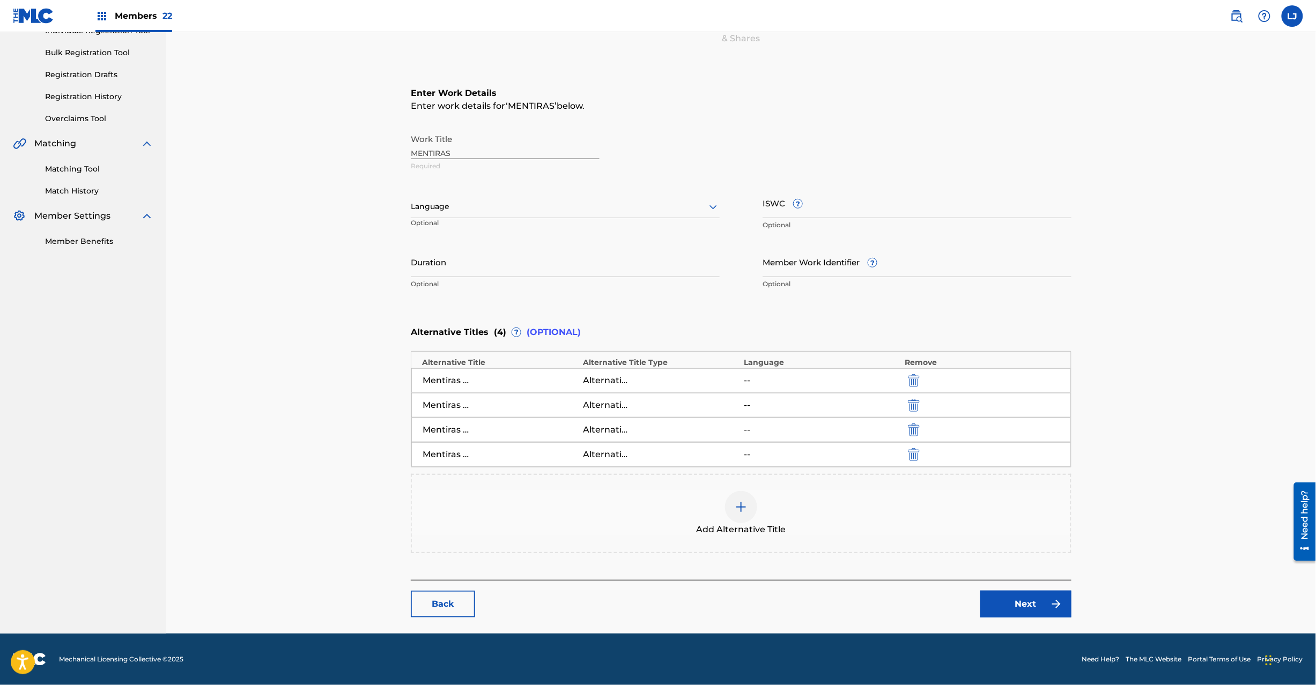
click at [986, 514] on link "Next" at bounding box center [1025, 604] width 91 height 27
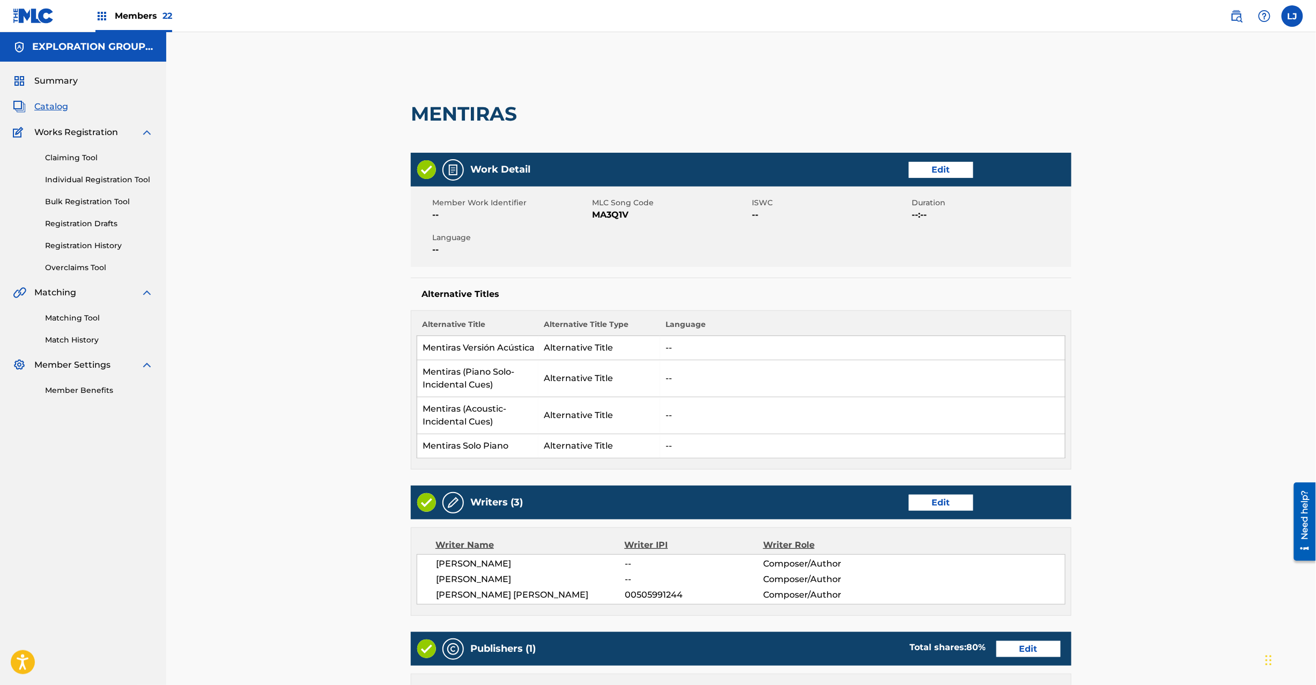
scroll to position [399, 0]
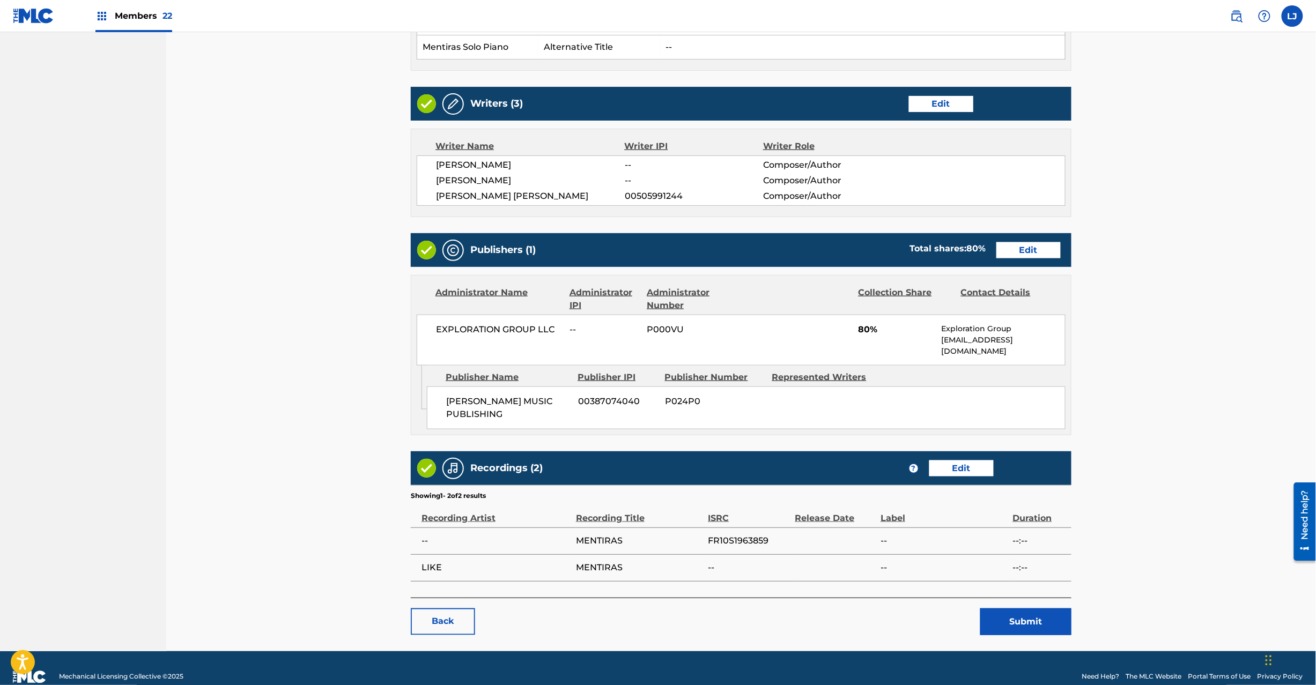
click at [986, 514] on button "Submit" at bounding box center [1025, 622] width 91 height 27
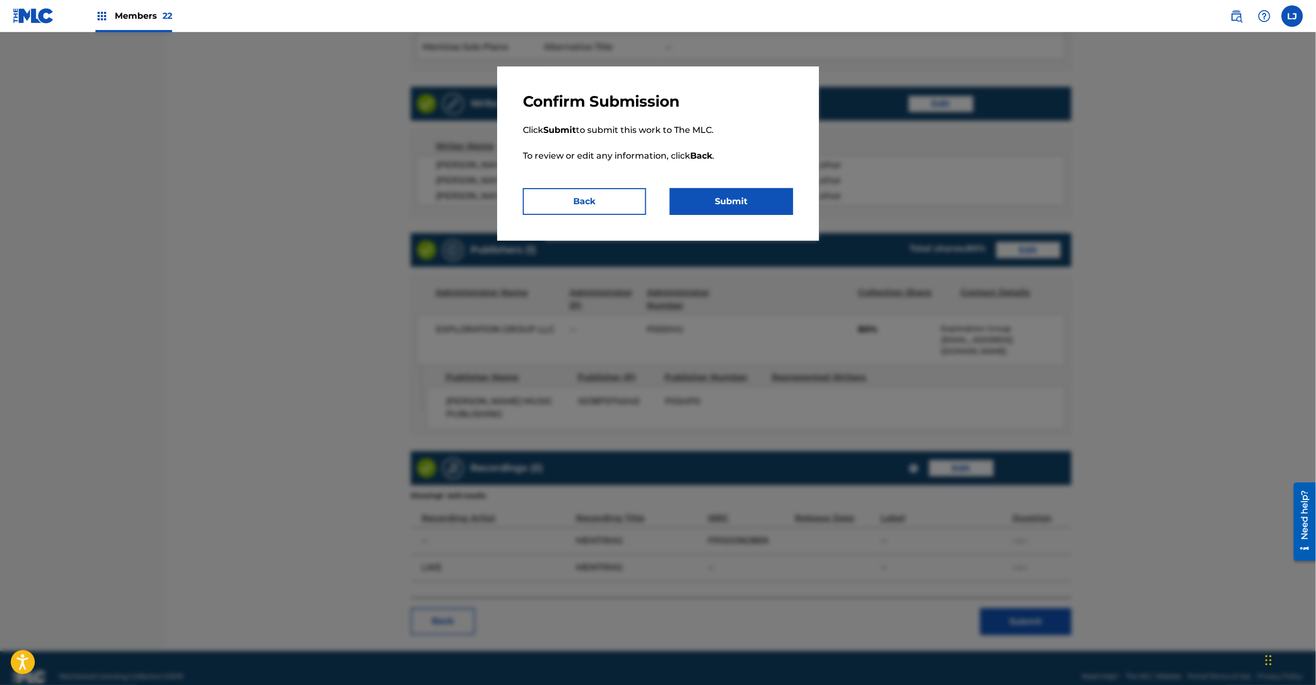
click at [723, 189] on button "Submit" at bounding box center [731, 201] width 123 height 27
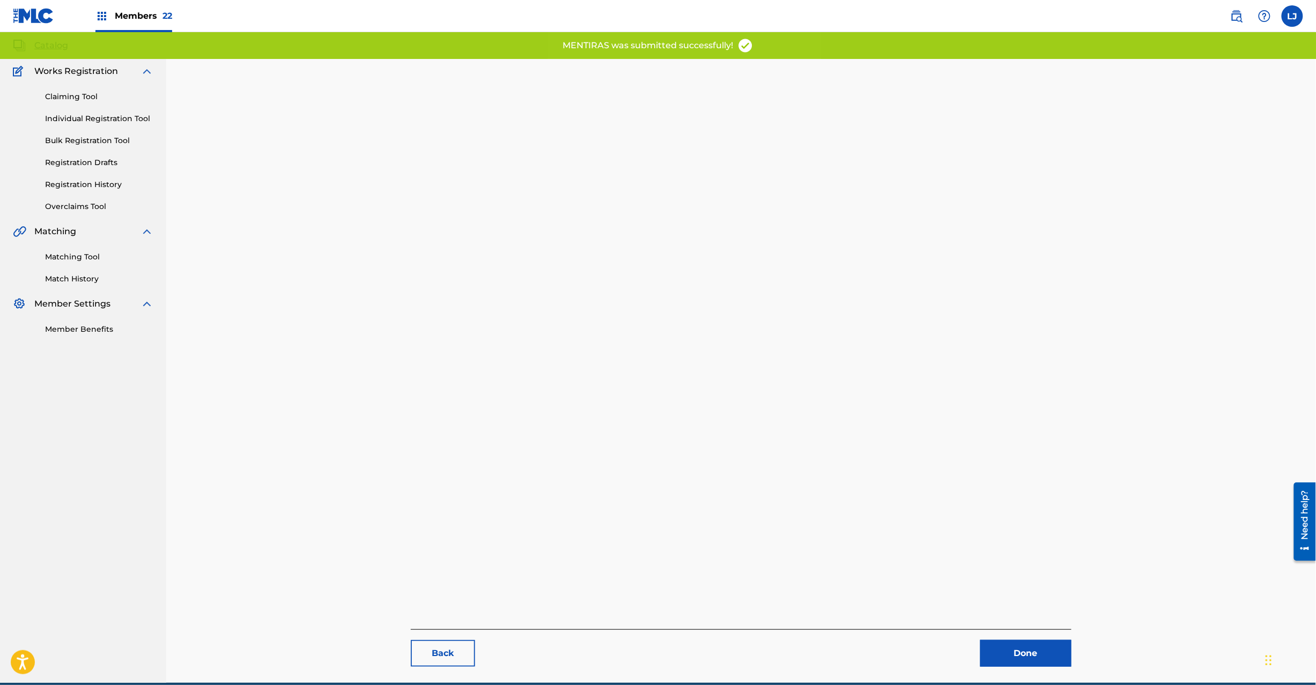
scroll to position [110, 0]
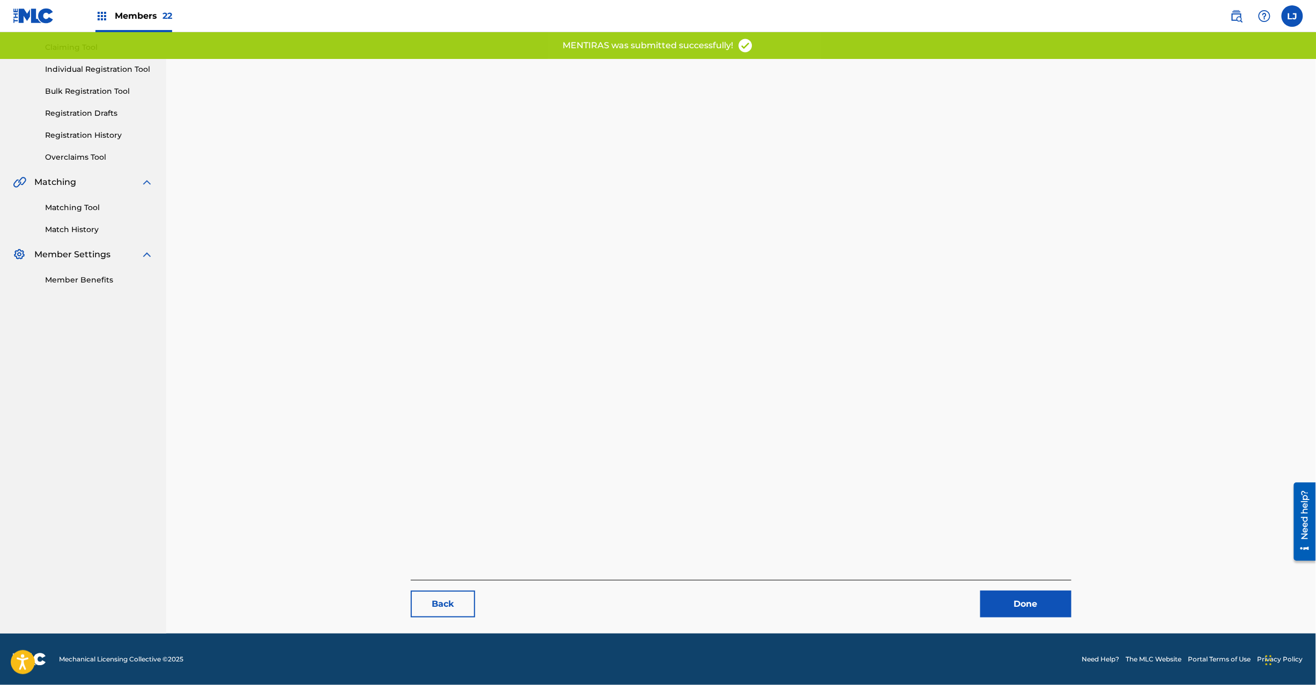
click at [986, 514] on link "Done" at bounding box center [1025, 604] width 91 height 27
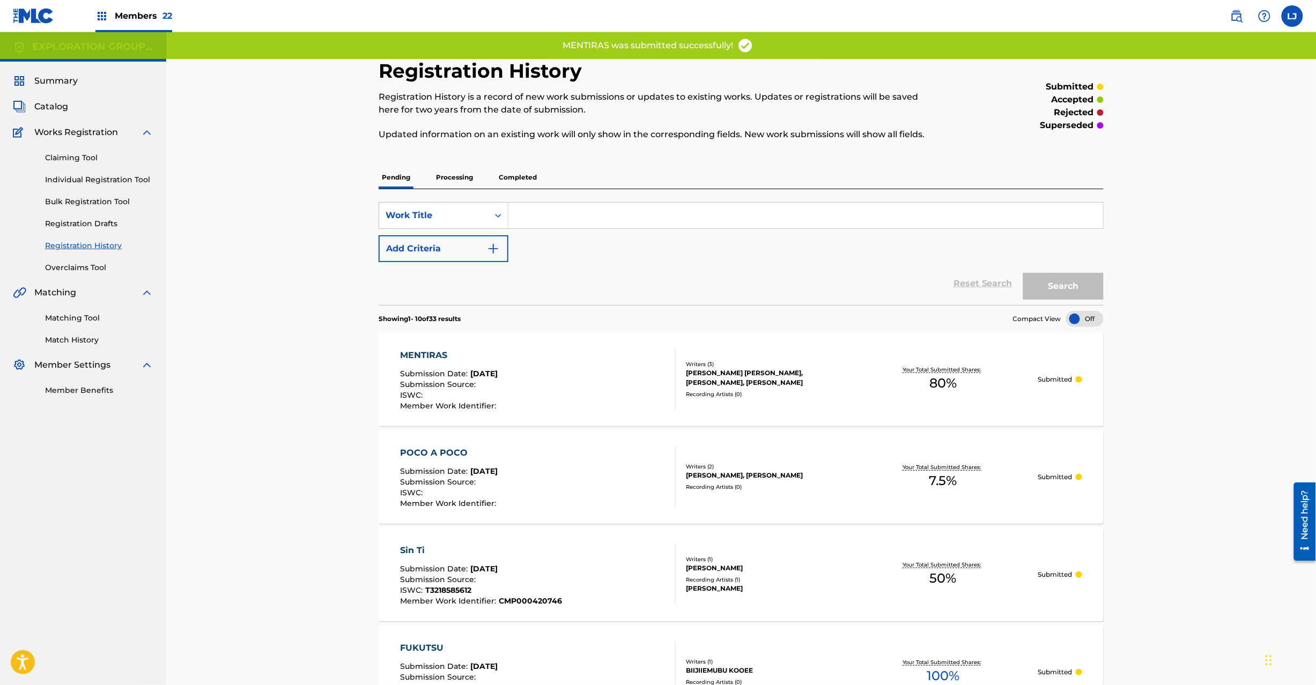
click at [601, 376] on div "MENTIRAS Submission Date : [DATE] Submission Source : ISWC : Member Work Identi…" at bounding box center [539, 379] width 276 height 61
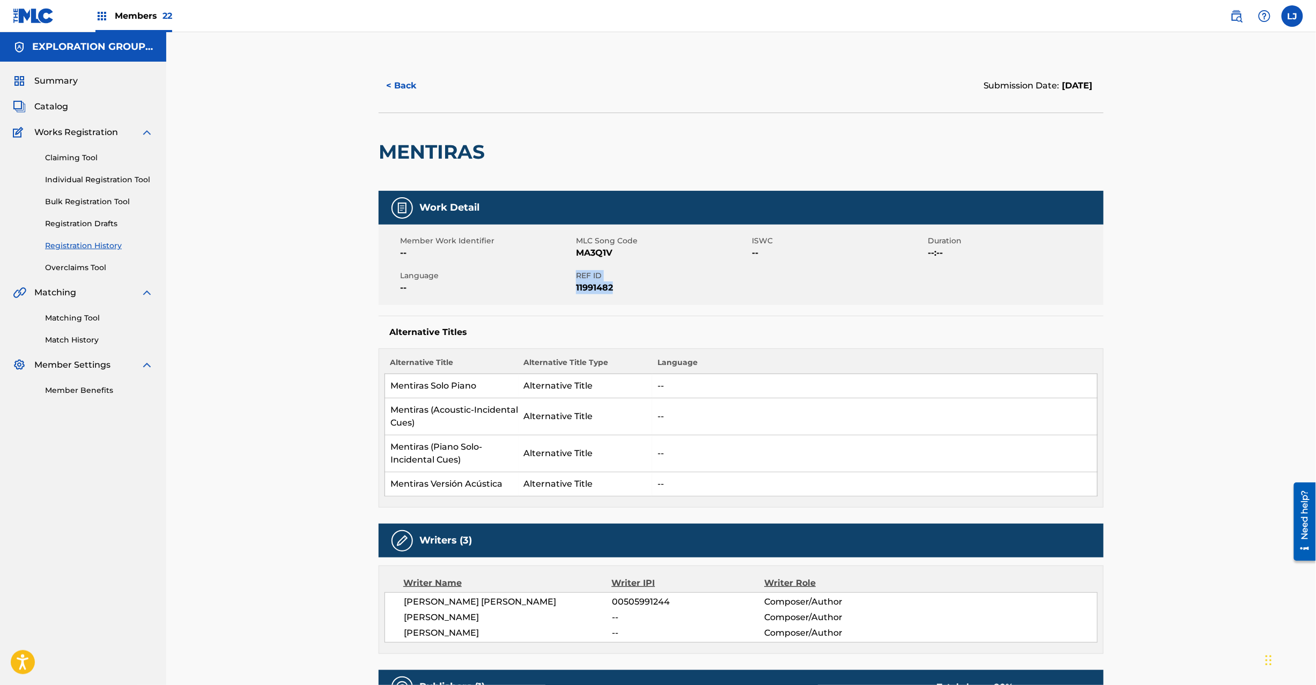
drag, startPoint x: 576, startPoint y: 275, endPoint x: 616, endPoint y: 286, distance: 42.2
click at [616, 286] on div "REF ID 11991482" at bounding box center [664, 282] width 176 height 24
copy div "REF ID 11991482"
click at [50, 110] on span "Catalog" at bounding box center [51, 106] width 34 height 13
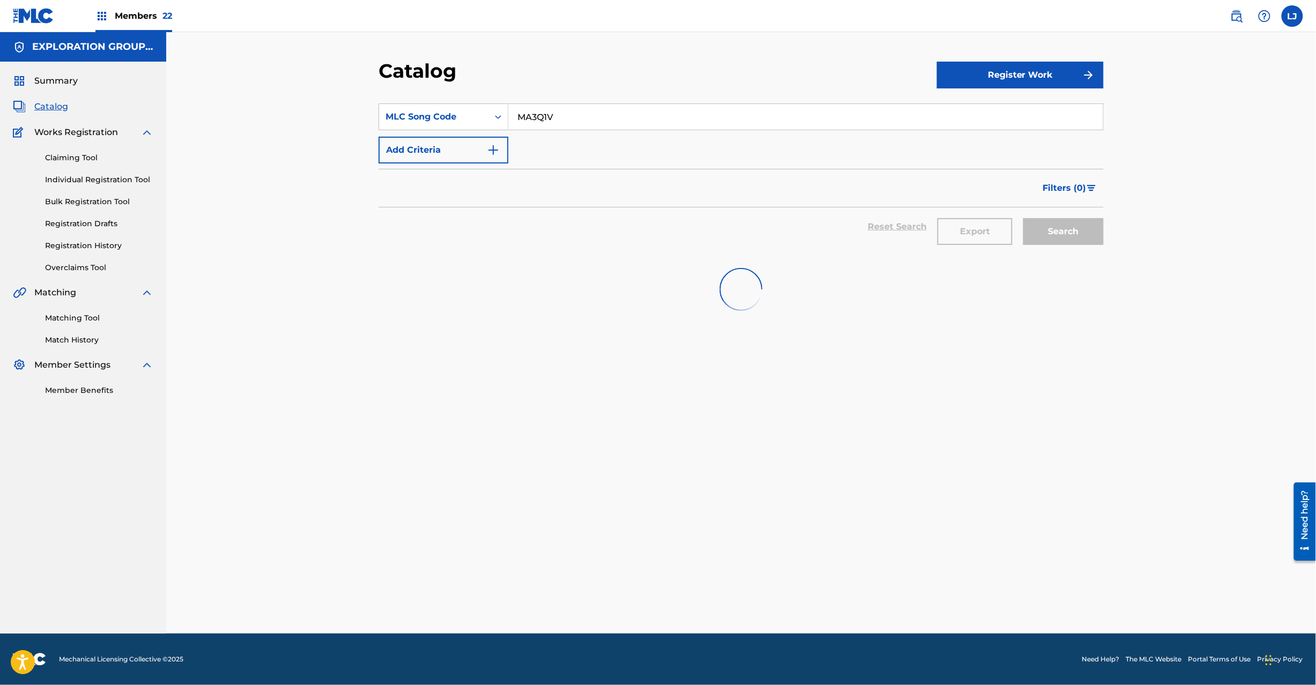
click at [533, 127] on input "MA3Q1V" at bounding box center [805, 117] width 595 height 26
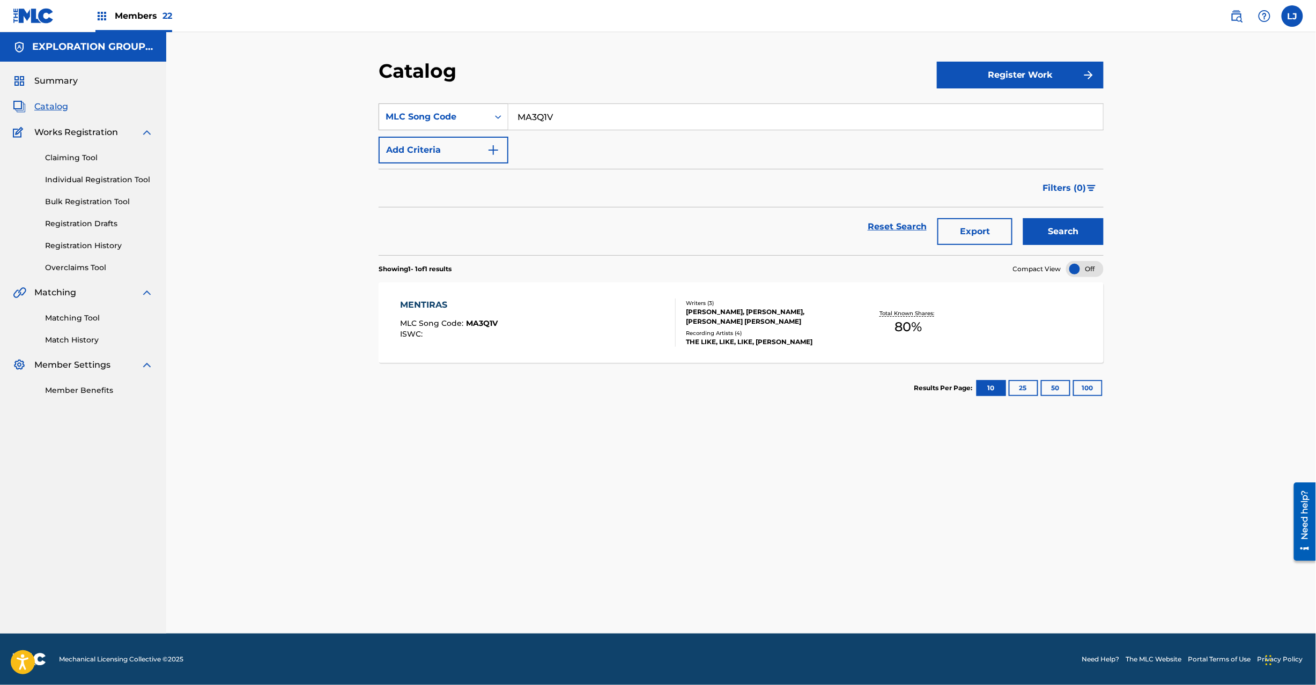
click at [440, 107] on div "MLC Song Code" at bounding box center [433, 117] width 109 height 20
click at [438, 144] on div "Work Title" at bounding box center [443, 143] width 129 height 27
drag, startPoint x: 527, startPoint y: 131, endPoint x: 536, endPoint y: 123, distance: 12.2
click at [530, 130] on div "SearchWithCriteriae915fab7-a104-4121-b0a9-1fa0e669653b Work Title Add Criteria" at bounding box center [741, 134] width 725 height 60
click at [536, 123] on input "Search Form" at bounding box center [805, 117] width 595 height 26
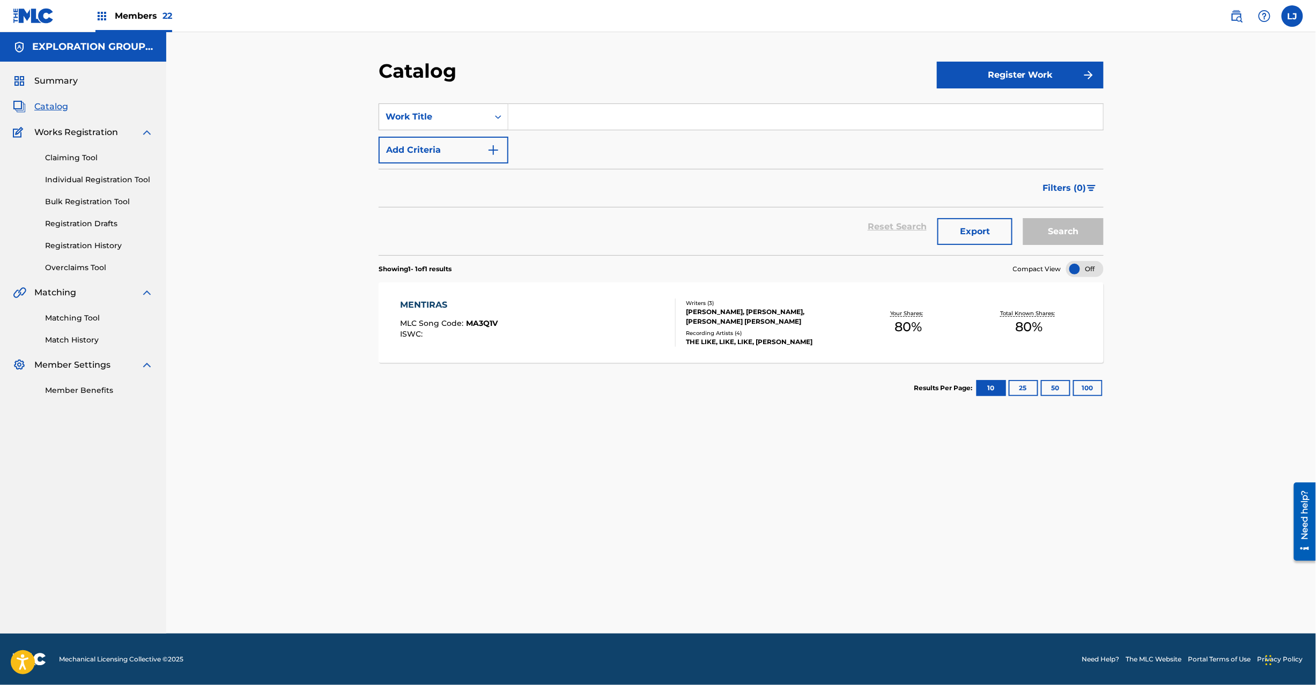
paste input "Contigo"
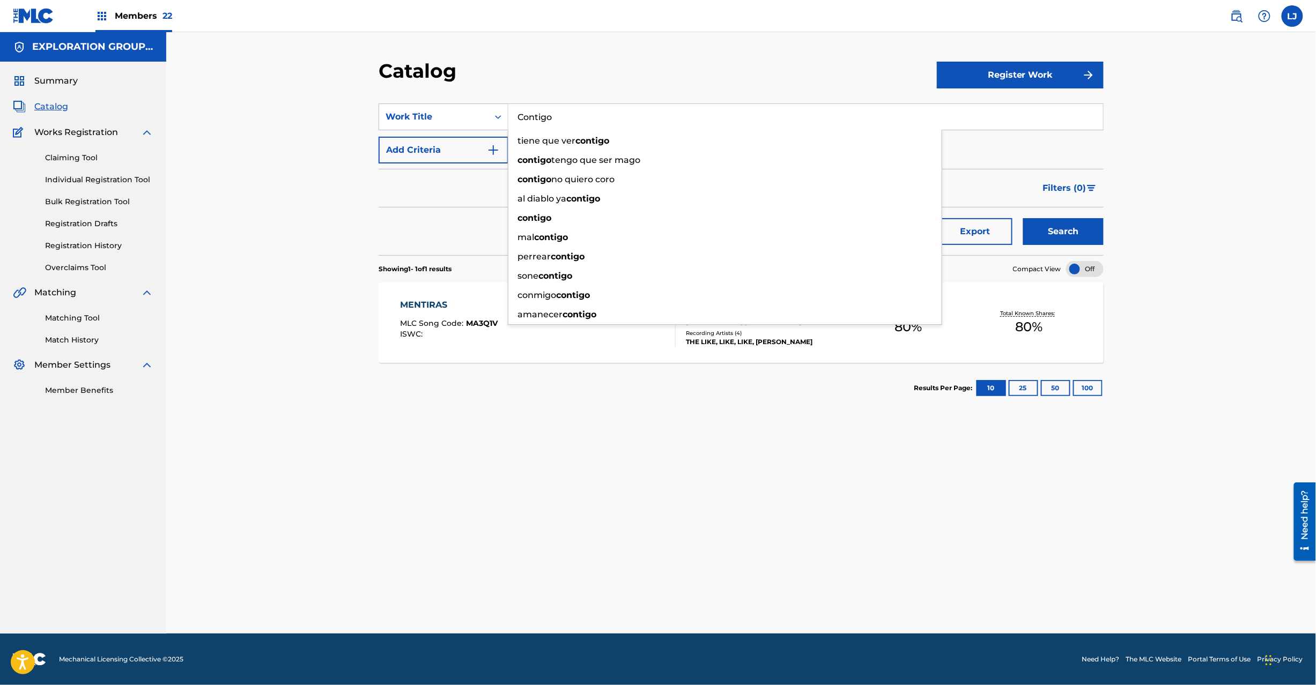
type input "Contigo"
click at [986, 231] on button "Search" at bounding box center [1063, 231] width 80 height 27
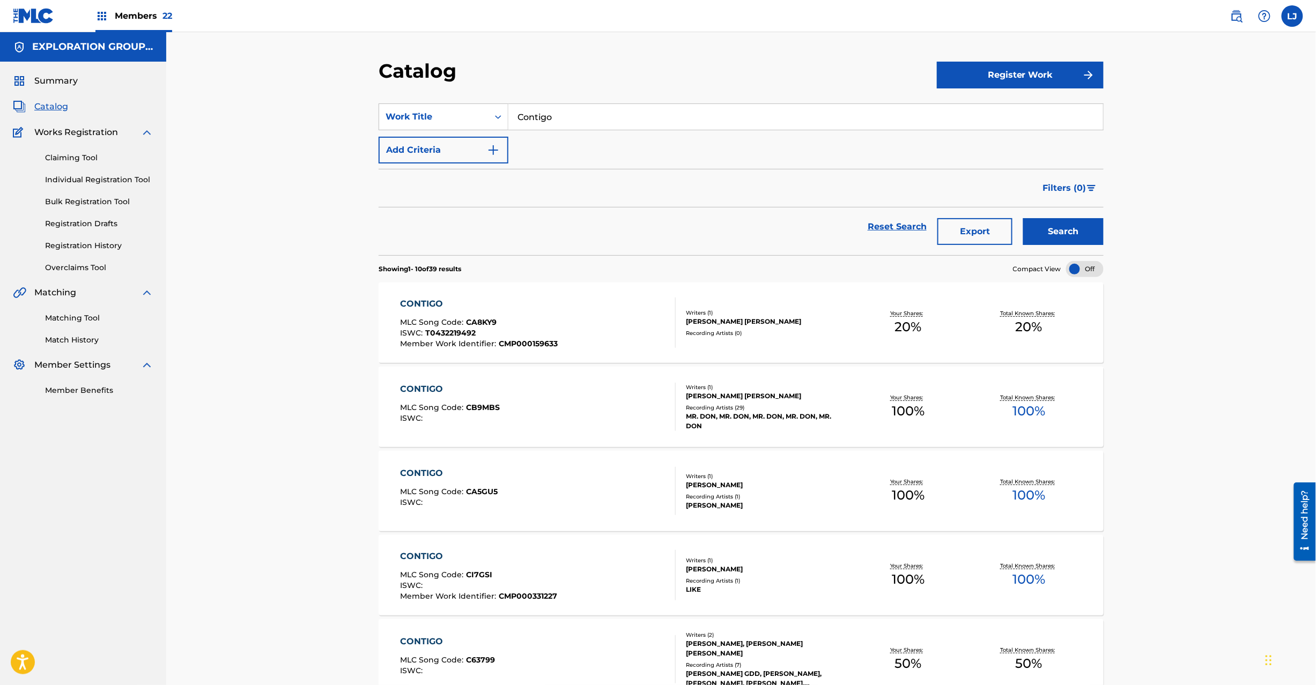
click at [541, 514] on div "MLC Song Code : CI7GSI" at bounding box center [479, 576] width 157 height 11
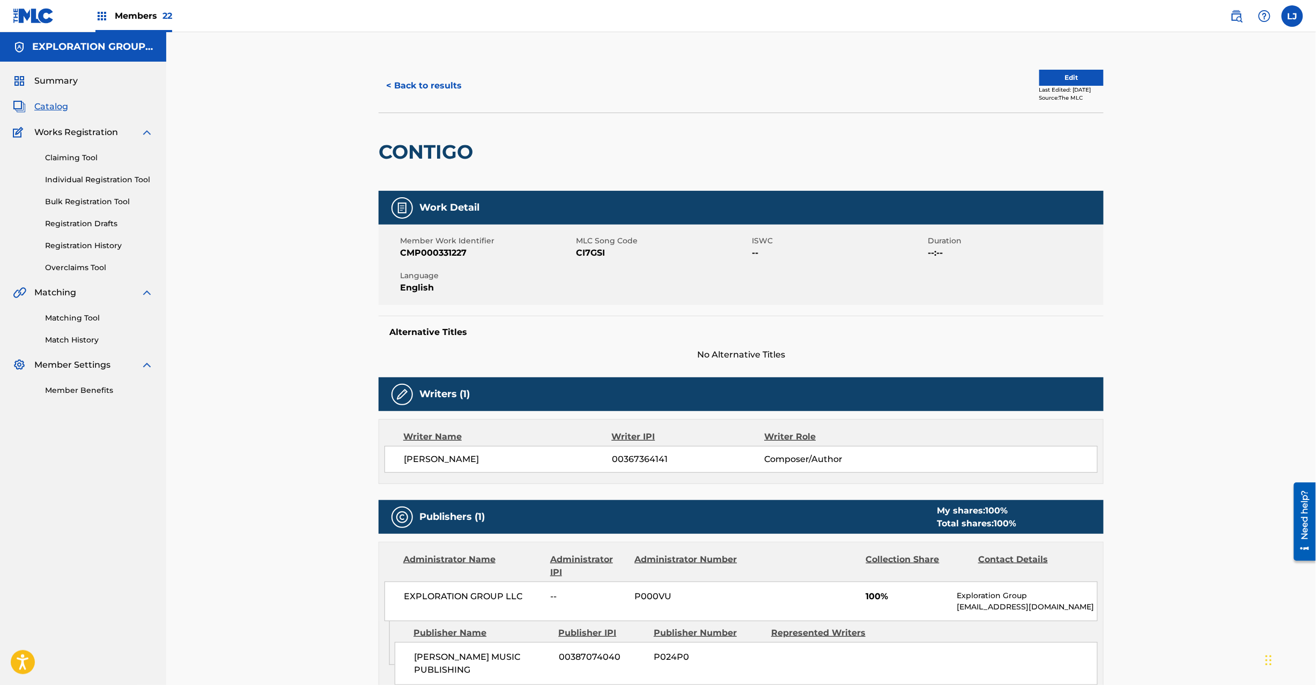
click at [590, 250] on span "CI7GSI" at bounding box center [662, 253] width 173 height 13
copy span "CI7GSI"
click at [417, 91] on button "< Back to results" at bounding box center [424, 85] width 91 height 27
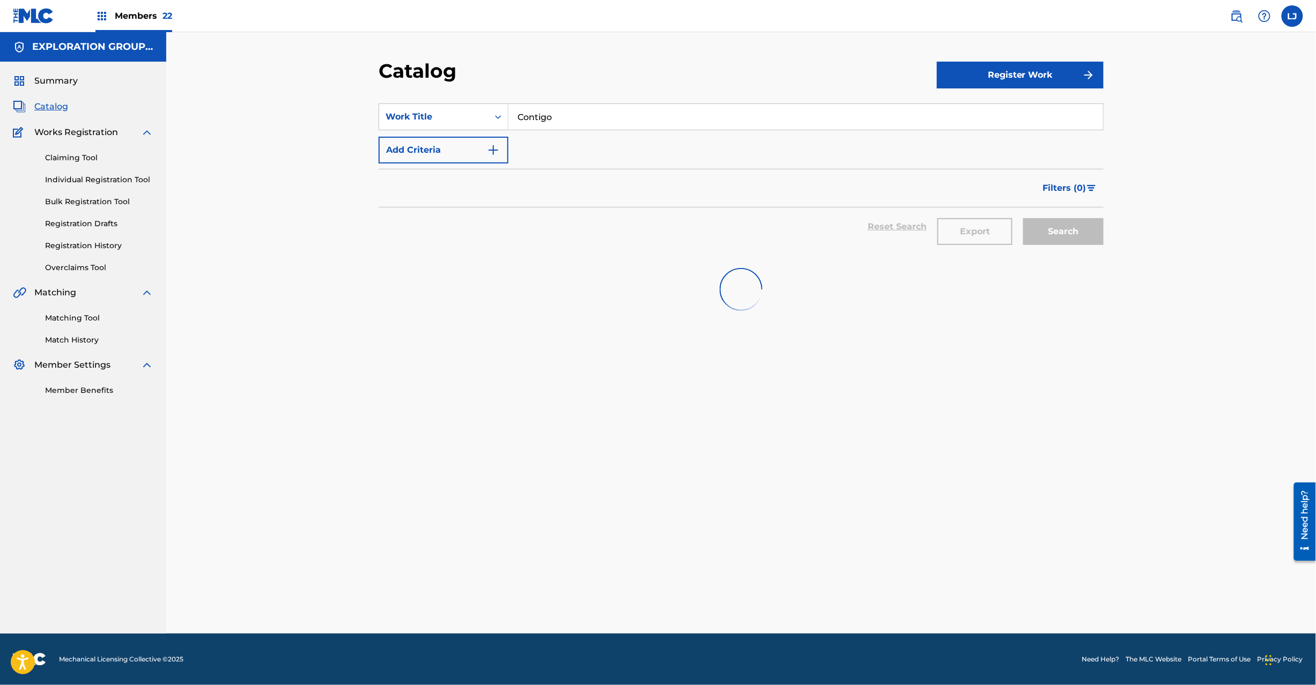
click at [567, 106] on input "Contigo" at bounding box center [805, 117] width 595 height 26
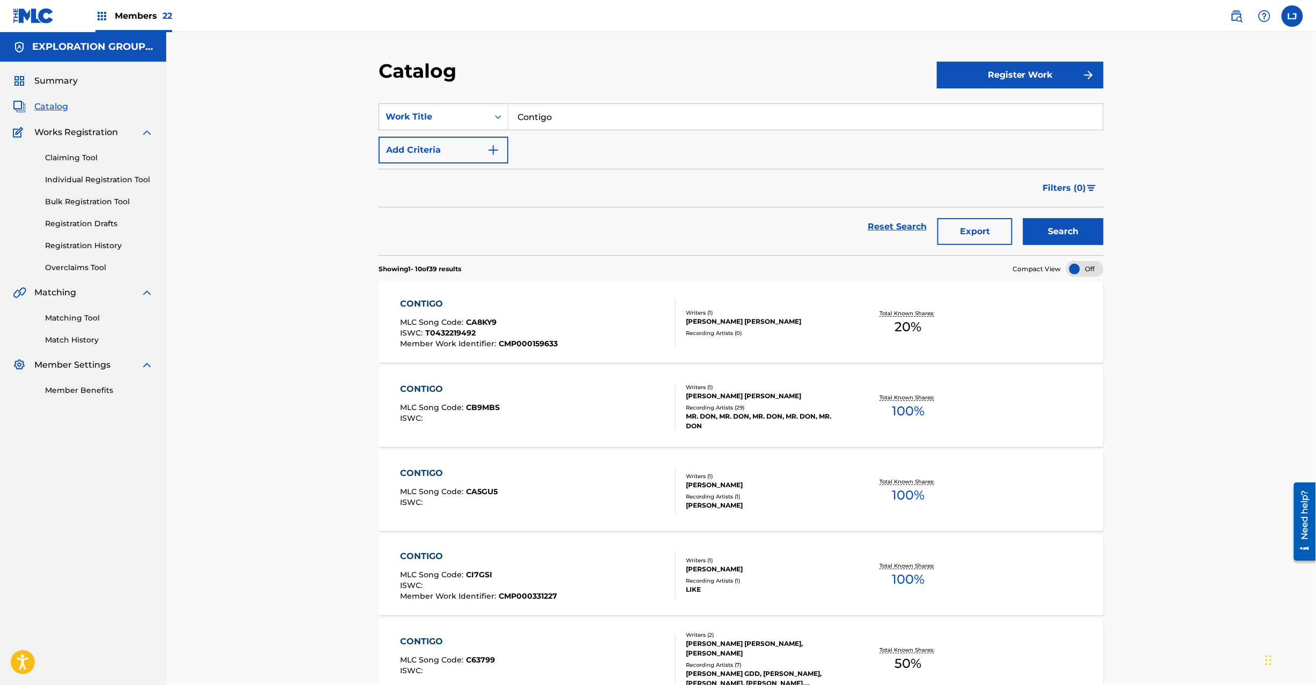
click at [567, 106] on input "Contigo" at bounding box center [805, 117] width 595 height 26
paste input "mo Decirte Que [PERSON_NAME]"
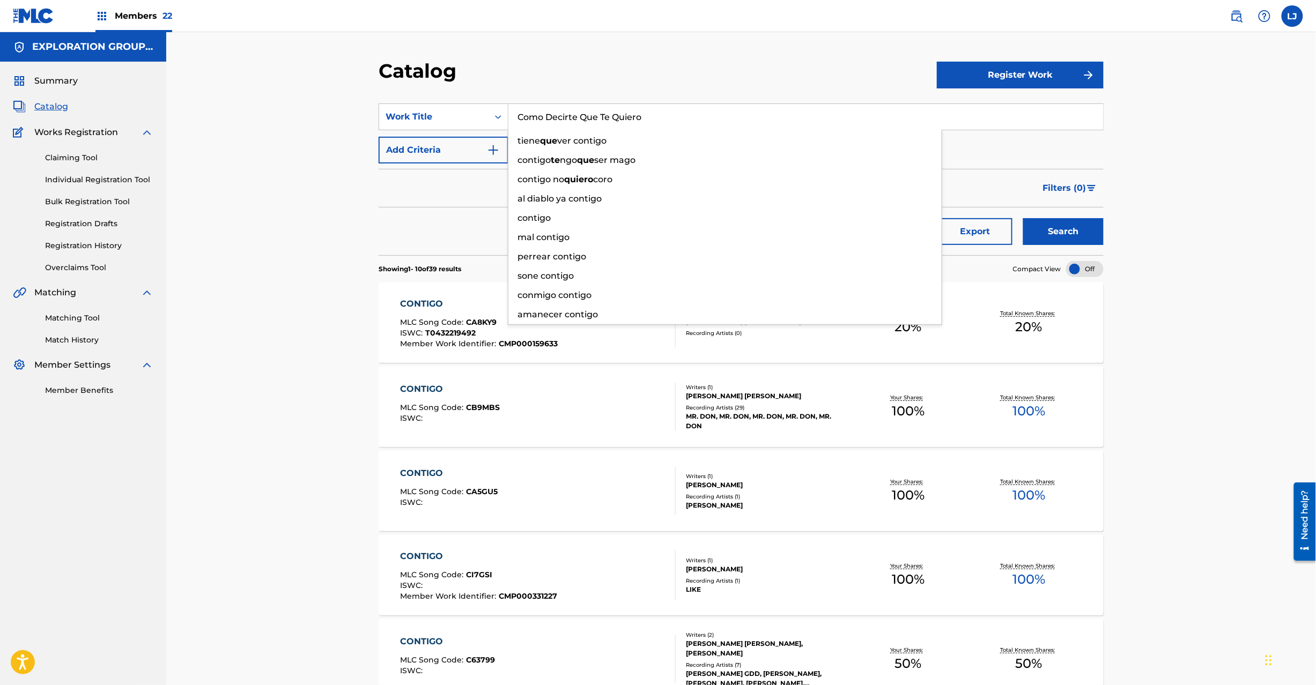
type input "Como Decirte Que Te Quiero"
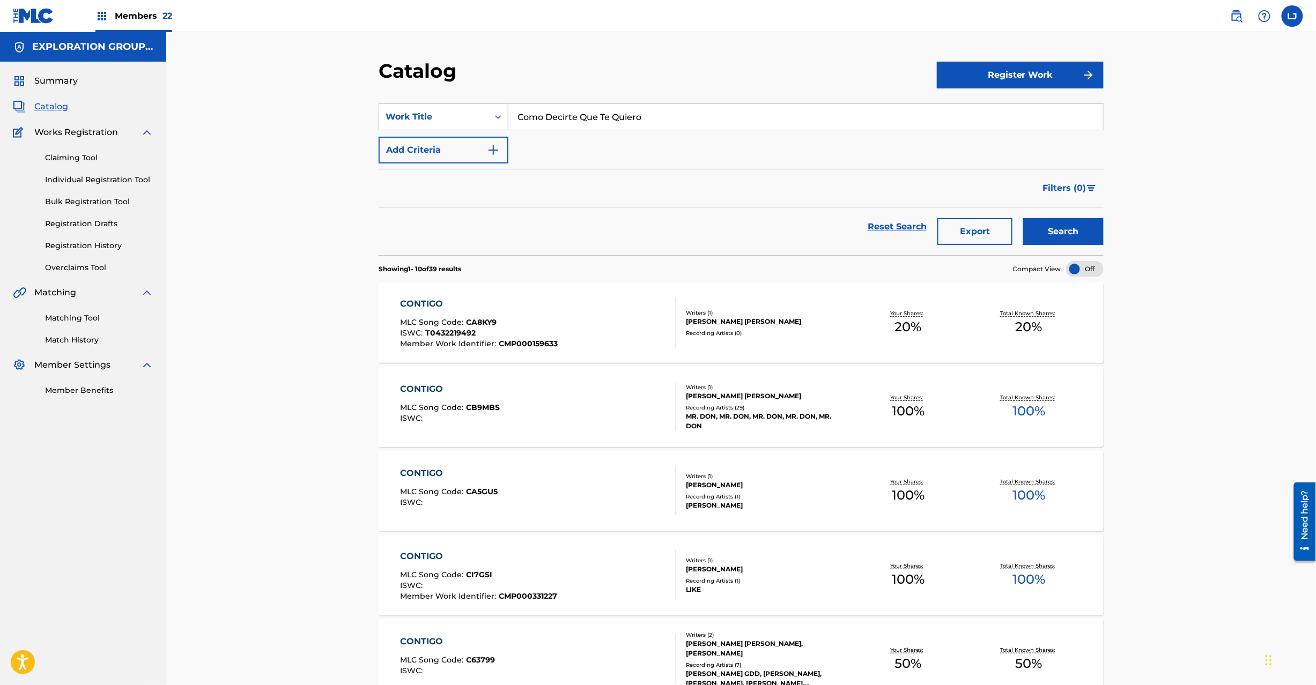
click at [986, 223] on button "Search" at bounding box center [1063, 231] width 80 height 27
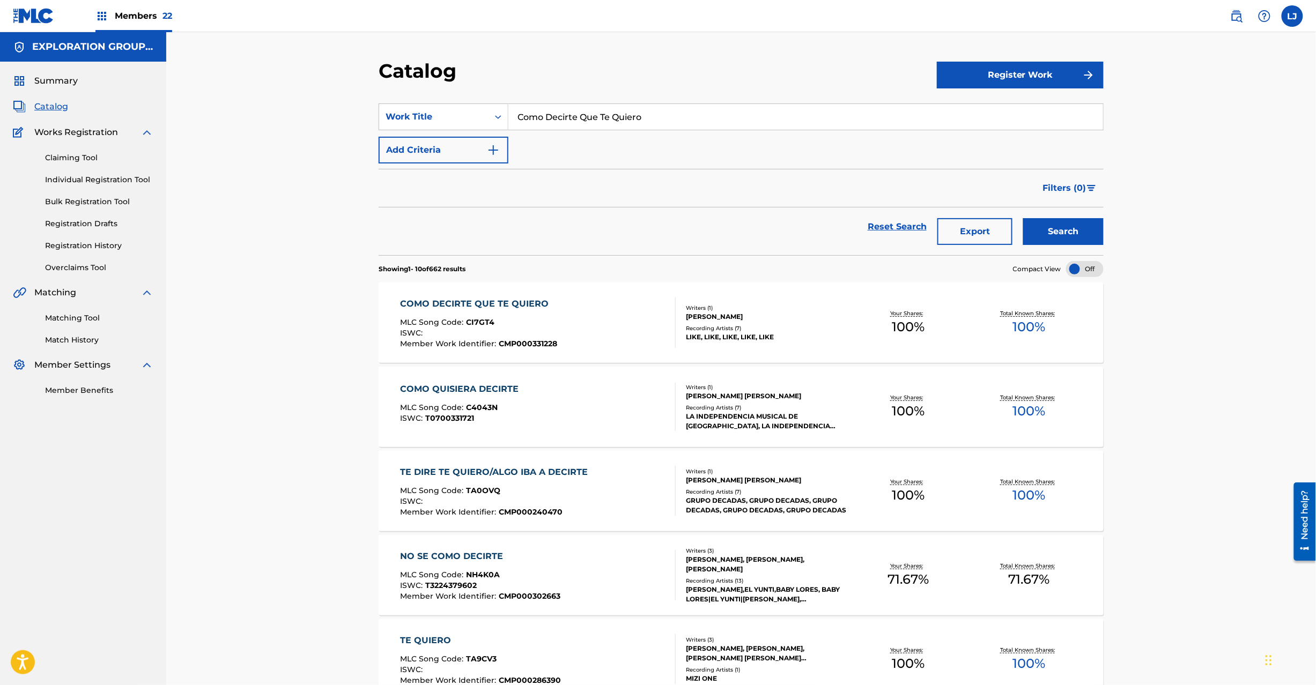
click at [582, 318] on div "COMO DECIRTE QUE TE QUIERO MLC Song Code : CI7GT4 ISWC : Member Work Identifier…" at bounding box center [539, 323] width 276 height 50
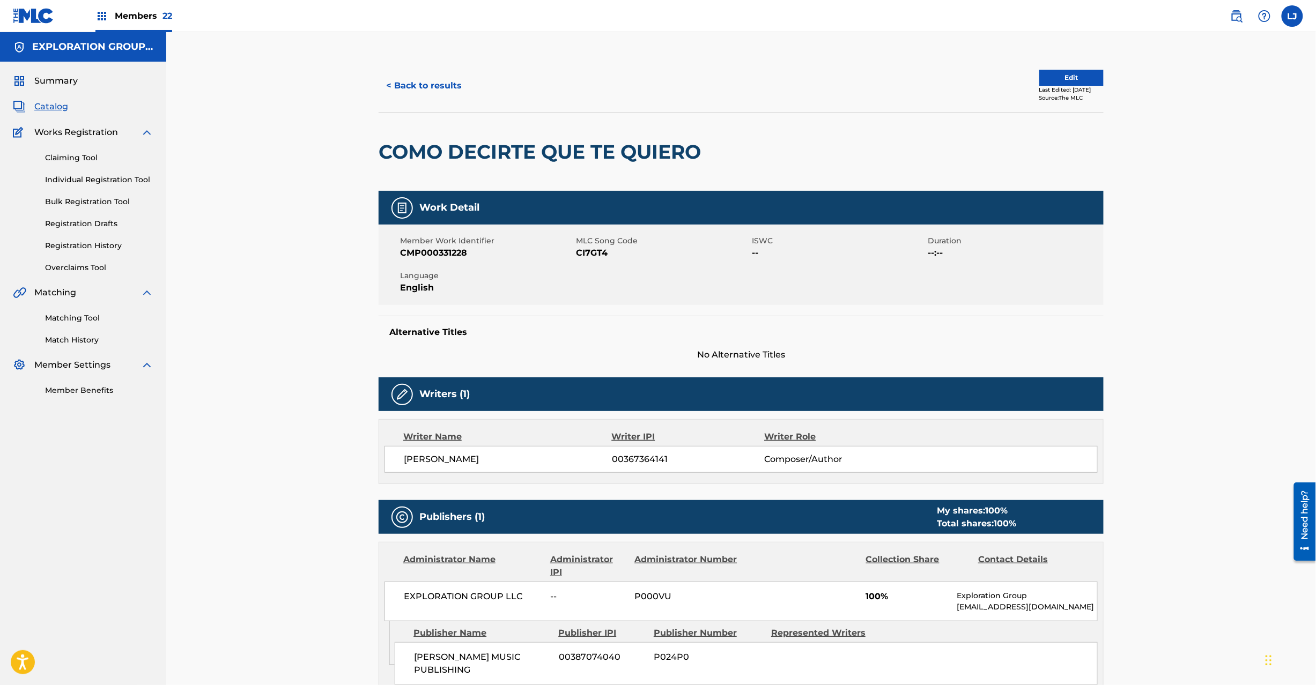
click at [595, 247] on span "CI7GT4" at bounding box center [662, 253] width 173 height 13
copy span "CI7GT4"
click at [424, 80] on button "< Back to results" at bounding box center [424, 85] width 91 height 27
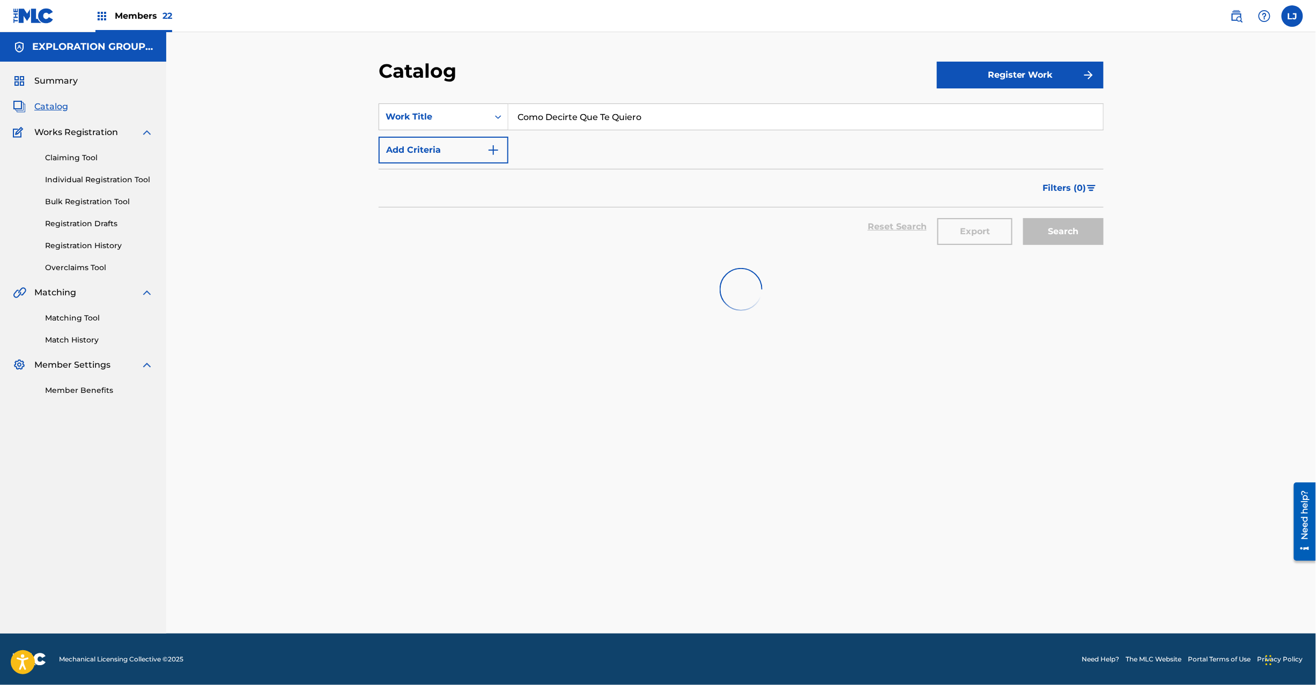
click at [550, 99] on section "SearchWithCriteriae915fab7-a104-4121-b0a9-1fa0e669653b Work Title Como Decirte …" at bounding box center [741, 173] width 725 height 165
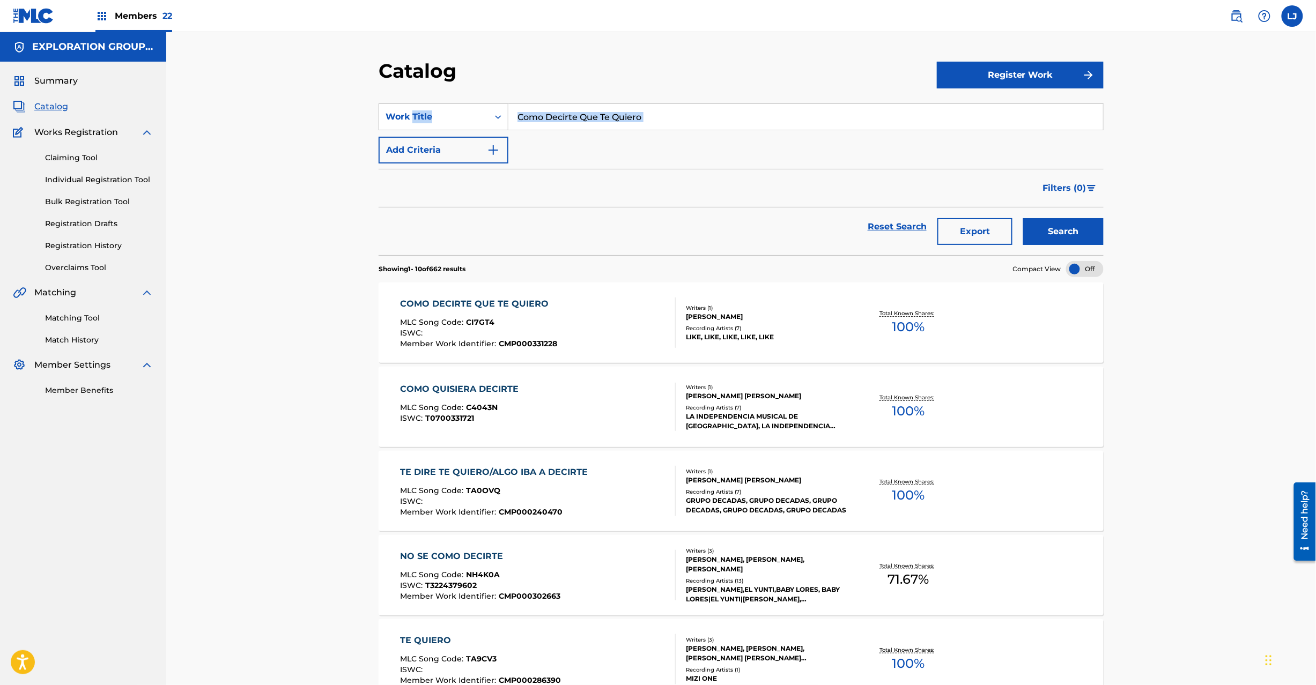
click at [550, 99] on section "SearchWithCriteriae915fab7-a104-4121-b0a9-1fa0e669653b Work Title Como Decirte …" at bounding box center [741, 173] width 725 height 165
click at [550, 113] on input "Como Decirte Que Te Quiero" at bounding box center [805, 117] width 595 height 26
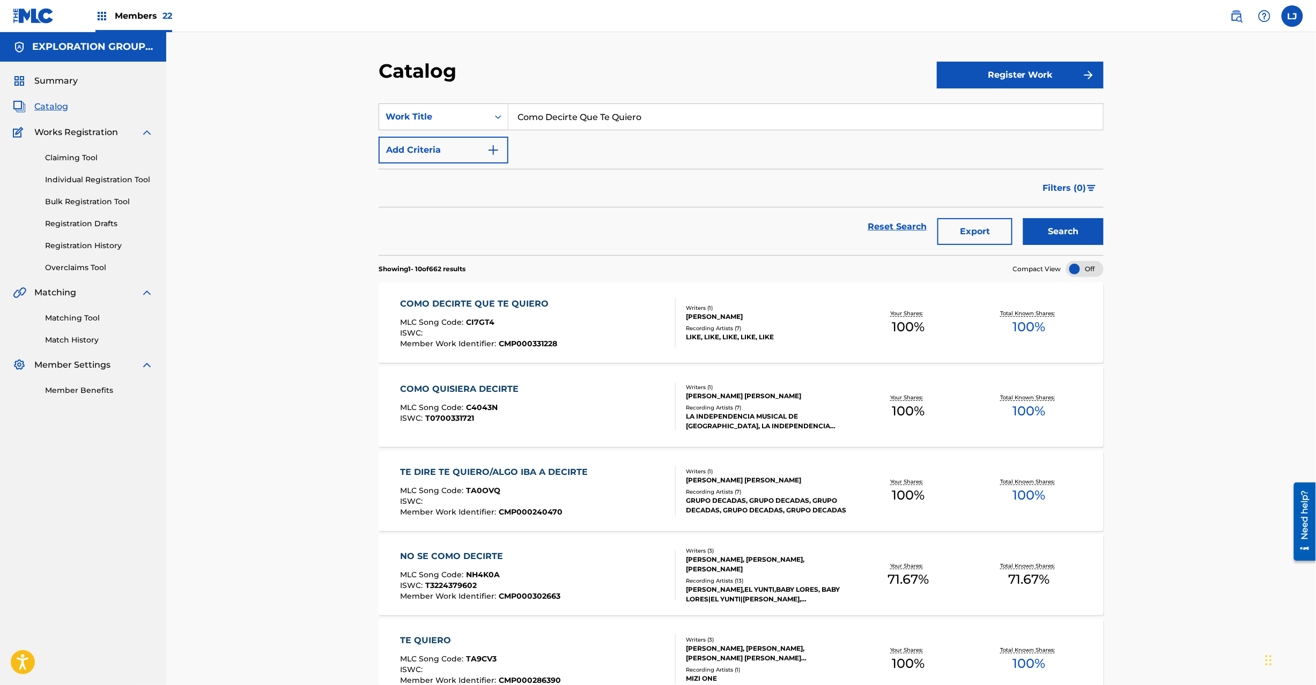
click at [550, 113] on input "Como Decirte Que Te Quiero" at bounding box center [805, 117] width 595 height 26
paste input "El Amor De Mi Vida"
type input "El Amor De Mi Vida"
click at [986, 230] on button "Search" at bounding box center [1063, 231] width 80 height 27
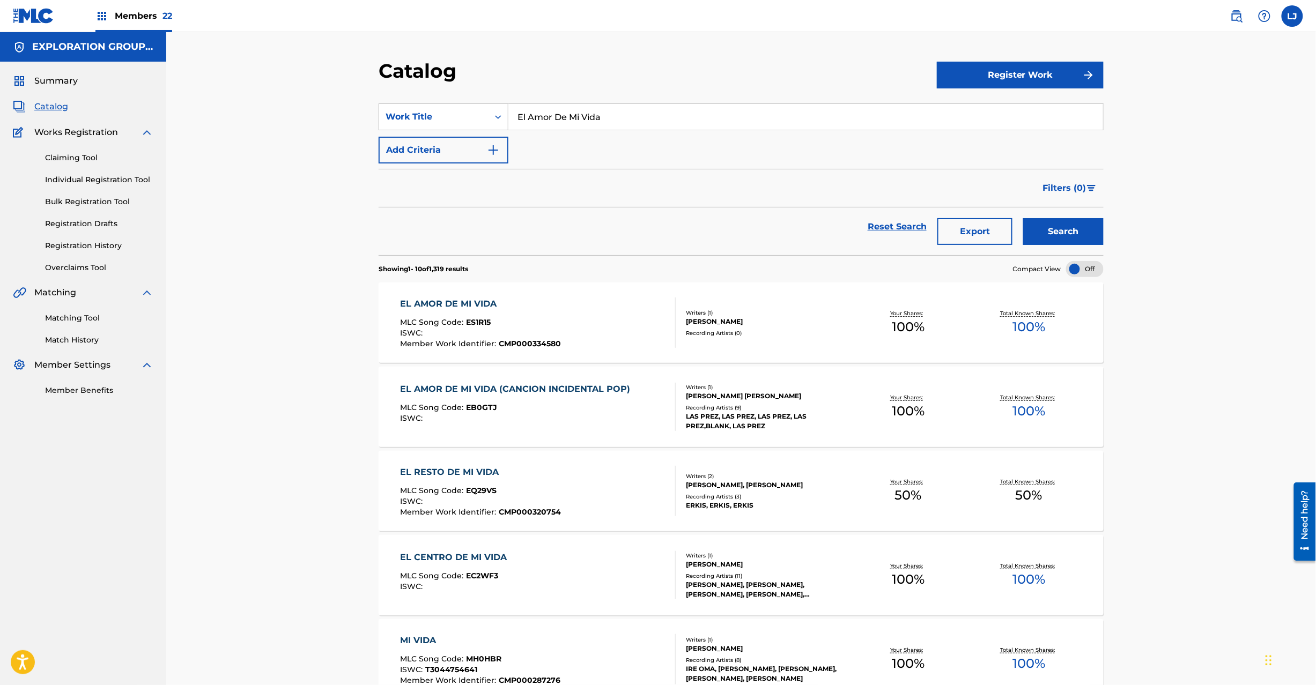
click at [536, 325] on div "MLC Song Code : ES1R15" at bounding box center [481, 324] width 161 height 11
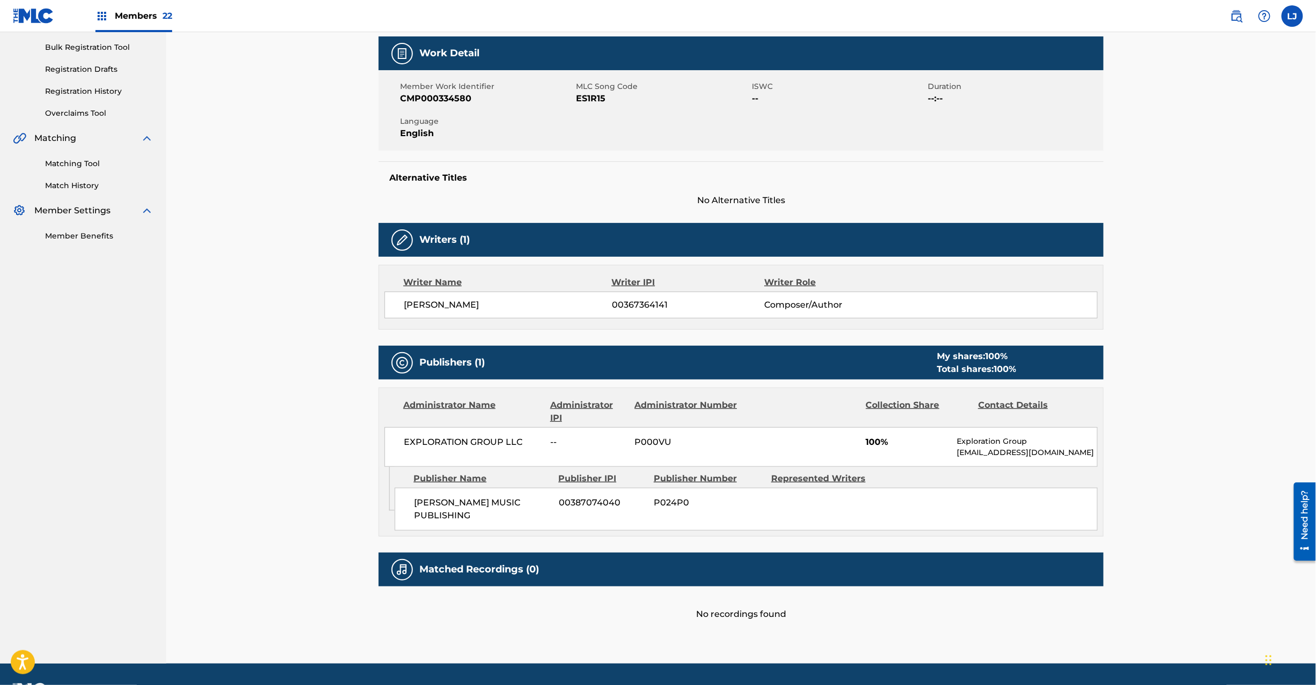
scroll to position [175, 0]
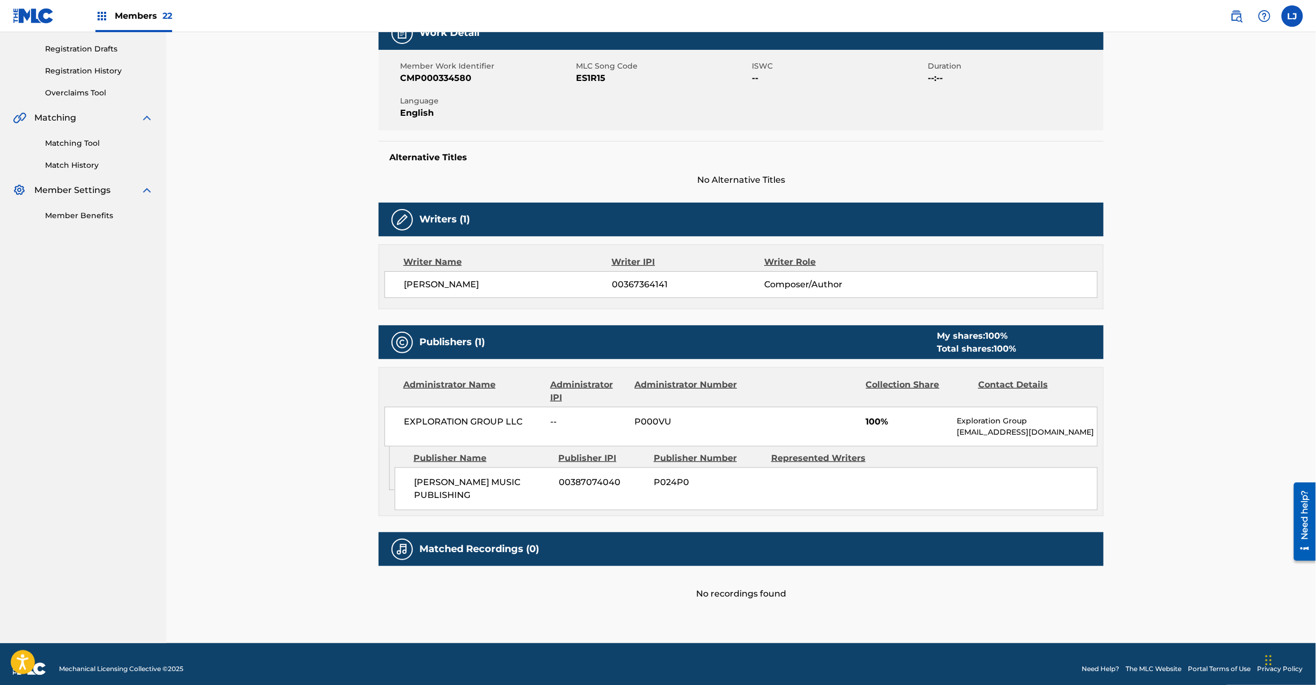
click at [575, 76] on div "Member Work Identifier CMP000334580" at bounding box center [488, 73] width 176 height 24
click at [573, 73] on span "CMP000334580" at bounding box center [486, 78] width 173 height 13
click at [575, 74] on div "Member Work Identifier CMP000334580" at bounding box center [488, 73] width 176 height 24
click at [588, 76] on span "ES1R15" at bounding box center [662, 78] width 173 height 13
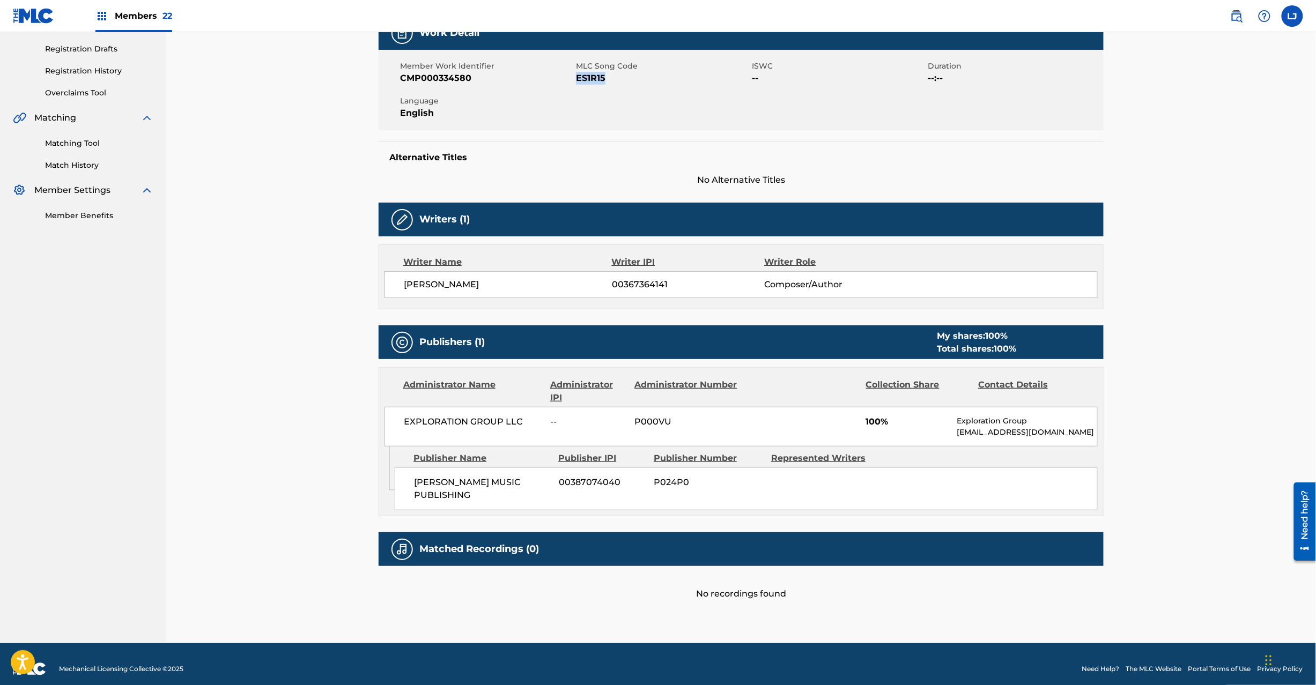
click at [588, 76] on span "ES1R15" at bounding box center [662, 78] width 173 height 13
copy span "ES1R15"
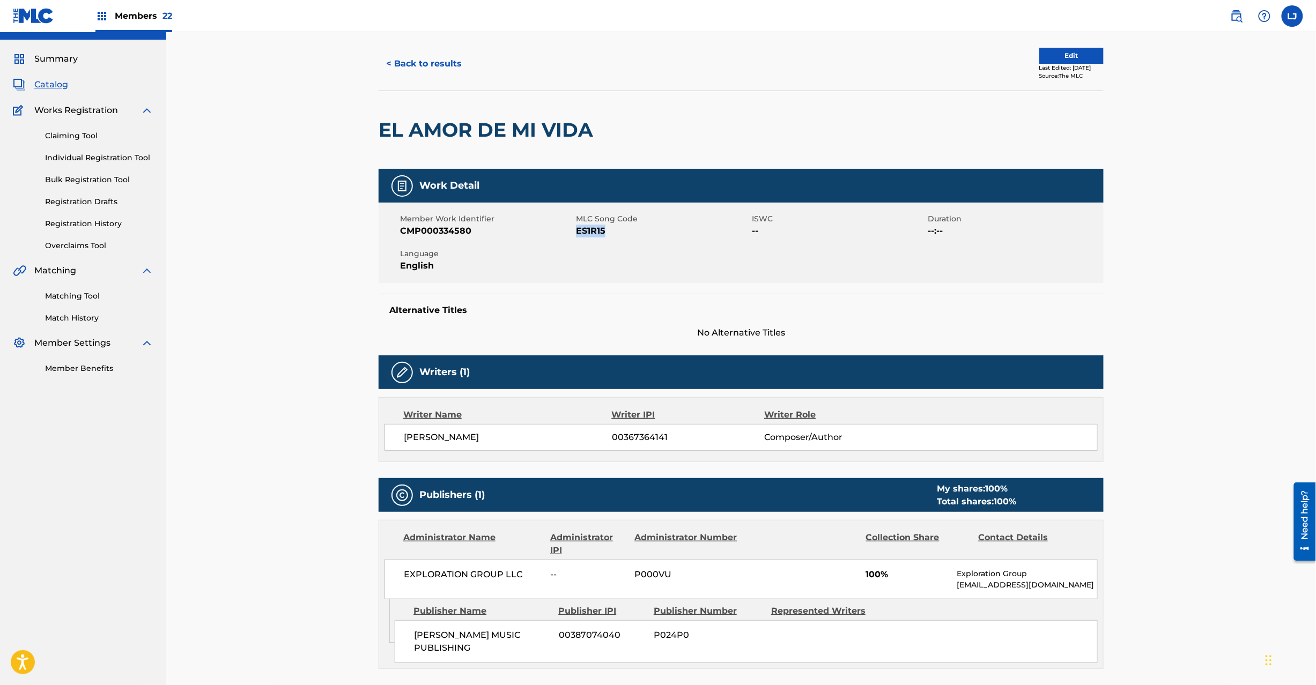
scroll to position [0, 0]
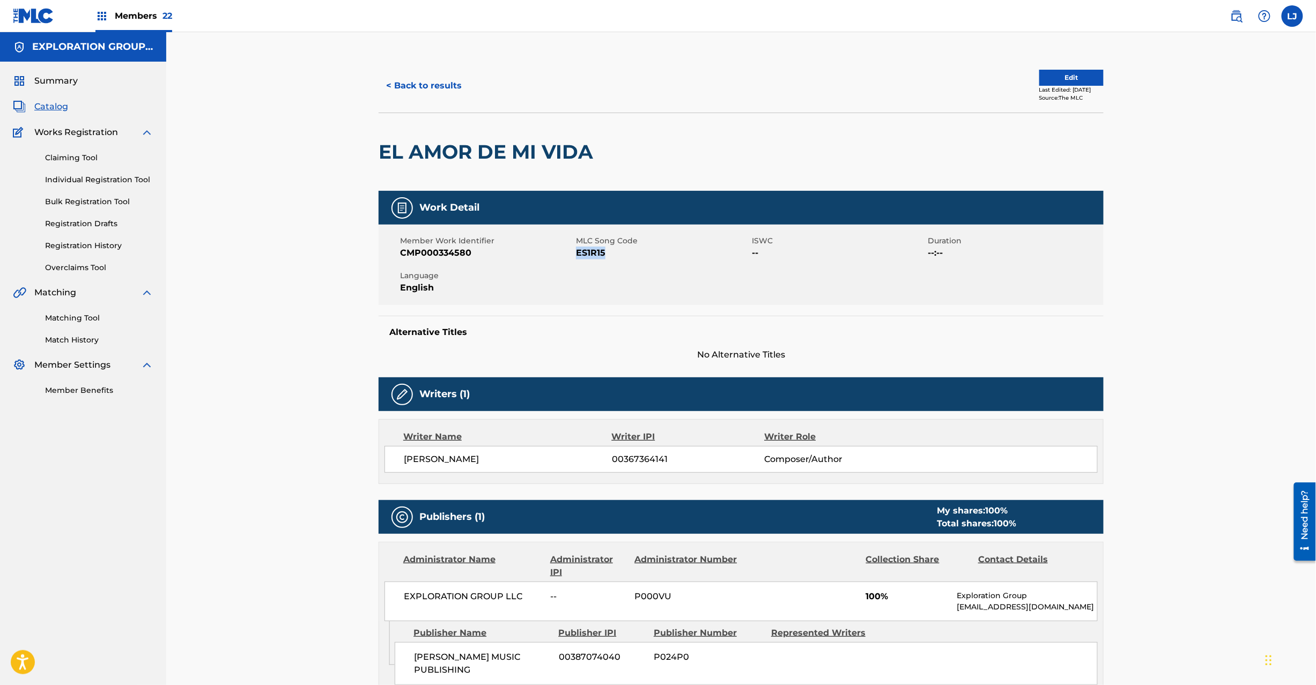
click at [445, 90] on button "< Back to results" at bounding box center [424, 85] width 91 height 27
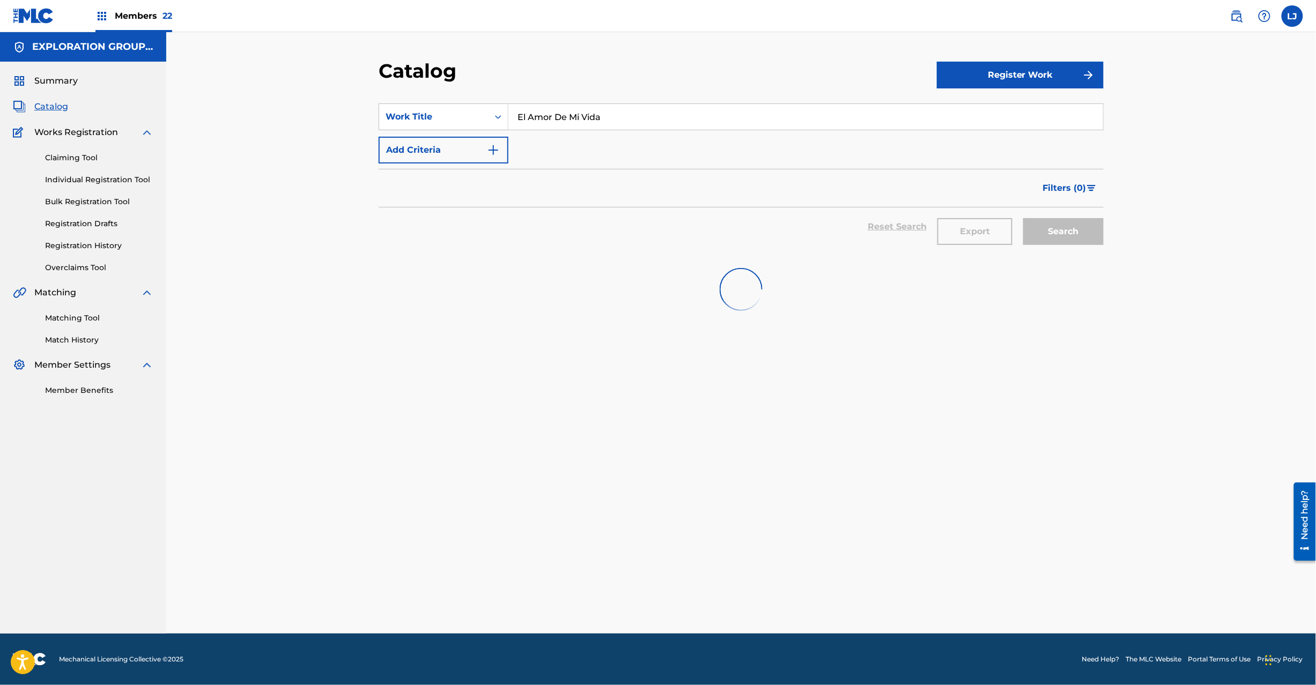
drag, startPoint x: 584, startPoint y: 136, endPoint x: 584, endPoint y: 121, distance: 14.5
click at [584, 135] on div "SearchWithCriteriae915fab7-a104-4121-b0a9-1fa0e669653b Work Title El Amor De Mi…" at bounding box center [741, 134] width 725 height 60
click at [584, 119] on input "El Amor De Mi Vida" at bounding box center [805, 117] width 595 height 26
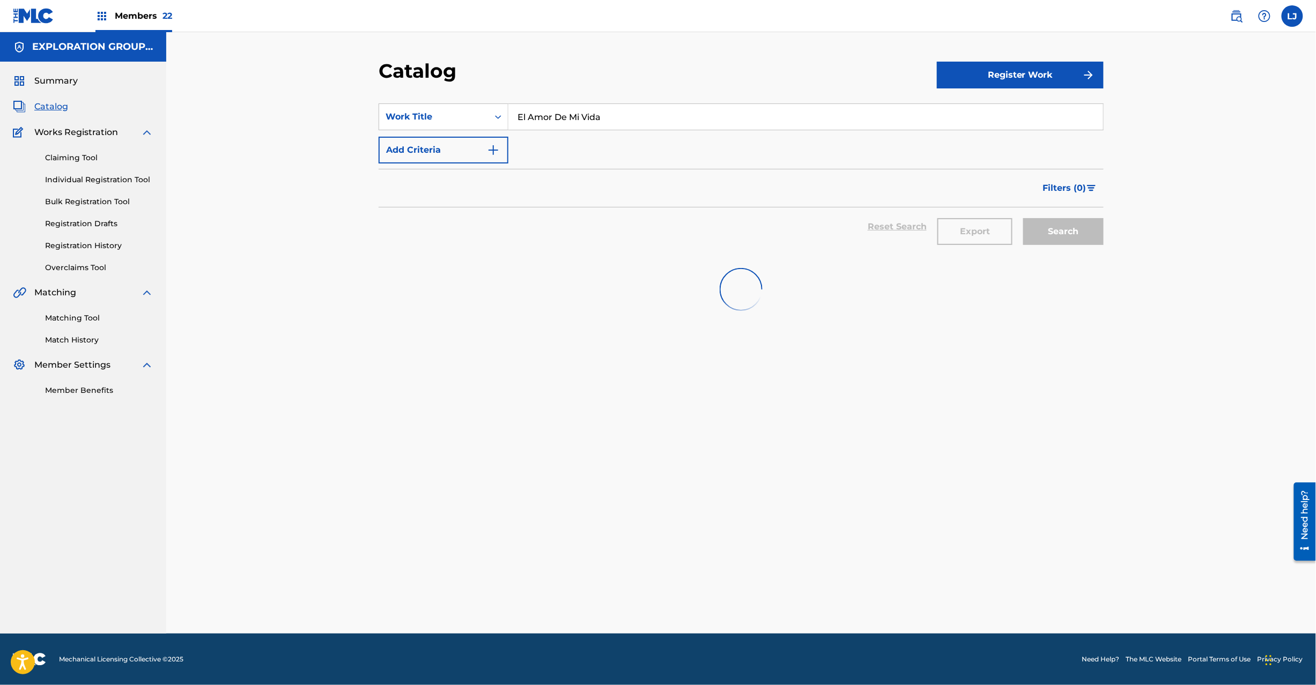
paste input "amor de mi vida incidental pop song"
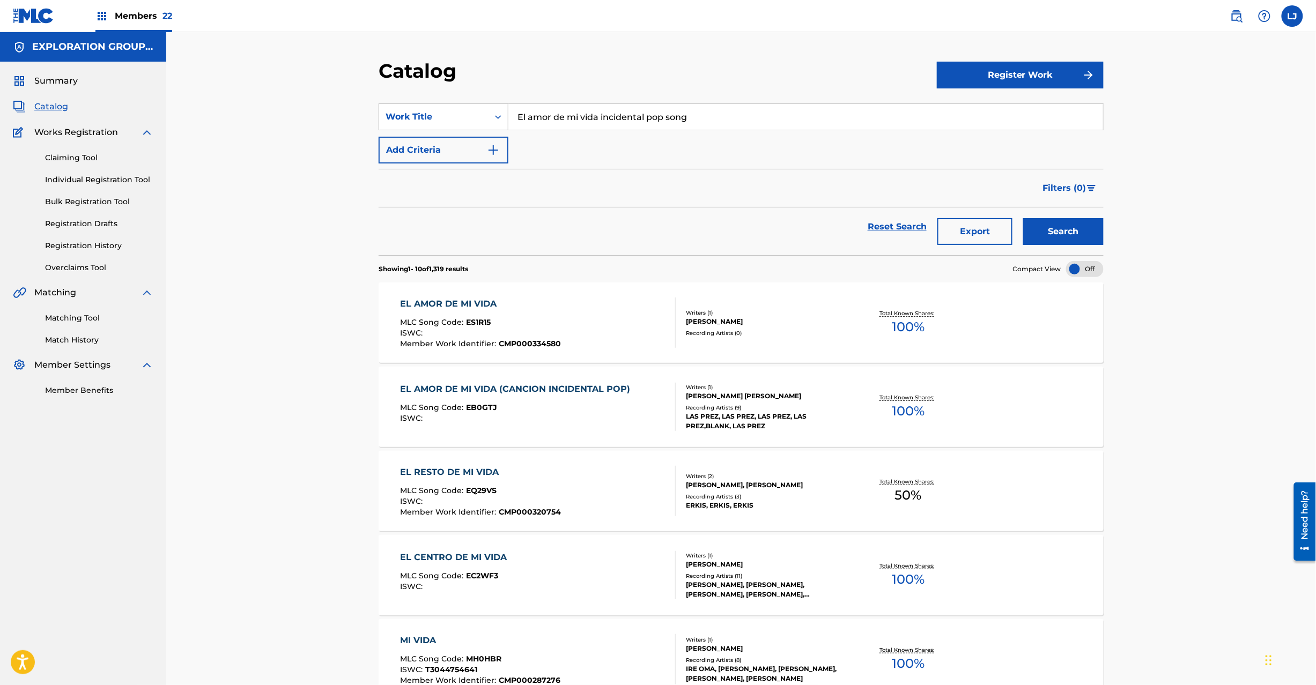
type input "El amor de mi vida incidental pop song"
click at [986, 230] on button "Search" at bounding box center [1063, 231] width 80 height 27
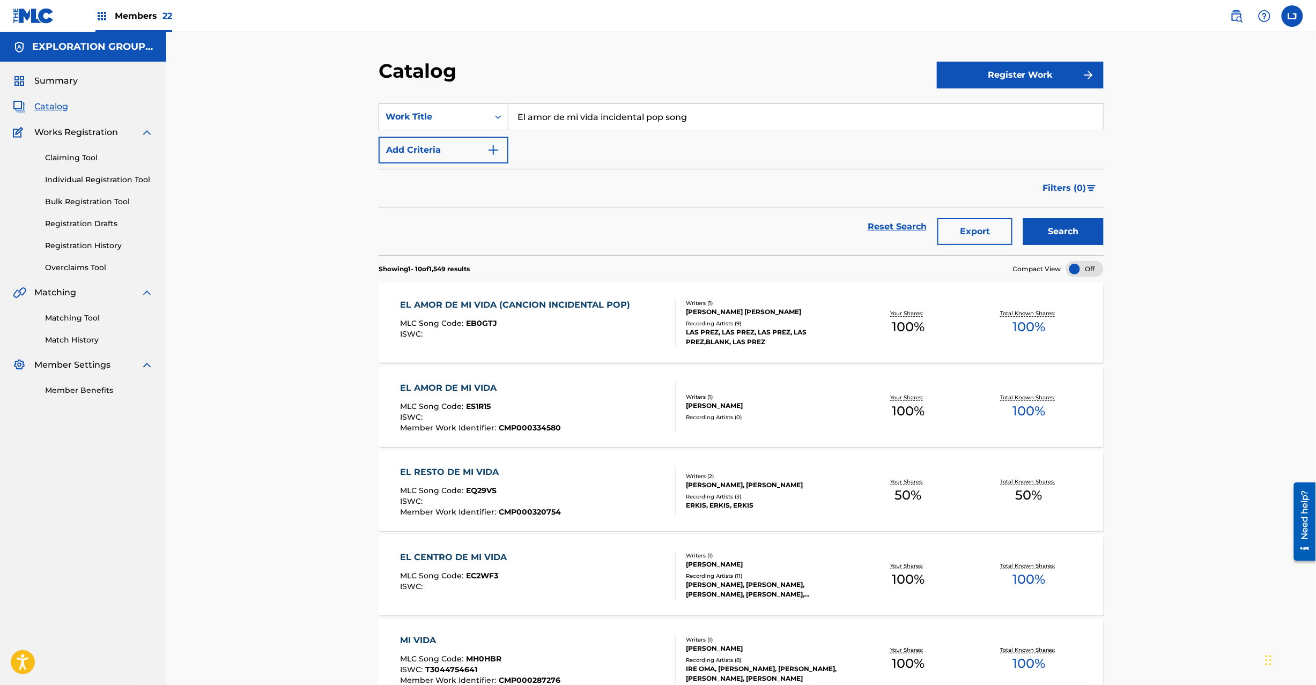
click at [545, 321] on div "MLC Song Code : EB0GTJ" at bounding box center [518, 325] width 235 height 11
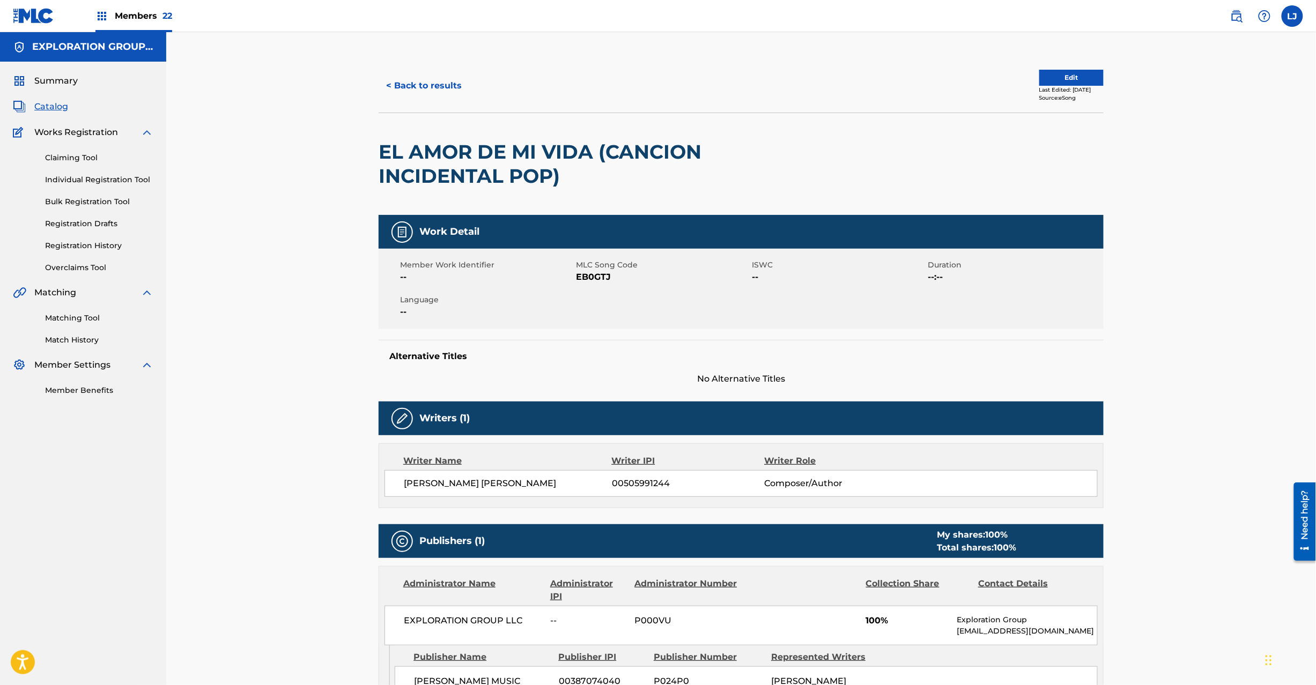
click at [260, 323] on div "< Back to results Edit Last Edited: [DATE] Source: eSong EL AMOR DE MI VIDA (CA…" at bounding box center [741, 562] width 1150 height 1060
click at [437, 86] on button "< Back to results" at bounding box center [424, 85] width 91 height 27
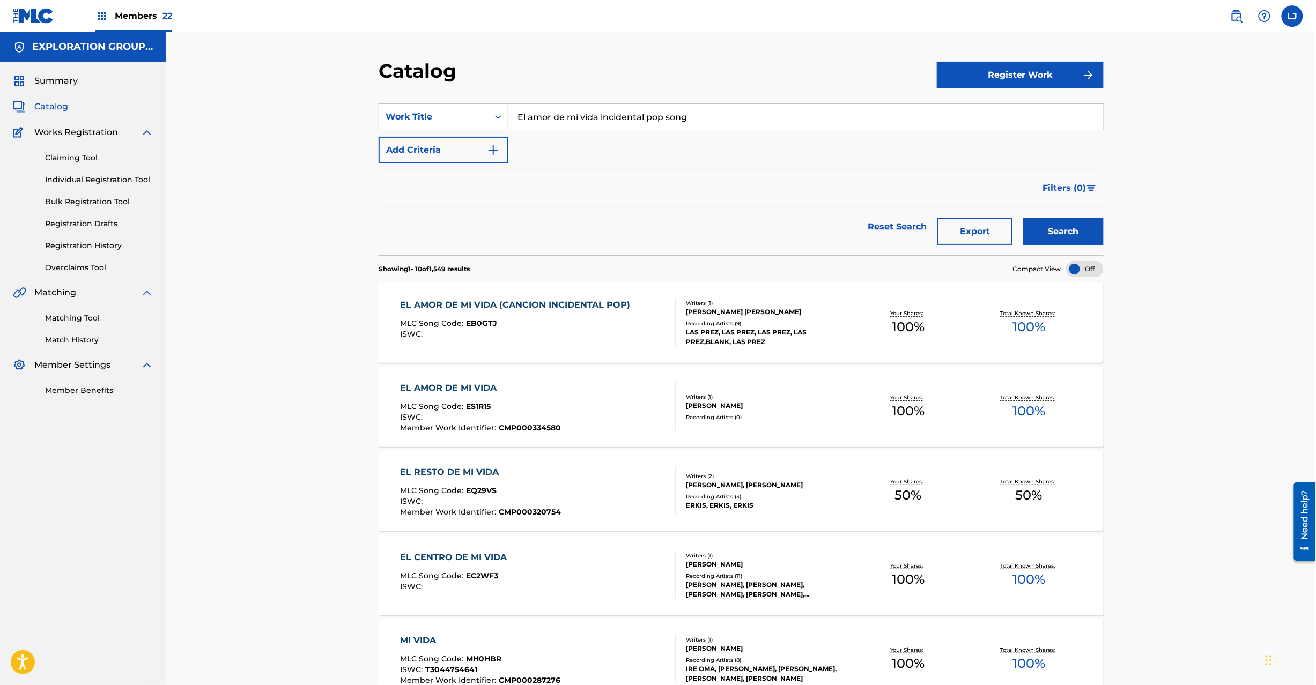
click at [496, 316] on div "EL AMOR DE MI VIDA (CANCION INCIDENTAL POP) MLC Song Code : EB0GTJ ISWC :" at bounding box center [518, 323] width 235 height 48
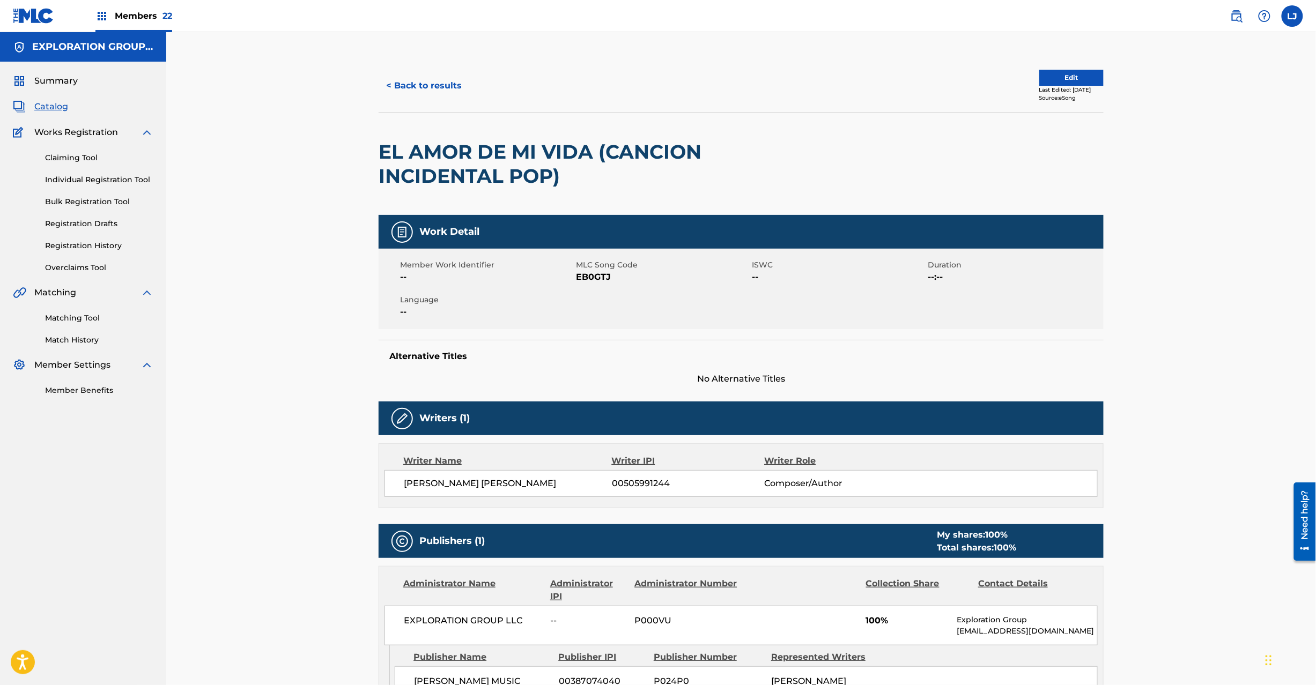
click at [601, 277] on span "EB0GTJ" at bounding box center [662, 277] width 173 height 13
click at [596, 282] on span "EB0GTJ" at bounding box center [662, 277] width 173 height 13
click at [599, 277] on span "EB0GTJ" at bounding box center [662, 277] width 173 height 13
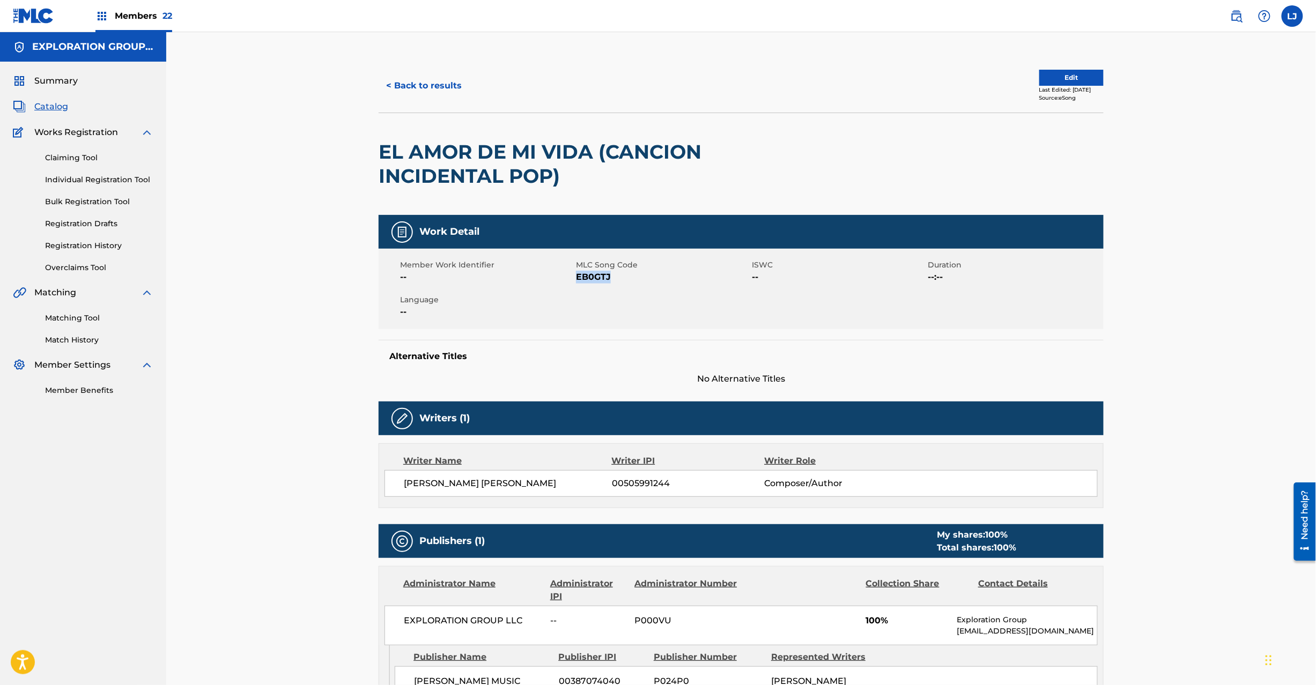
click at [599, 277] on span "EB0GTJ" at bounding box center [662, 277] width 173 height 13
click at [425, 86] on button "< Back to results" at bounding box center [424, 85] width 91 height 27
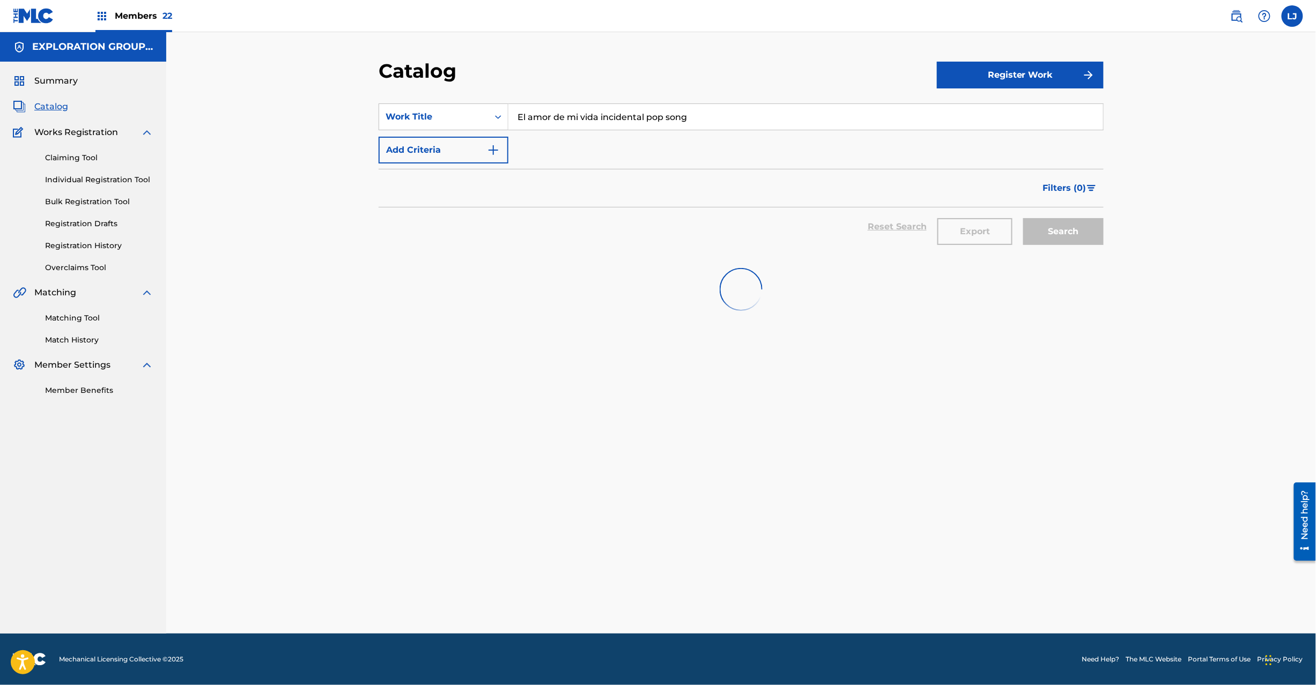
click at [572, 123] on input "El amor de mi vida incidental pop song" at bounding box center [805, 117] width 595 height 26
paste input "TA9AZY"
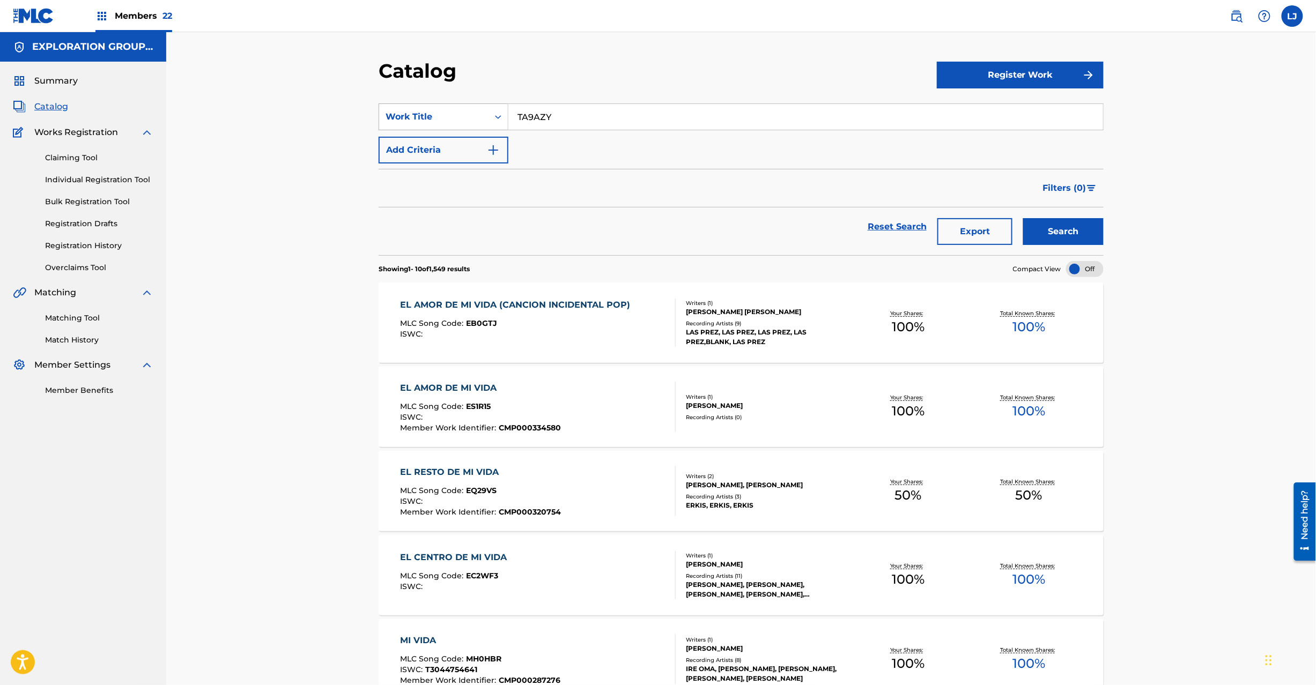
type input "TA9AZY"
click at [468, 104] on div "Work Title" at bounding box center [444, 117] width 130 height 27
drag, startPoint x: 456, startPoint y: 223, endPoint x: 563, endPoint y: 132, distance: 140.8
click at [457, 221] on div "MLC Song Code" at bounding box center [443, 224] width 129 height 27
click at [567, 129] on input "Search Form" at bounding box center [805, 117] width 595 height 26
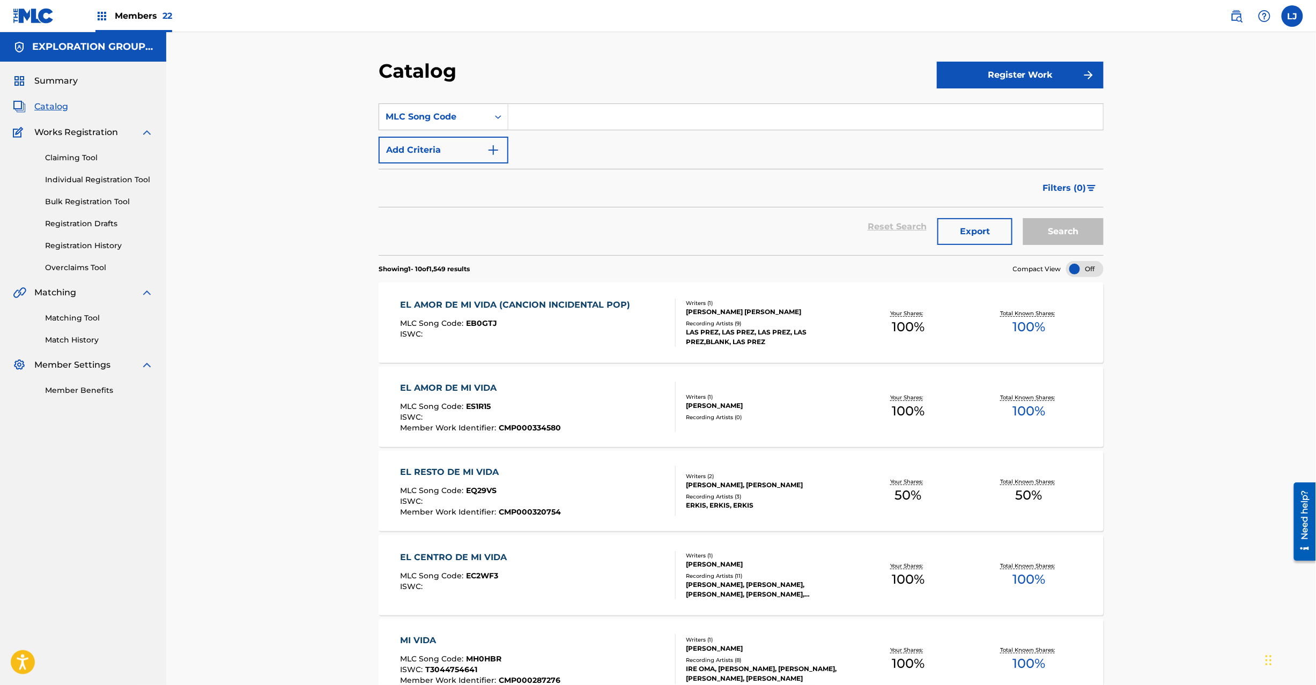
paste input "TA9AZY"
type input "TA9AZY"
click at [986, 219] on button "Search" at bounding box center [1063, 231] width 80 height 27
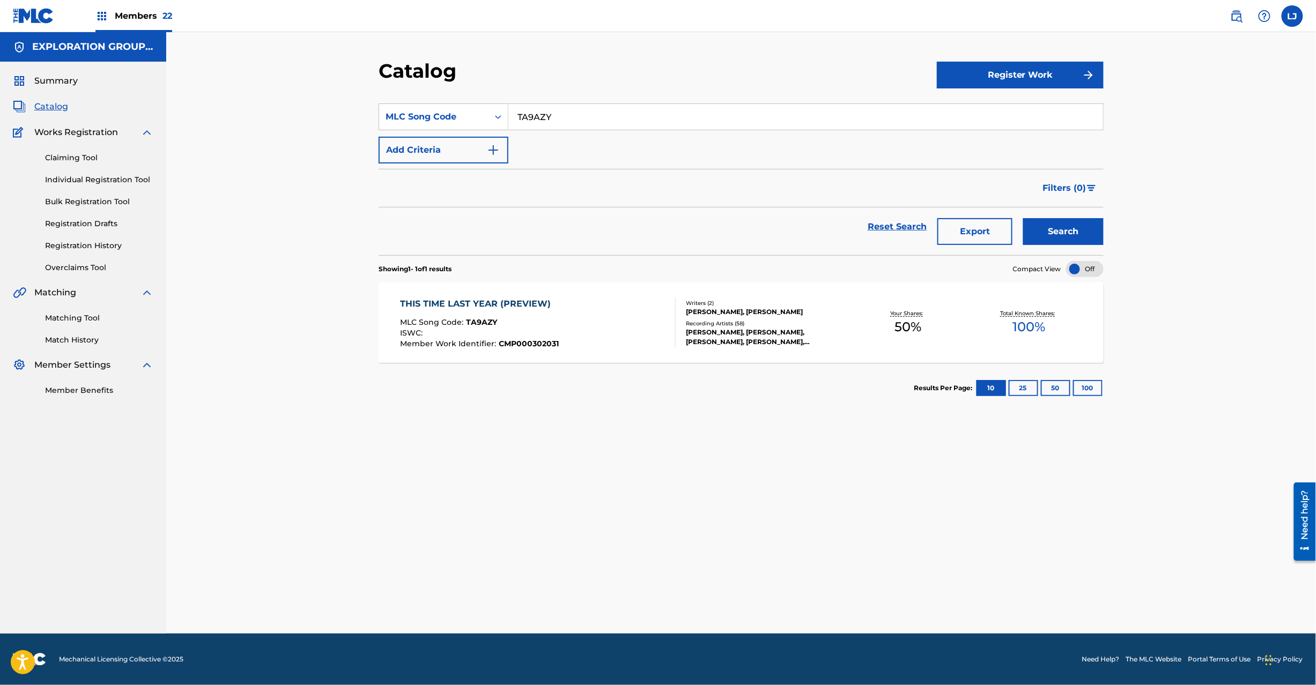
click at [574, 314] on div "THIS TIME LAST YEAR (PREVIEW) MLC Song Code : TA9AZY ISWC : Member Work Identif…" at bounding box center [539, 323] width 276 height 50
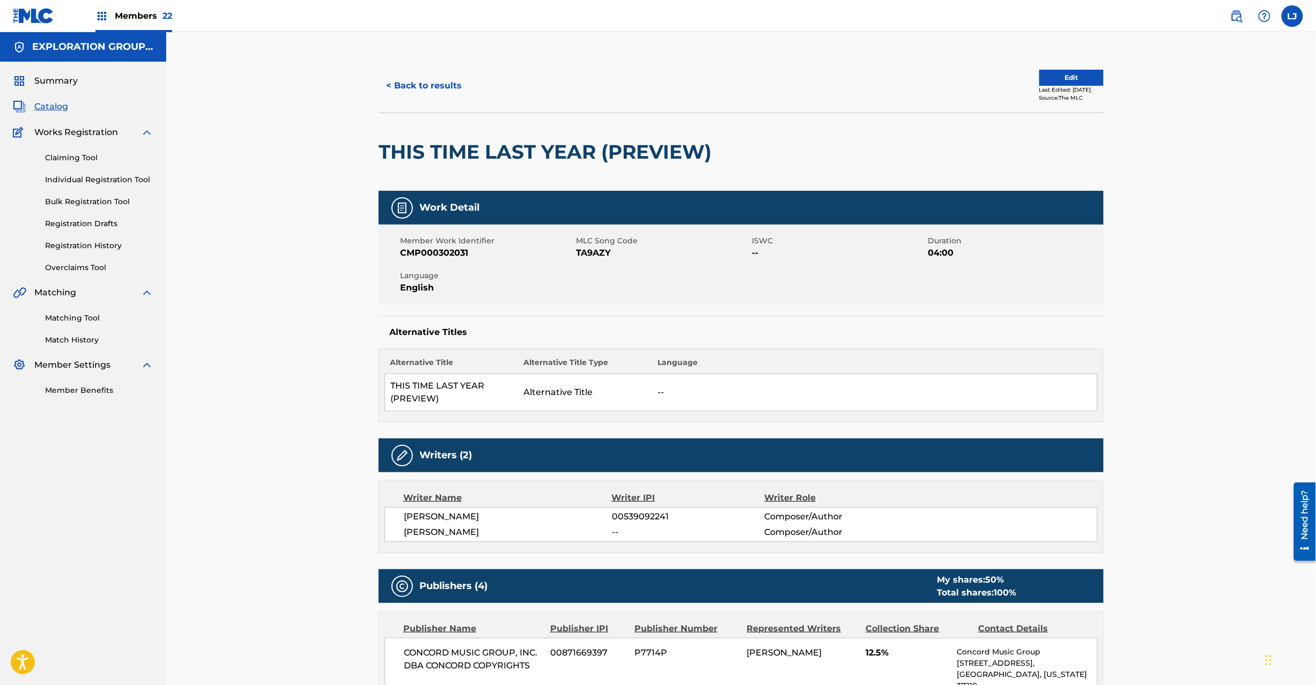
click at [595, 256] on span "TA9AZY" at bounding box center [662, 253] width 173 height 13
copy span "TA9AZY"
click at [400, 88] on button "< Back to results" at bounding box center [424, 85] width 91 height 27
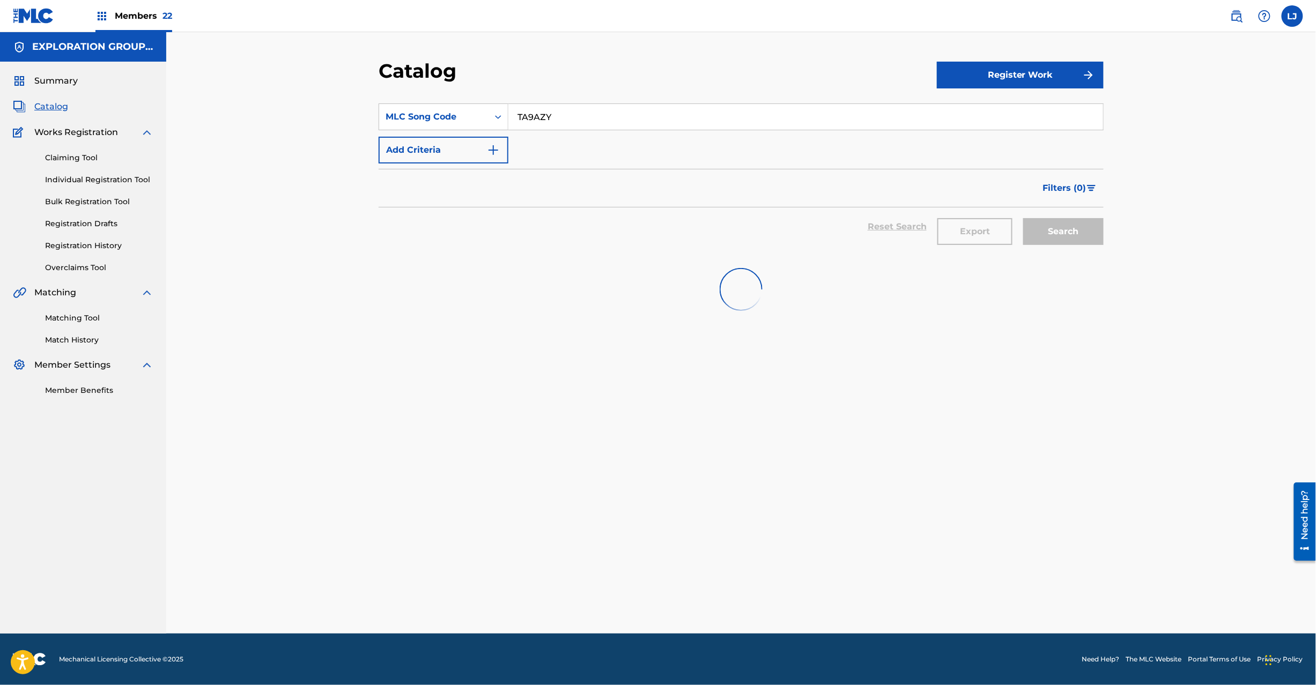
click at [563, 117] on input "TA9AZY" at bounding box center [805, 117] width 595 height 26
click at [433, 114] on div "MLC Song Code" at bounding box center [434, 116] width 97 height 13
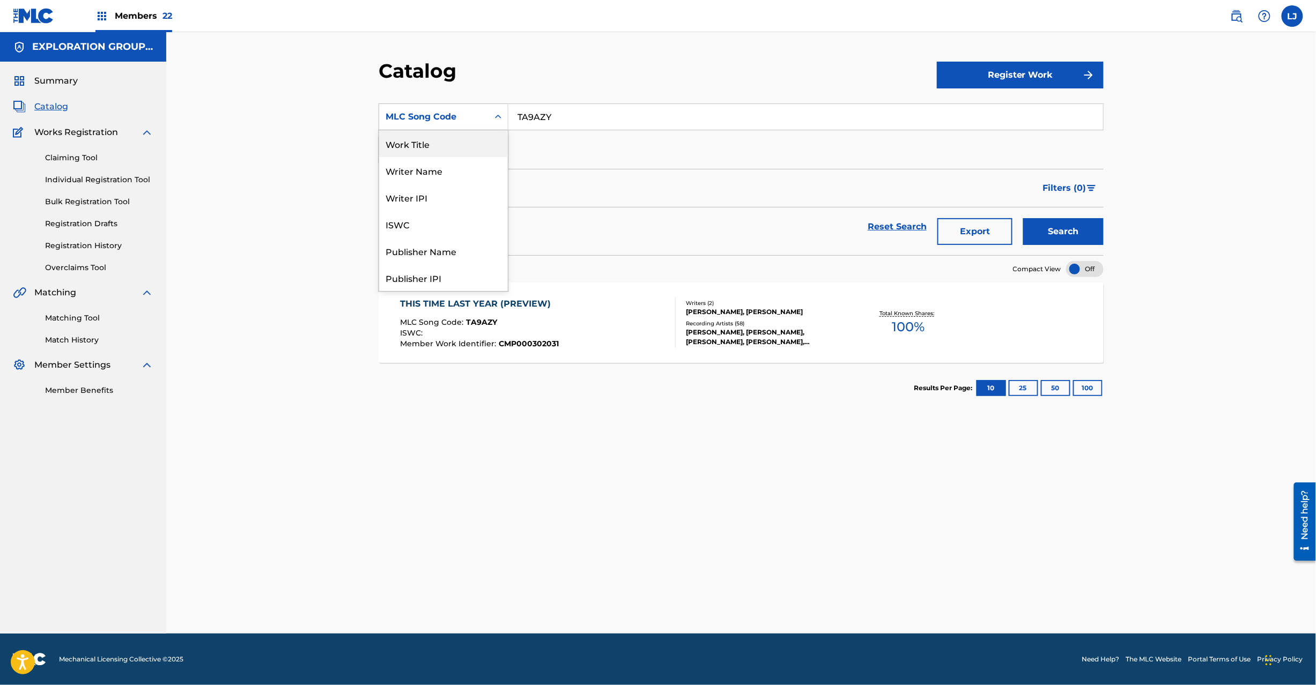
click at [457, 144] on div "Work Title" at bounding box center [443, 143] width 129 height 27
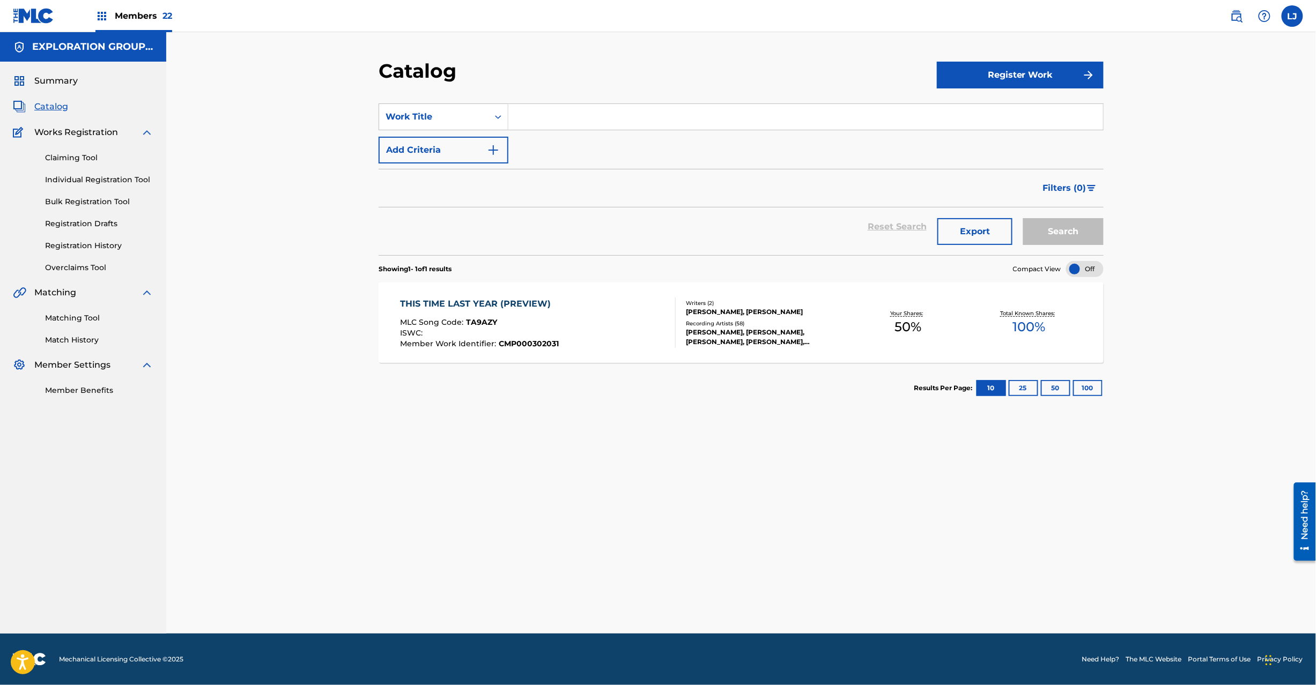
click at [545, 107] on input "Search Form" at bounding box center [805, 117] width 595 height 26
paste input "El Amor De Mi Vida"
type input "El Amor De Mi Vida"
click at [986, 224] on button "Search" at bounding box center [1063, 231] width 80 height 27
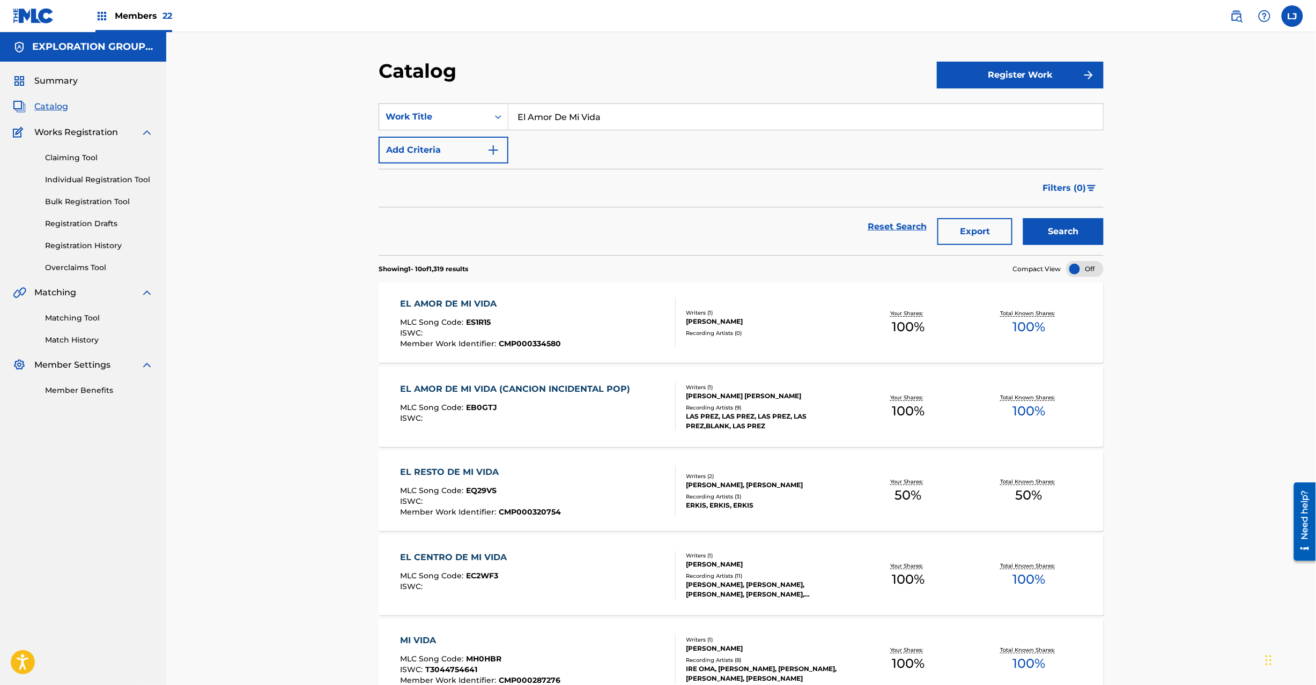
click at [594, 318] on div "EL AMOR DE MI VIDA MLC Song Code : ES1R15 ISWC : Member Work Identifier : CMP00…" at bounding box center [539, 323] width 276 height 50
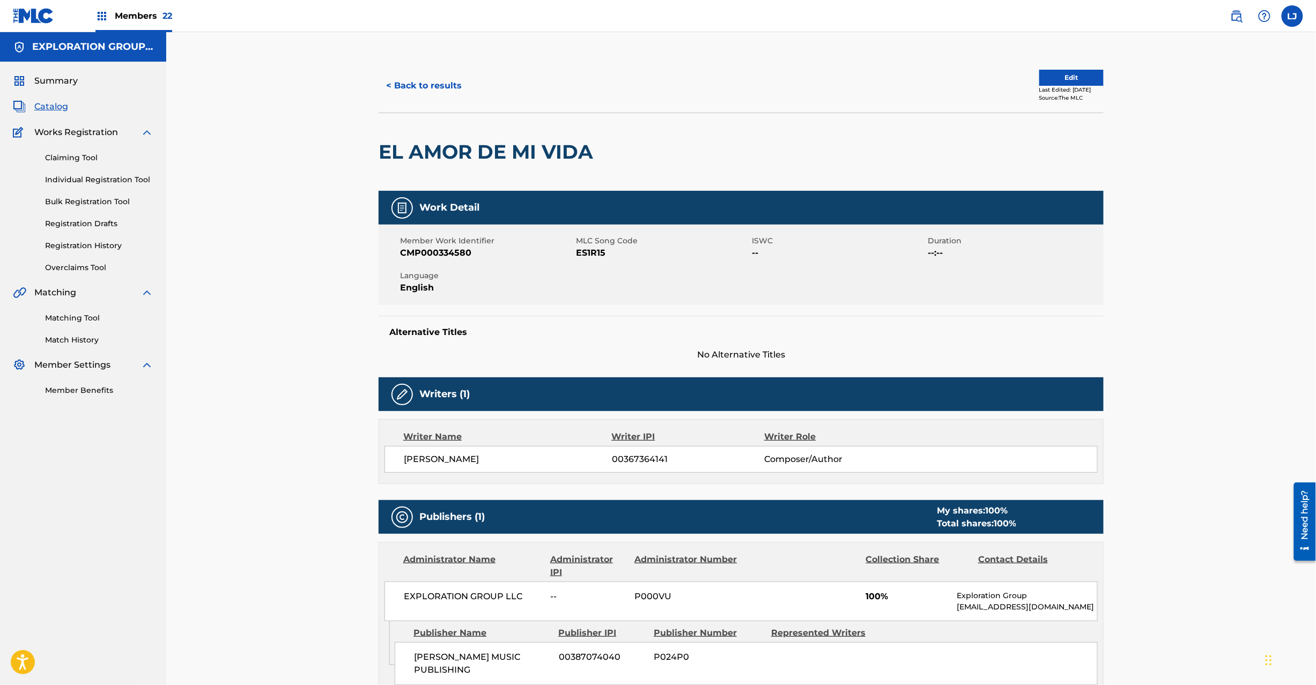
click at [427, 85] on button "< Back to results" at bounding box center [424, 85] width 91 height 27
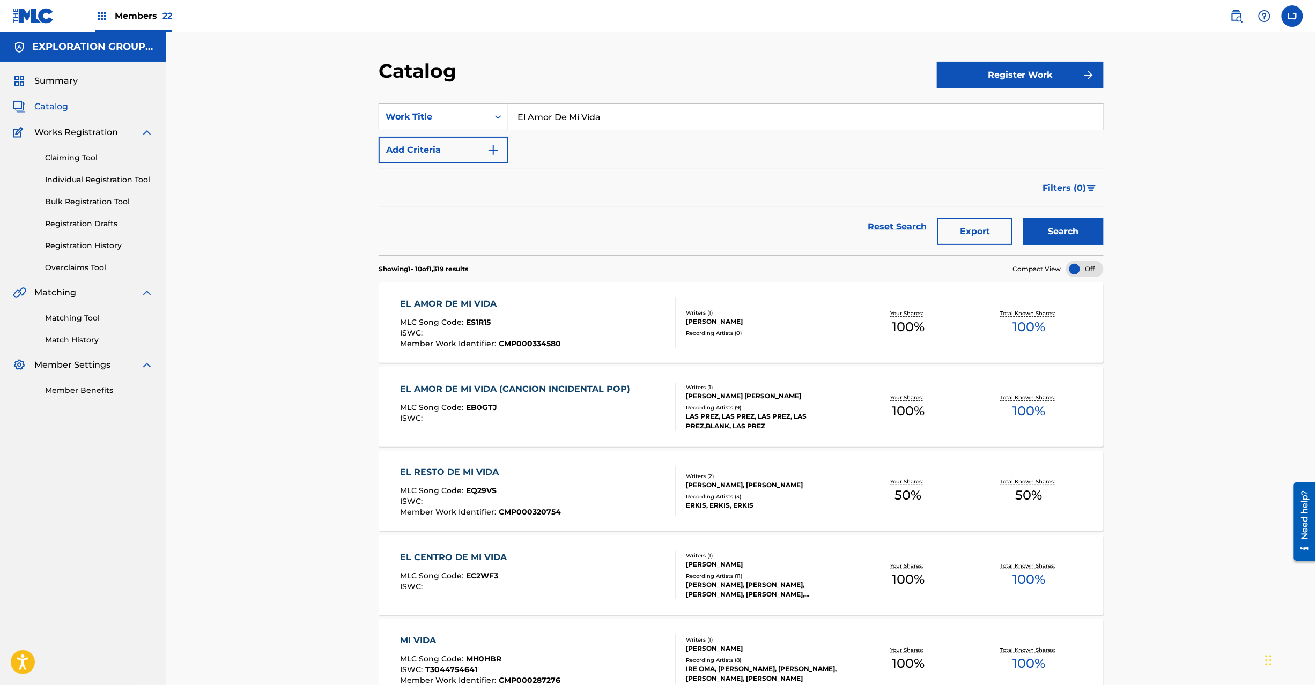
click at [587, 419] on div "ISWC :" at bounding box center [518, 419] width 235 height 8
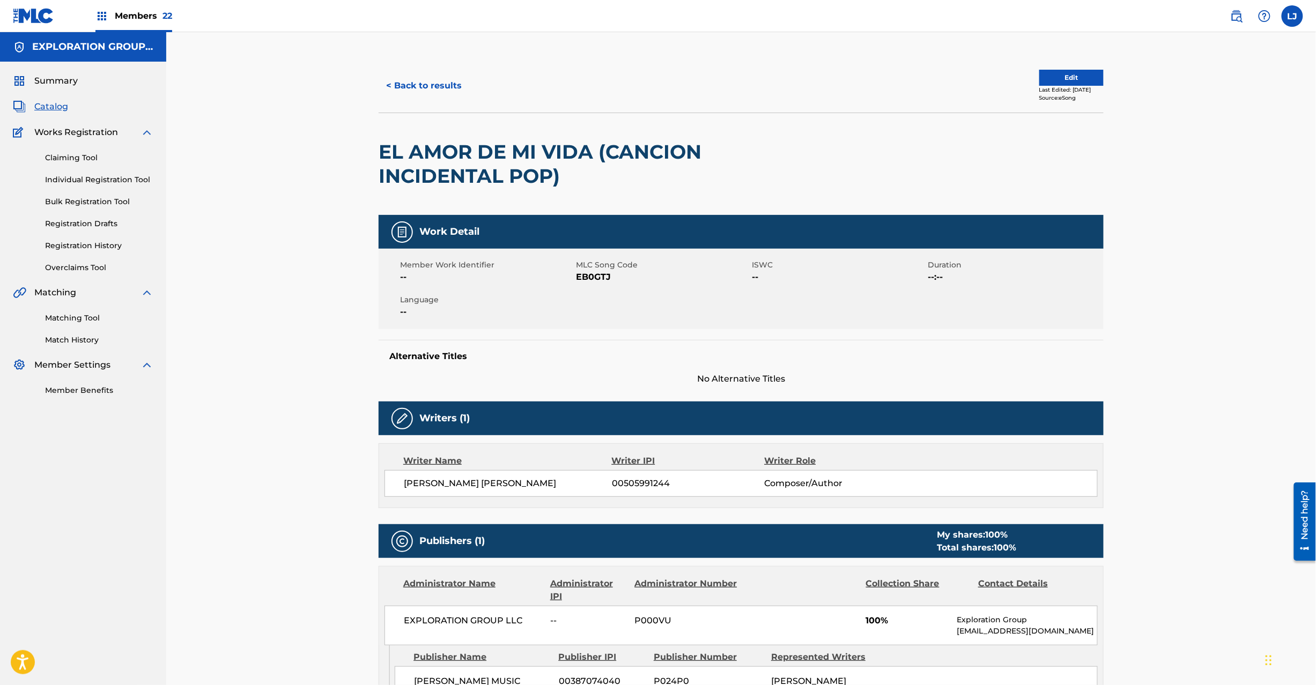
click at [400, 90] on button "< Back to results" at bounding box center [424, 85] width 91 height 27
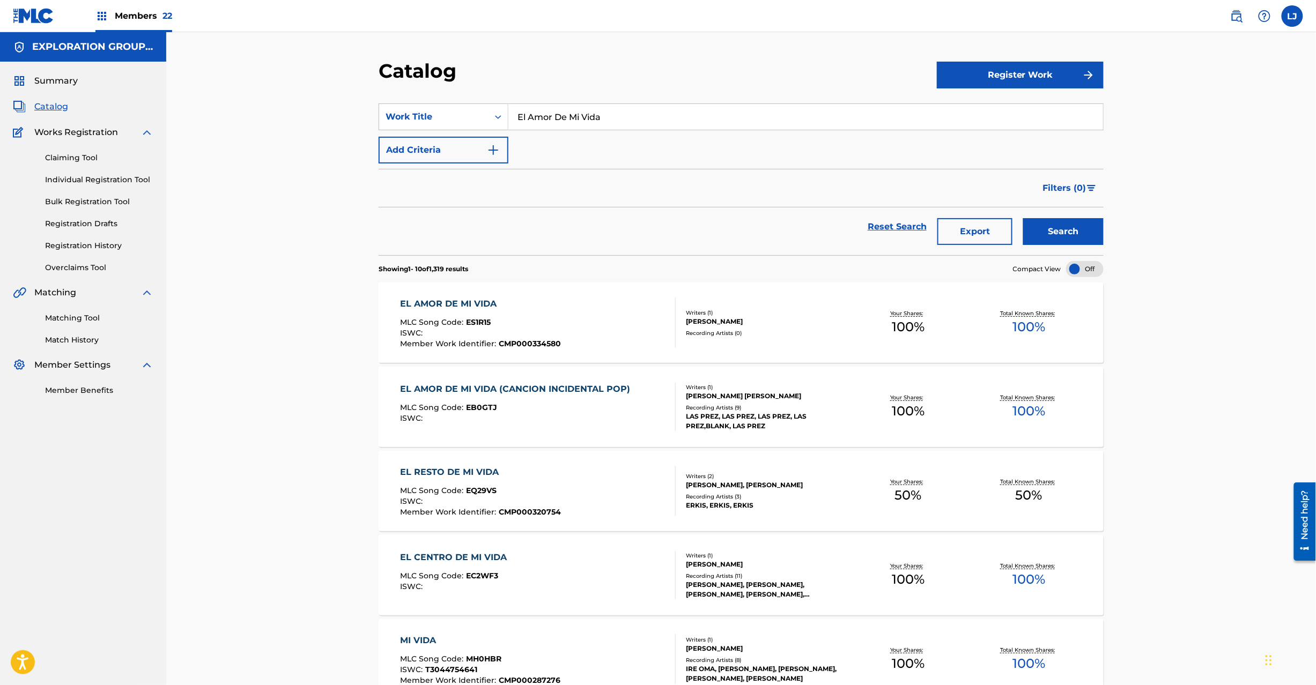
click at [537, 312] on div "EL AMOR DE MI VIDA MLC Song Code : ES1R15 ISWC : Member Work Identifier : CMP00…" at bounding box center [481, 323] width 161 height 50
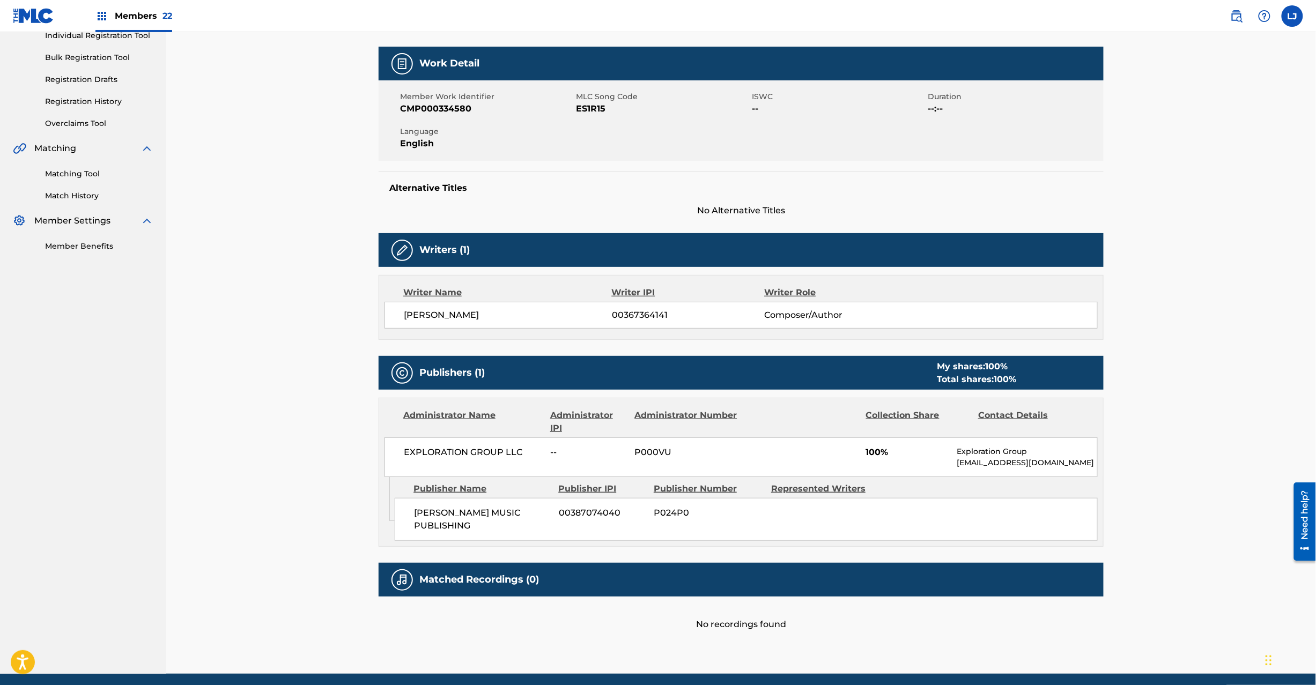
scroll to position [175, 0]
